Goal: Task Accomplishment & Management: Complete application form

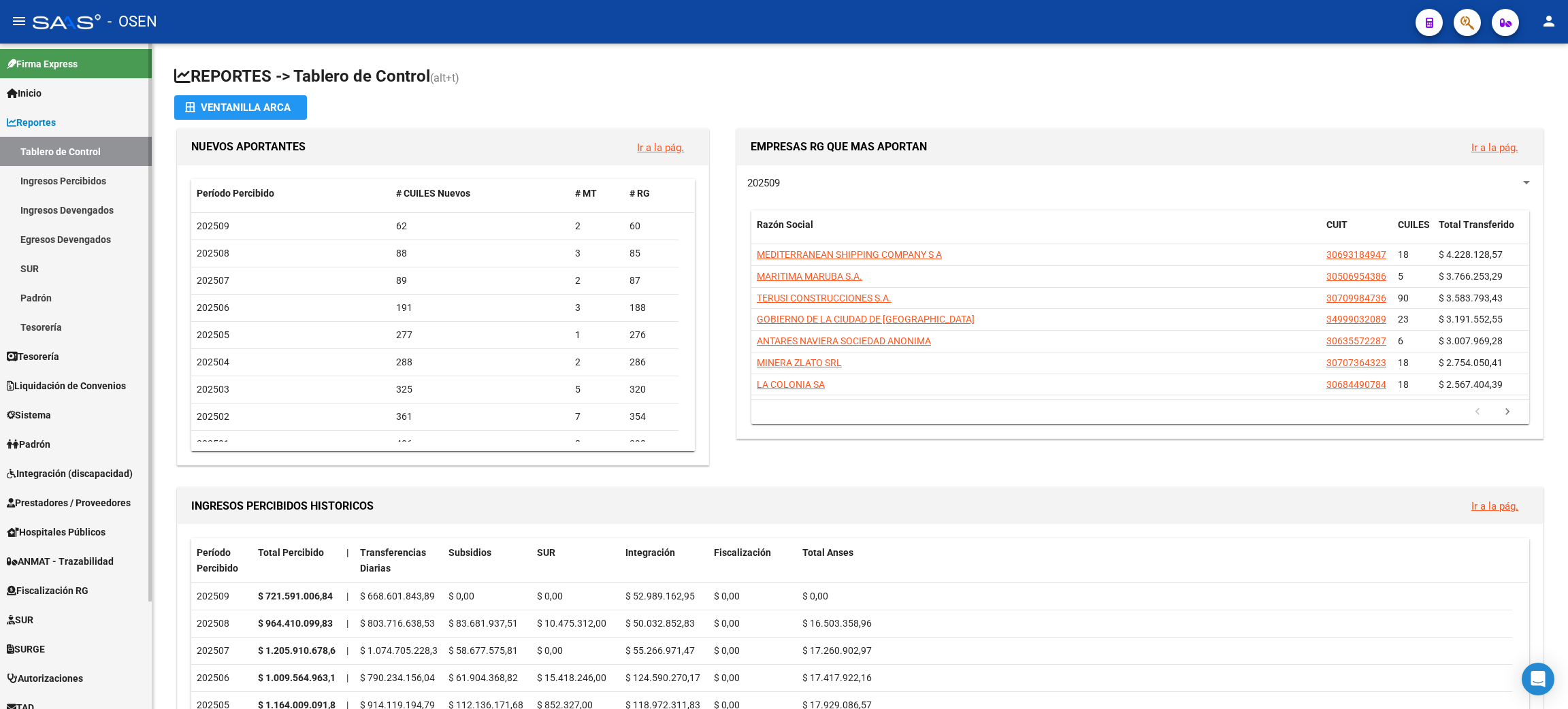
drag, startPoint x: 68, startPoint y: 496, endPoint x: 119, endPoint y: 492, distance: 51.2
click at [68, 496] on span "Prestadores / Proveedores" at bounding box center [68, 502] width 124 height 15
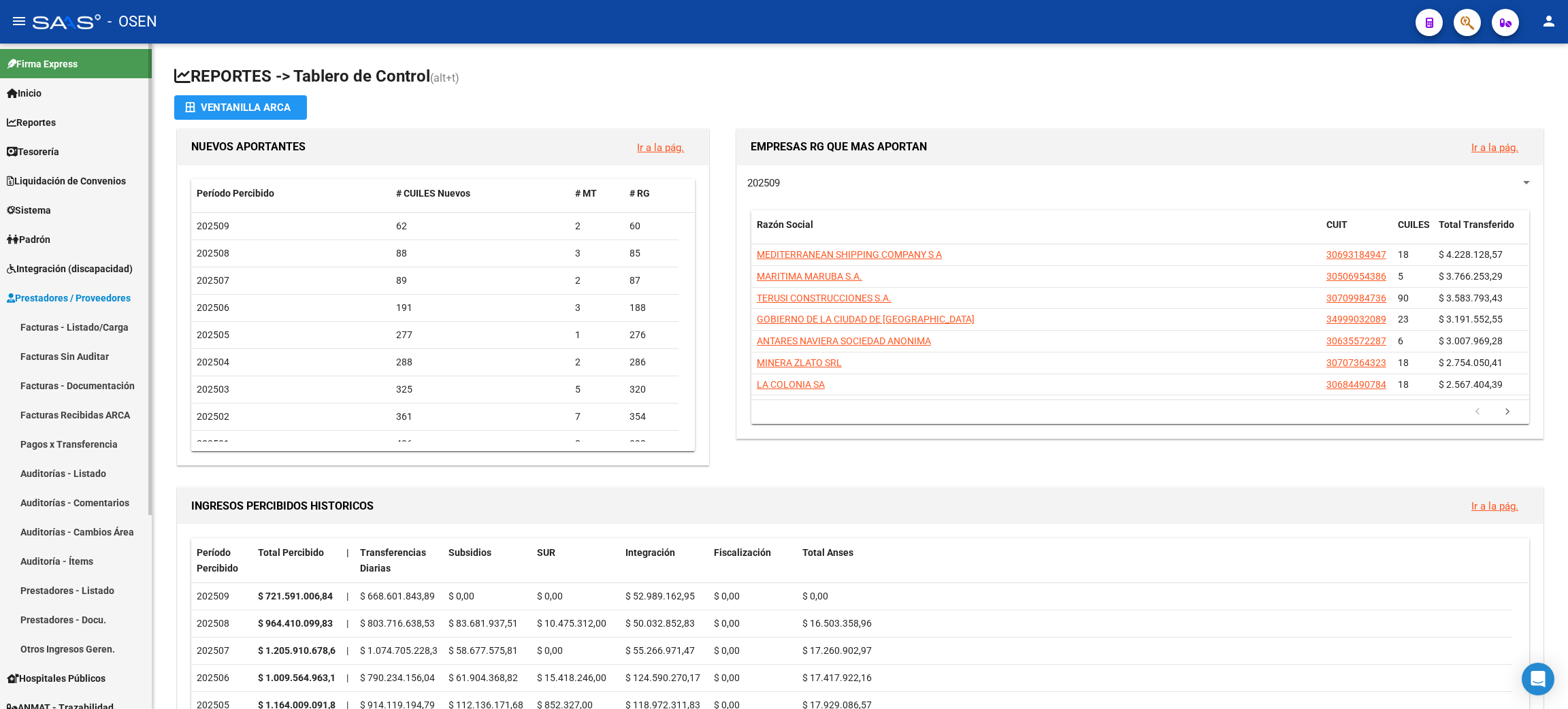
click at [52, 331] on link "Facturas - Listado/Carga" at bounding box center [76, 327] width 152 height 29
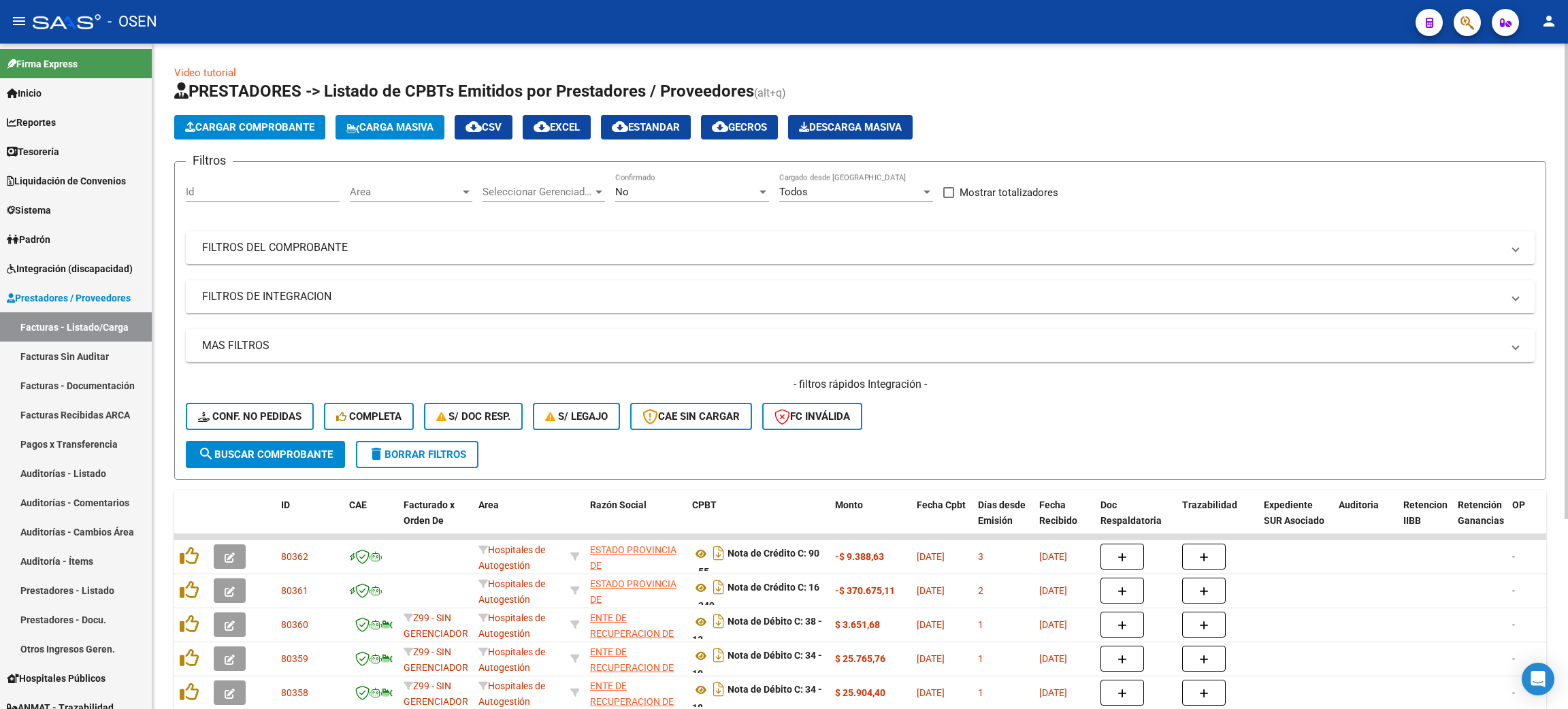
click at [296, 280] on mat-expansion-panel-header "FILTROS DE INTEGRACION" at bounding box center [860, 295] width 1349 height 32
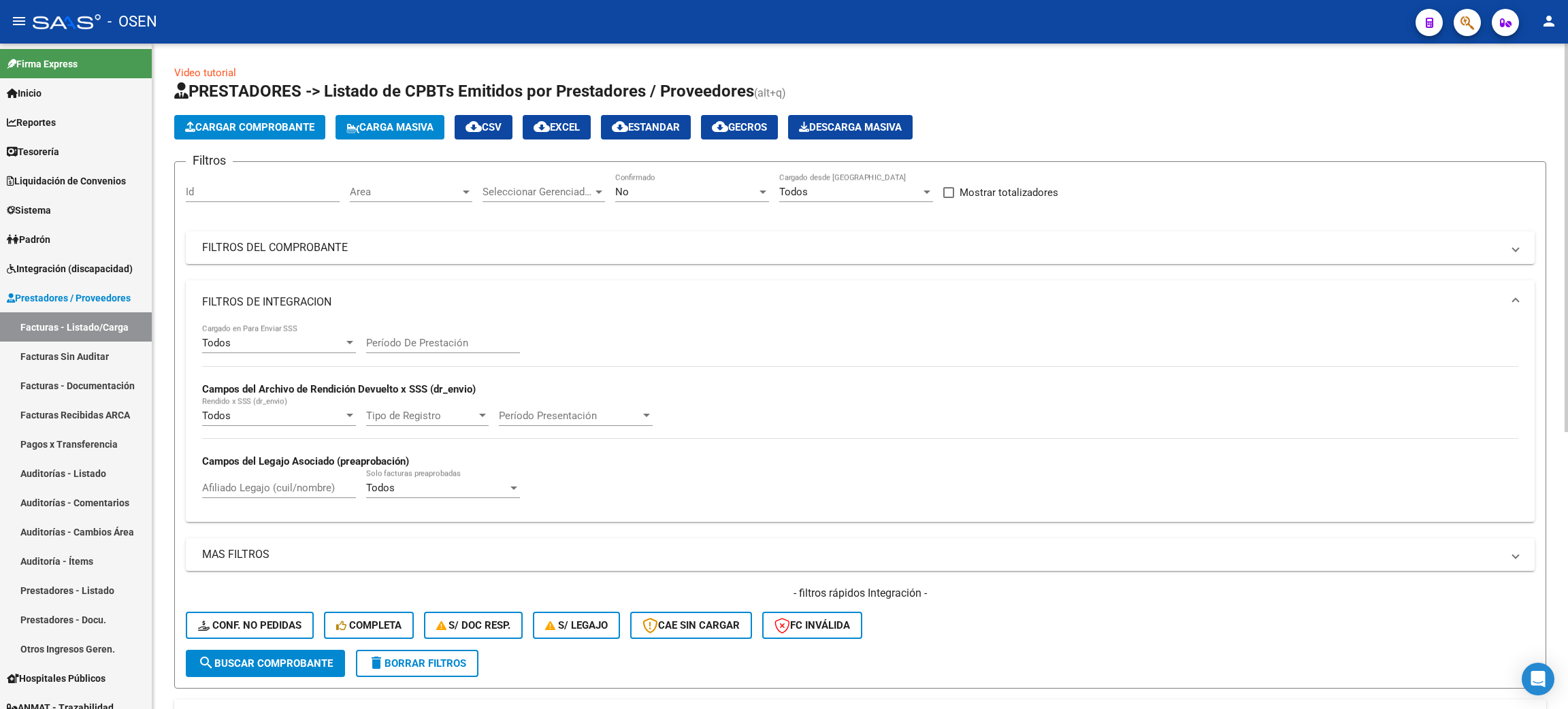
click at [288, 296] on mat-panel-title "FILTROS DE INTEGRACION" at bounding box center [852, 301] width 1300 height 15
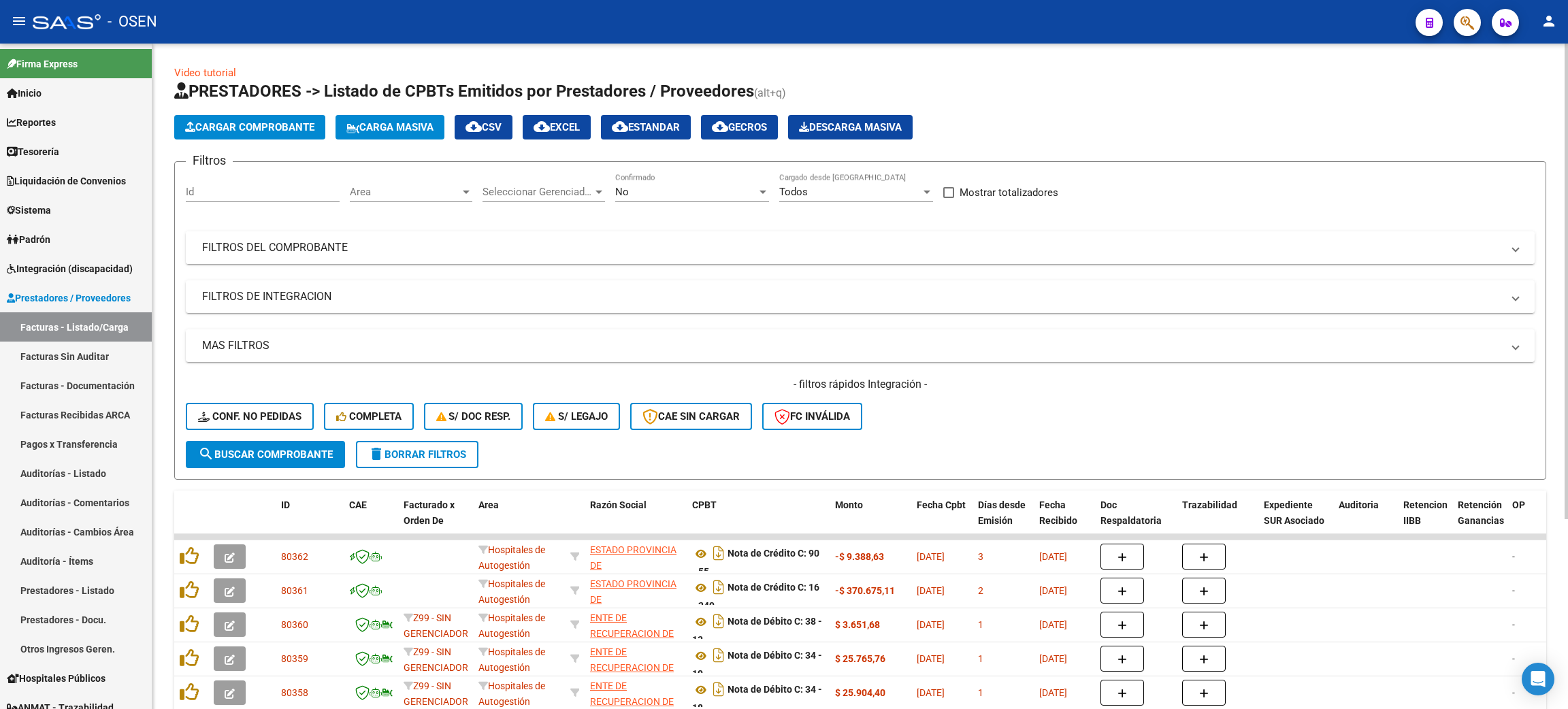
click at [321, 252] on mat-panel-title "FILTROS DEL COMPROBANTE" at bounding box center [852, 247] width 1300 height 15
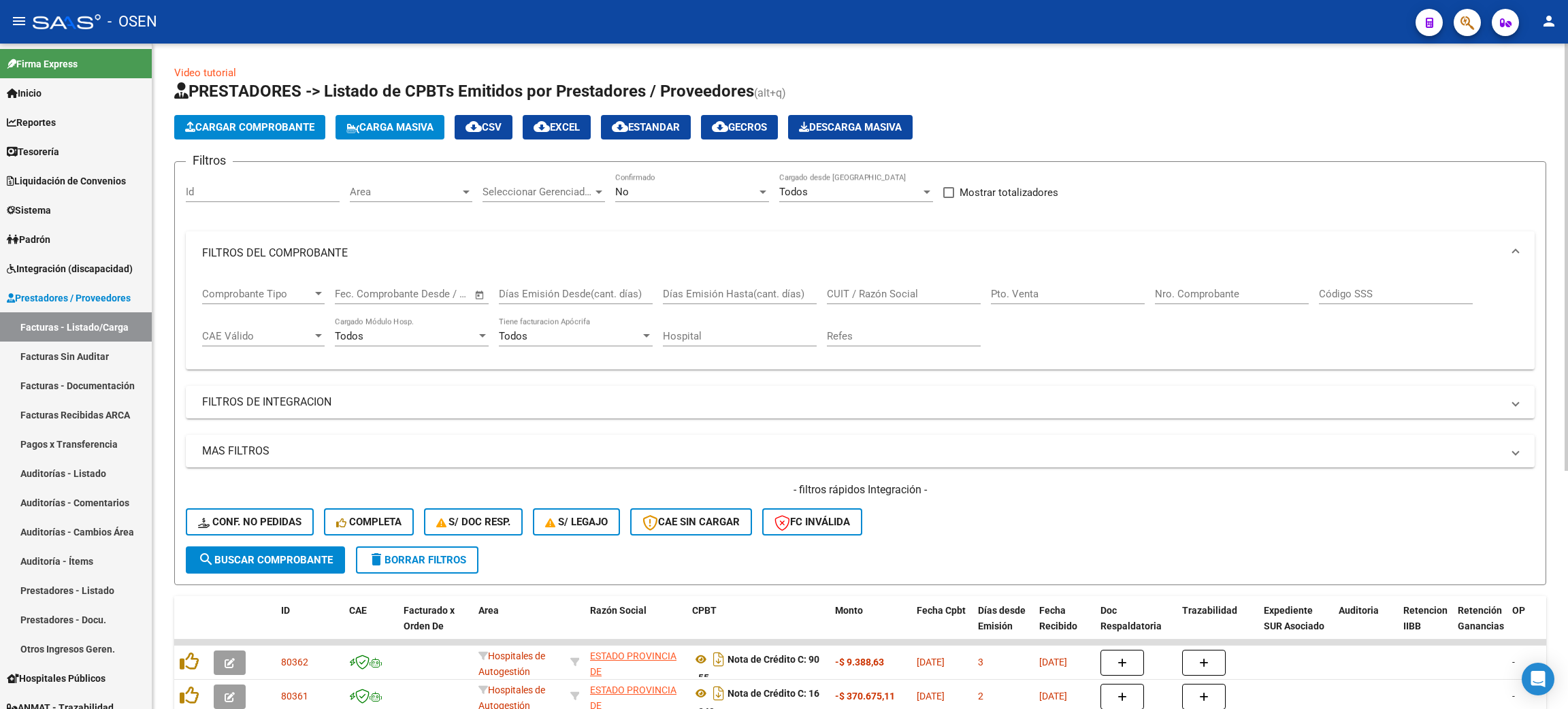
click at [1243, 289] on input "Nro. Comprobante" at bounding box center [1232, 294] width 154 height 13
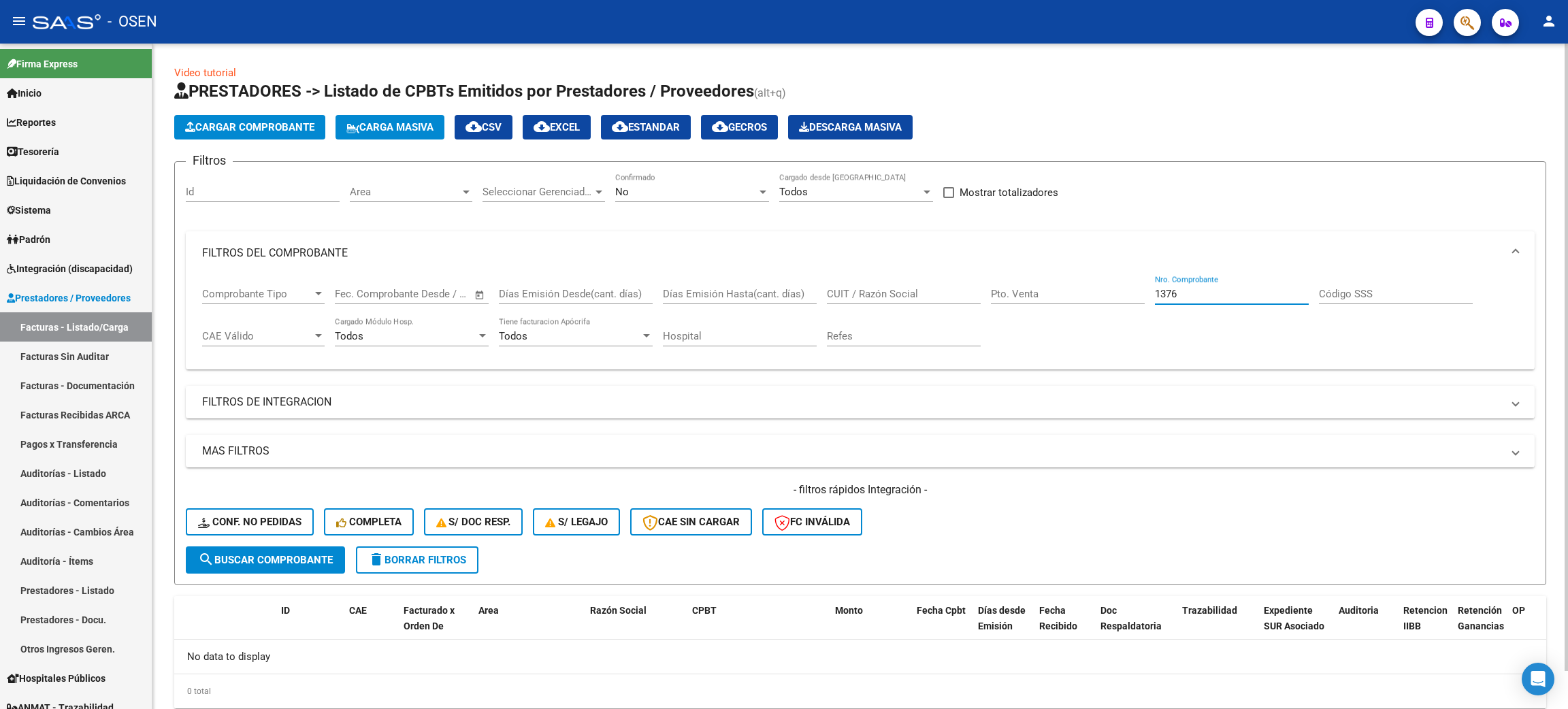
scroll to position [39, 0]
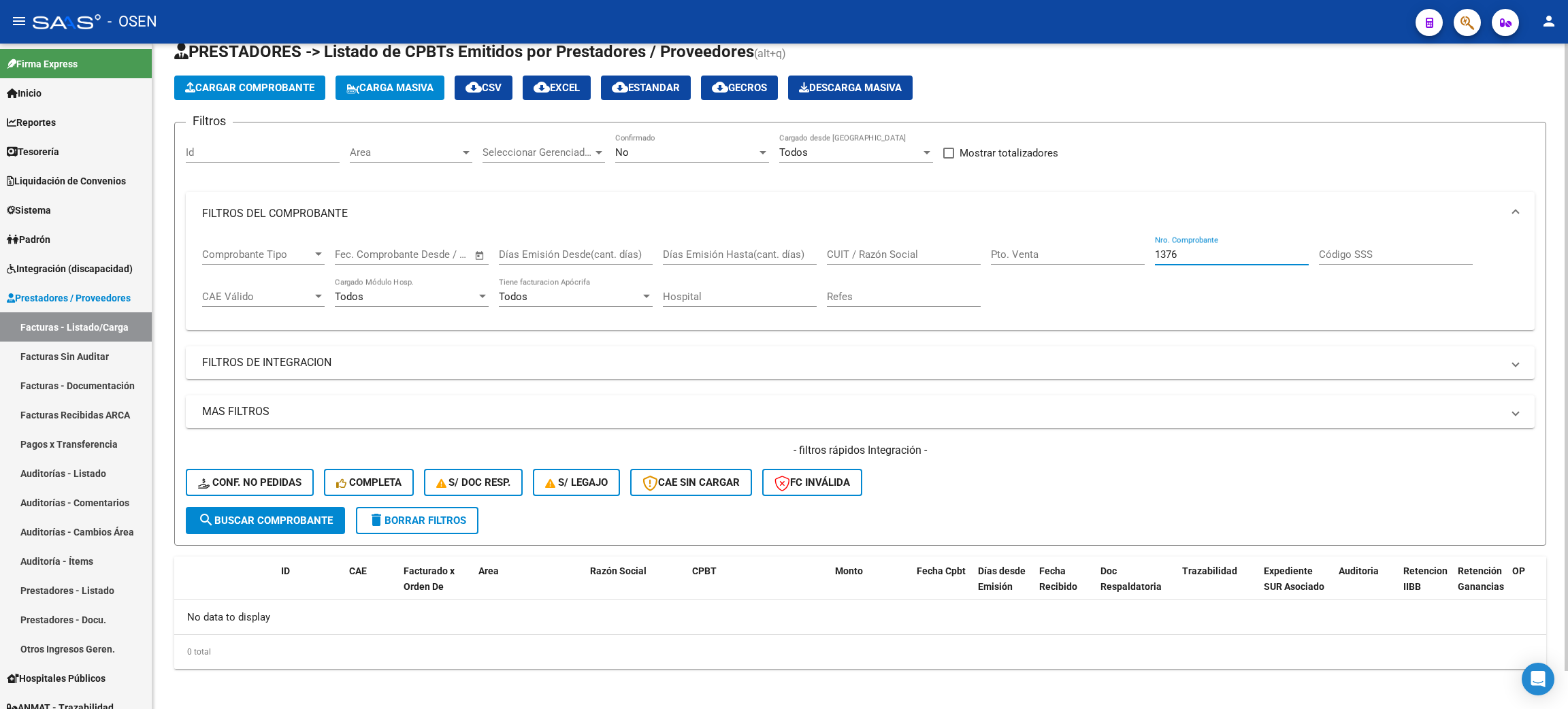
type input "1376"
click at [654, 153] on div "No" at bounding box center [686, 152] width 141 height 13
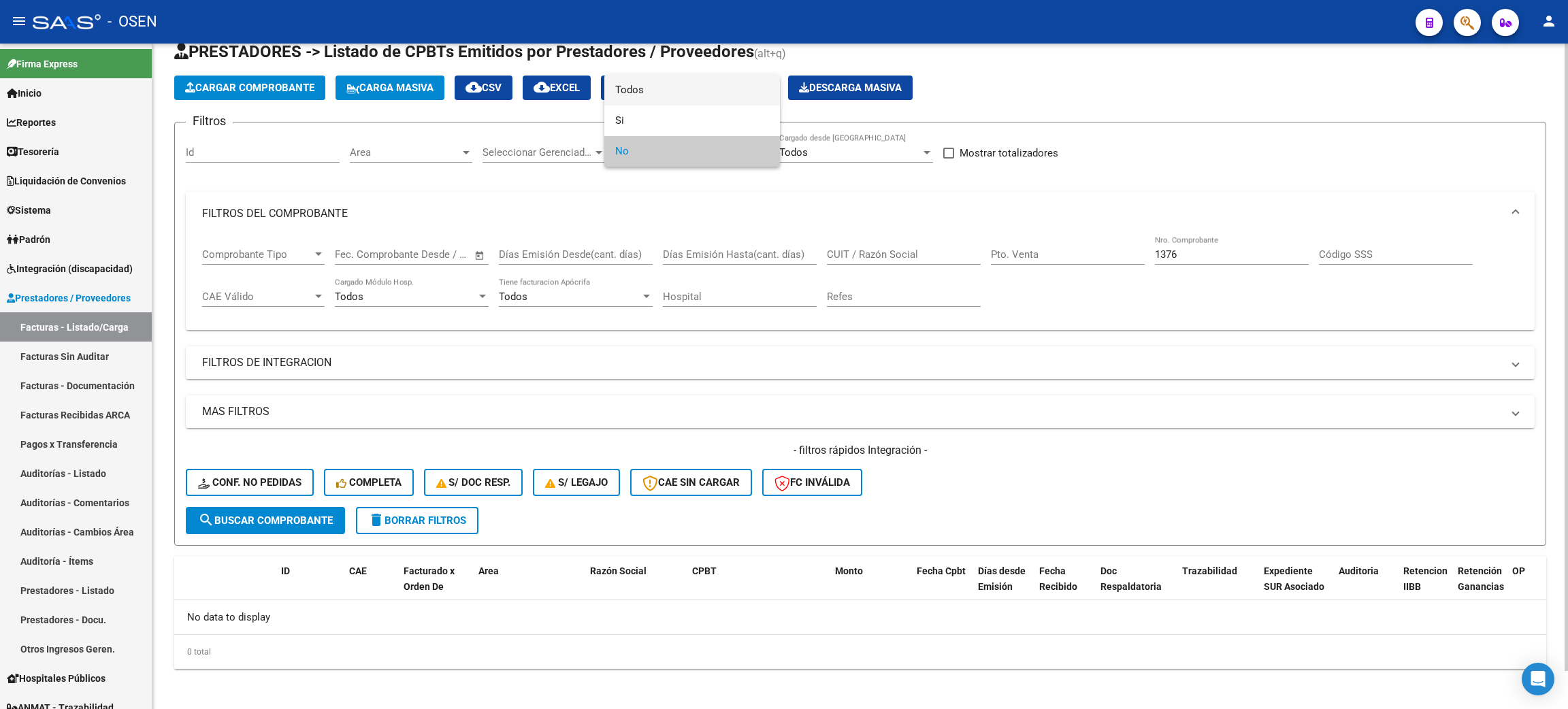
drag, startPoint x: 679, startPoint y: 91, endPoint x: 684, endPoint y: 106, distance: 15.8
click at [679, 91] on span "Todos" at bounding box center [693, 90] width 154 height 30
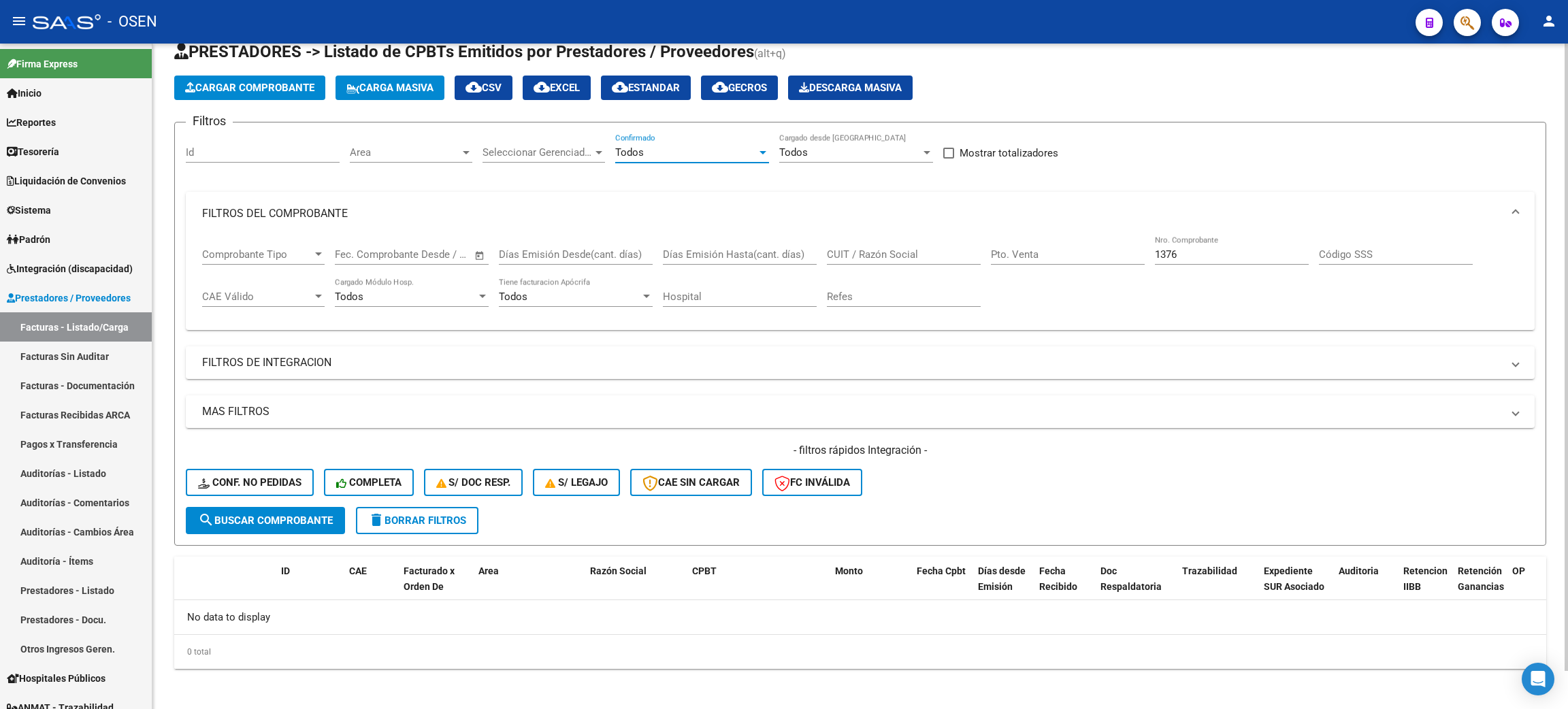
drag, startPoint x: 284, startPoint y: 514, endPoint x: 337, endPoint y: 513, distance: 53.0
click at [284, 514] on span "search Buscar Comprobante" at bounding box center [265, 520] width 135 height 13
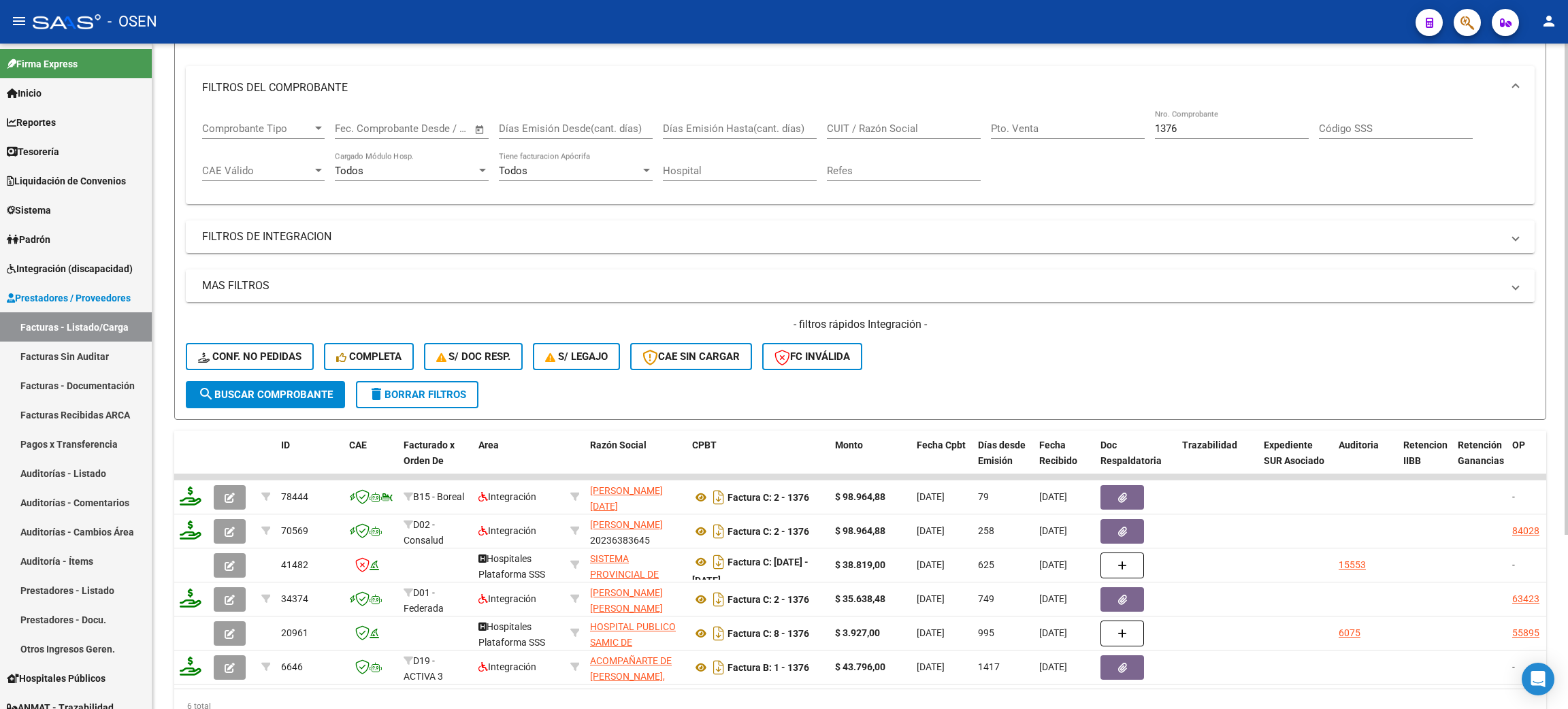
scroll to position [236, 0]
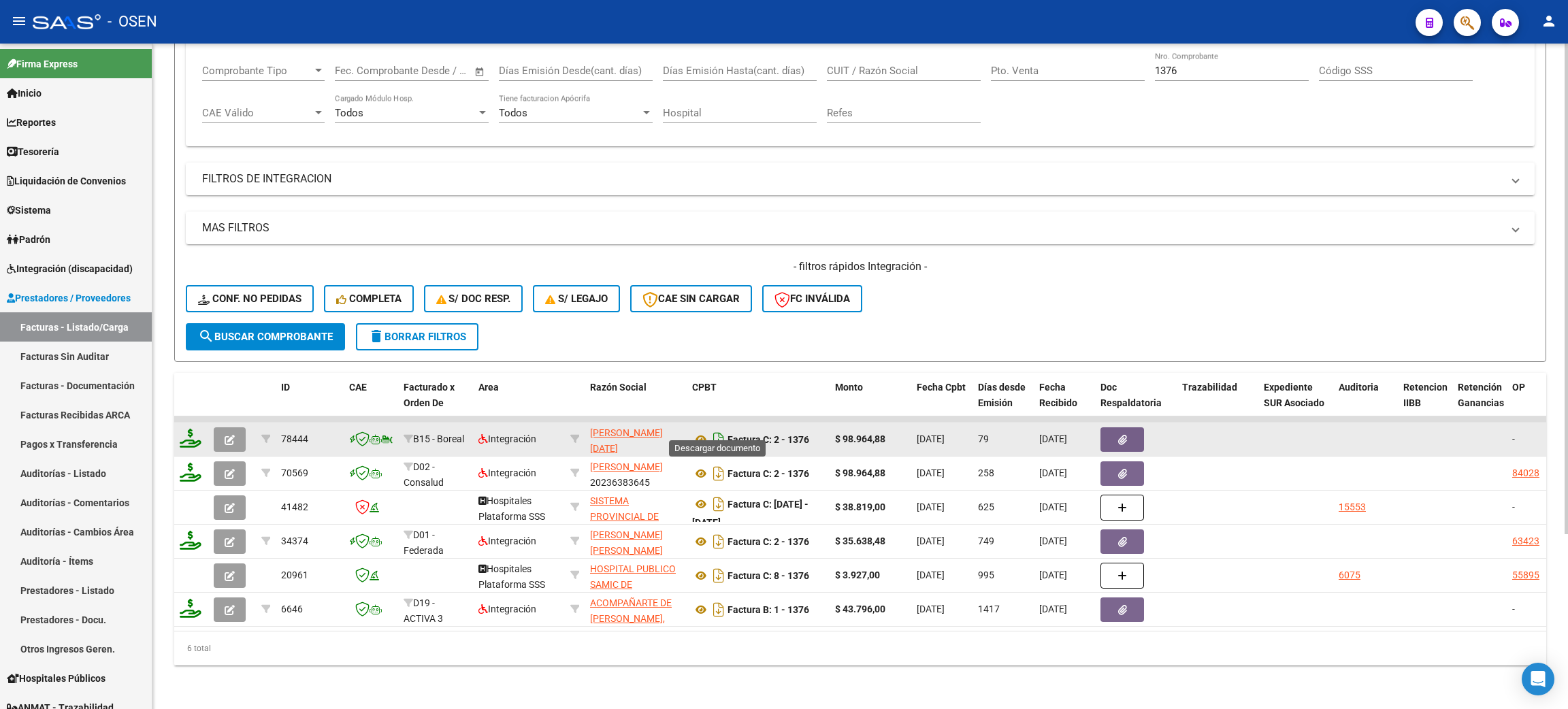
click at [721, 429] on icon "Descargar documento" at bounding box center [719, 440] width 18 height 21
click at [132, 181] on link "Liquidación de Convenios" at bounding box center [76, 180] width 152 height 29
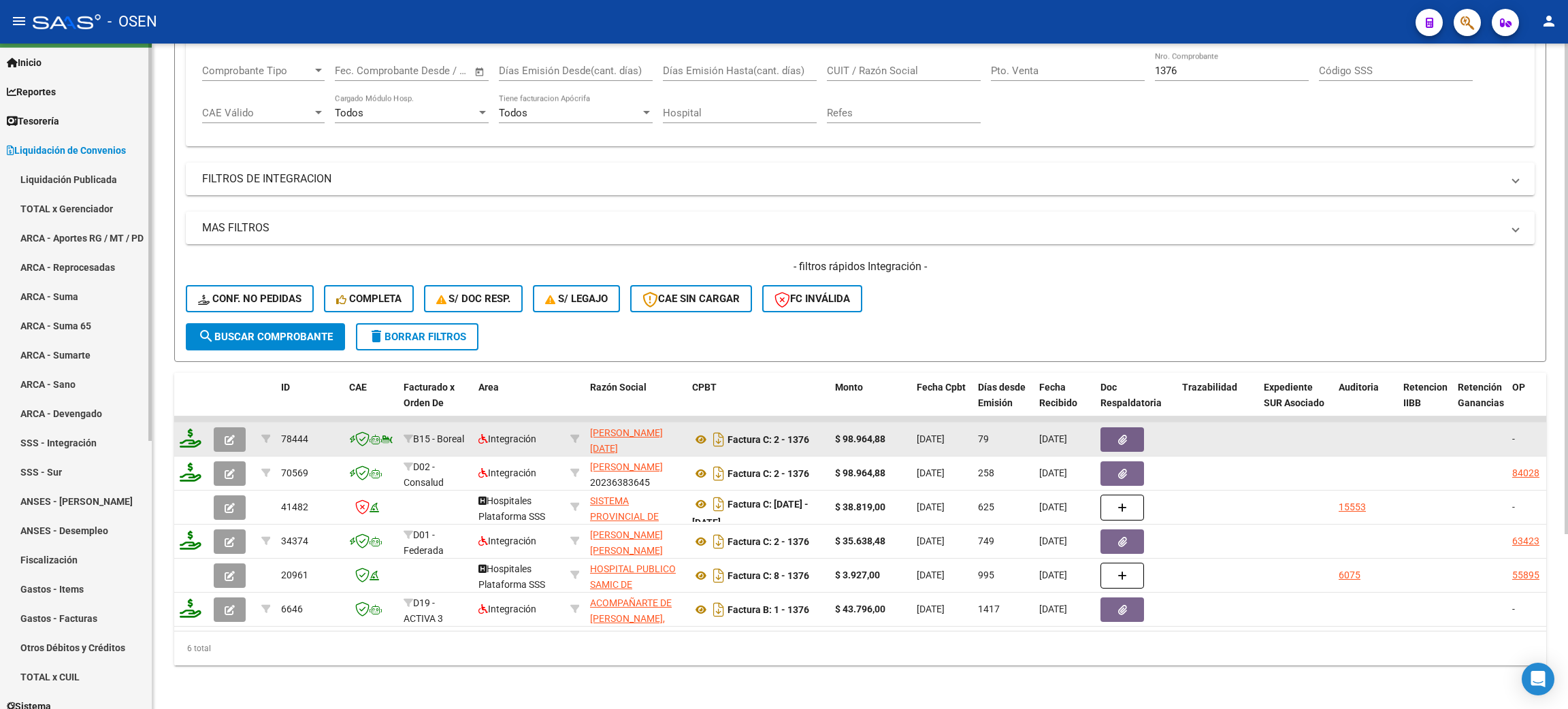
scroll to position [0, 0]
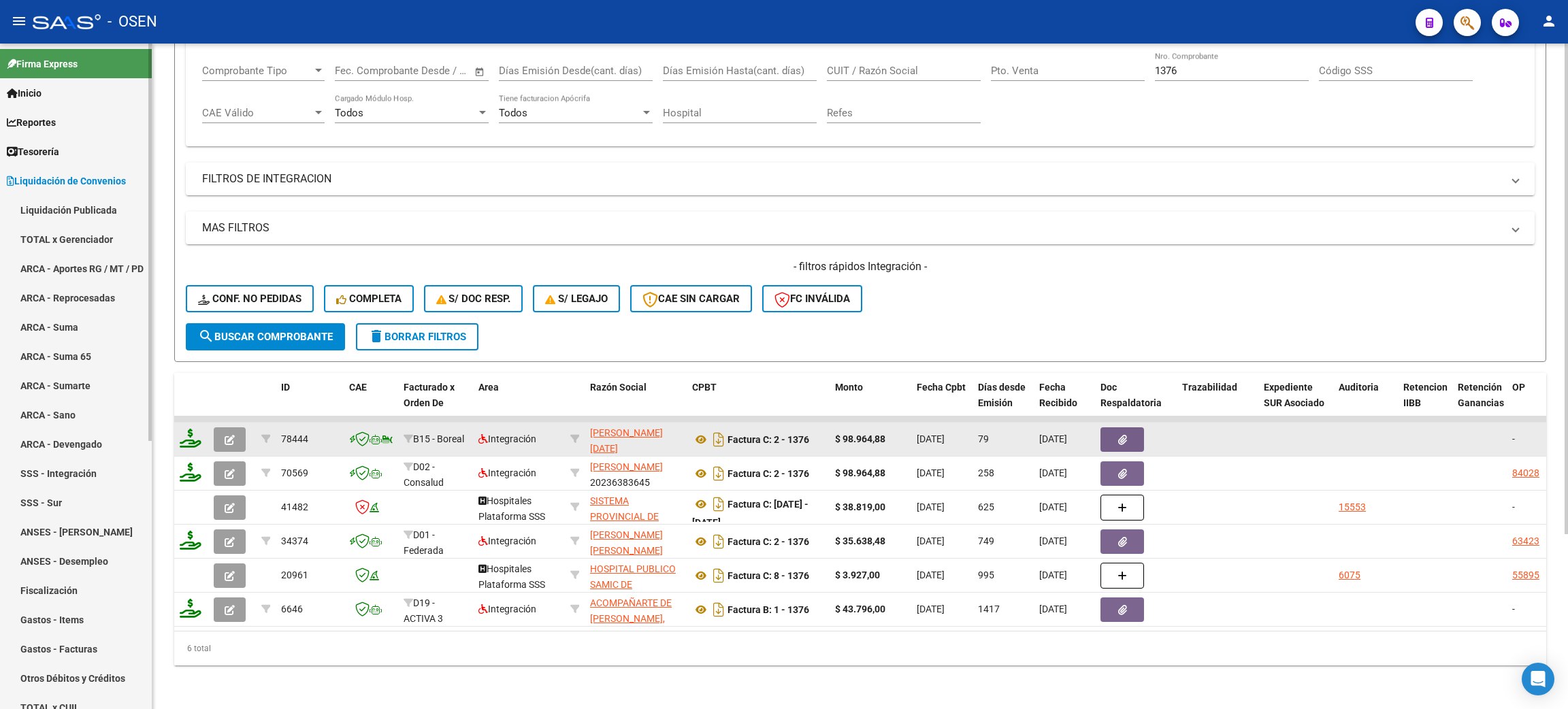
click at [28, 187] on span "Liquidación de Convenios" at bounding box center [66, 180] width 119 height 15
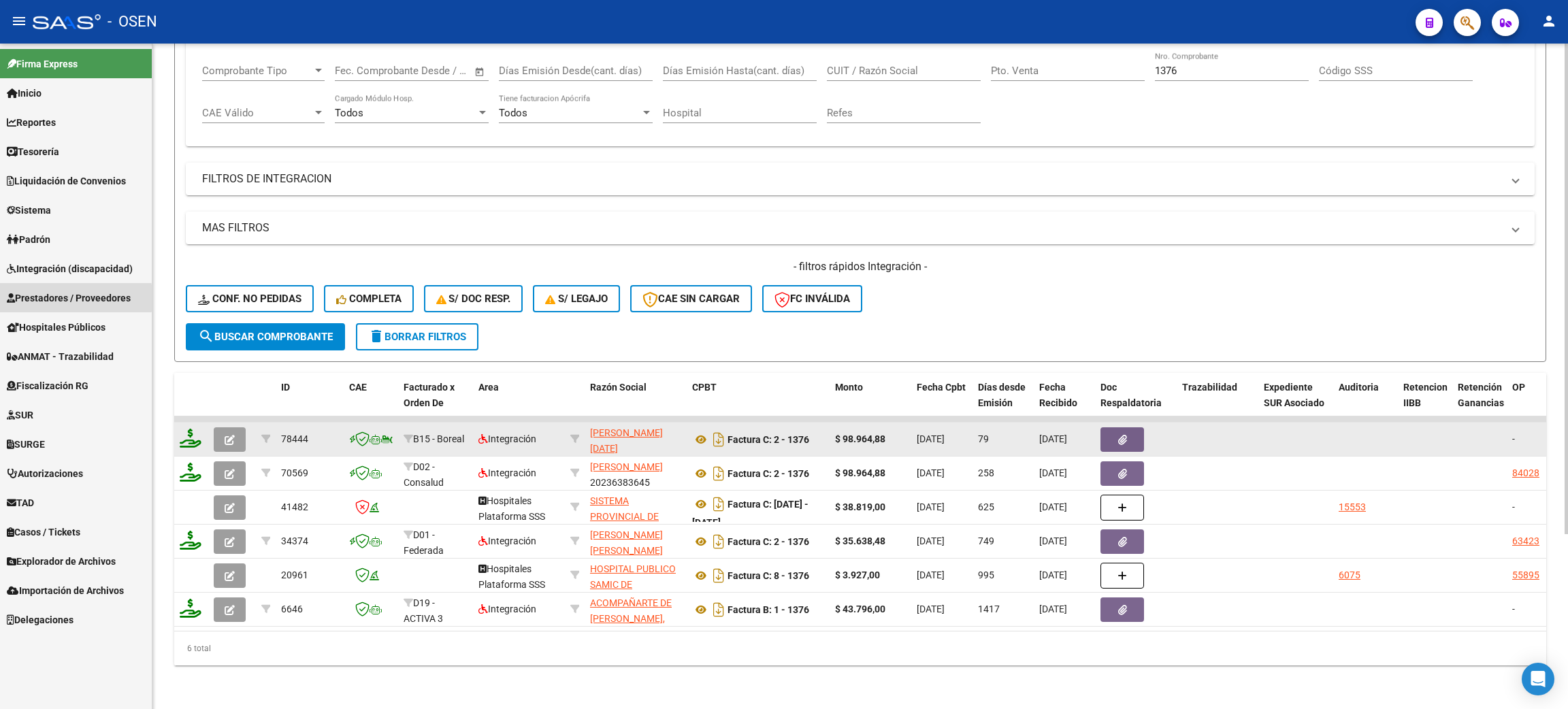
click at [30, 298] on span "Prestadores / Proveedores" at bounding box center [68, 297] width 124 height 15
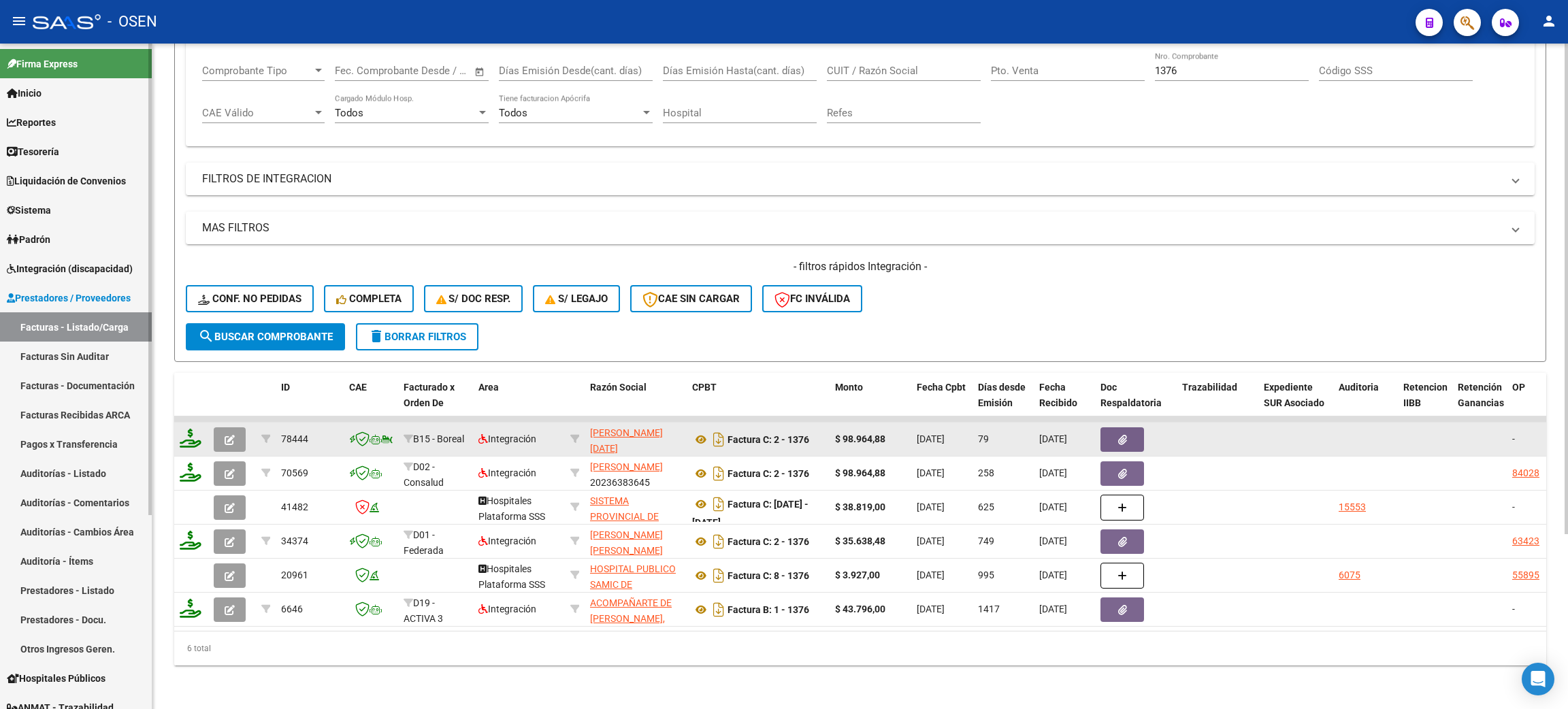
click at [31, 300] on span "Prestadores / Proveedores" at bounding box center [68, 297] width 124 height 15
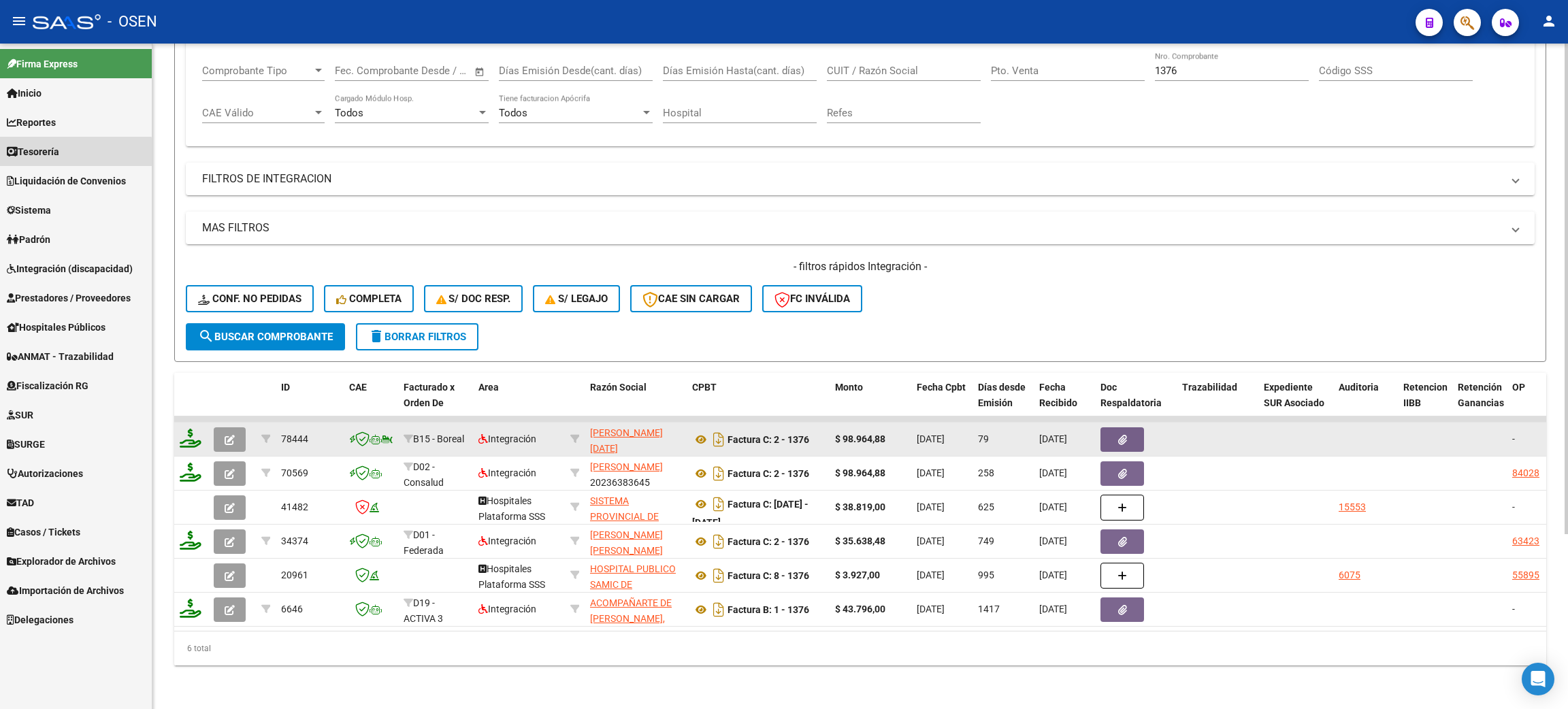
click at [71, 154] on link "Tesorería" at bounding box center [76, 151] width 152 height 29
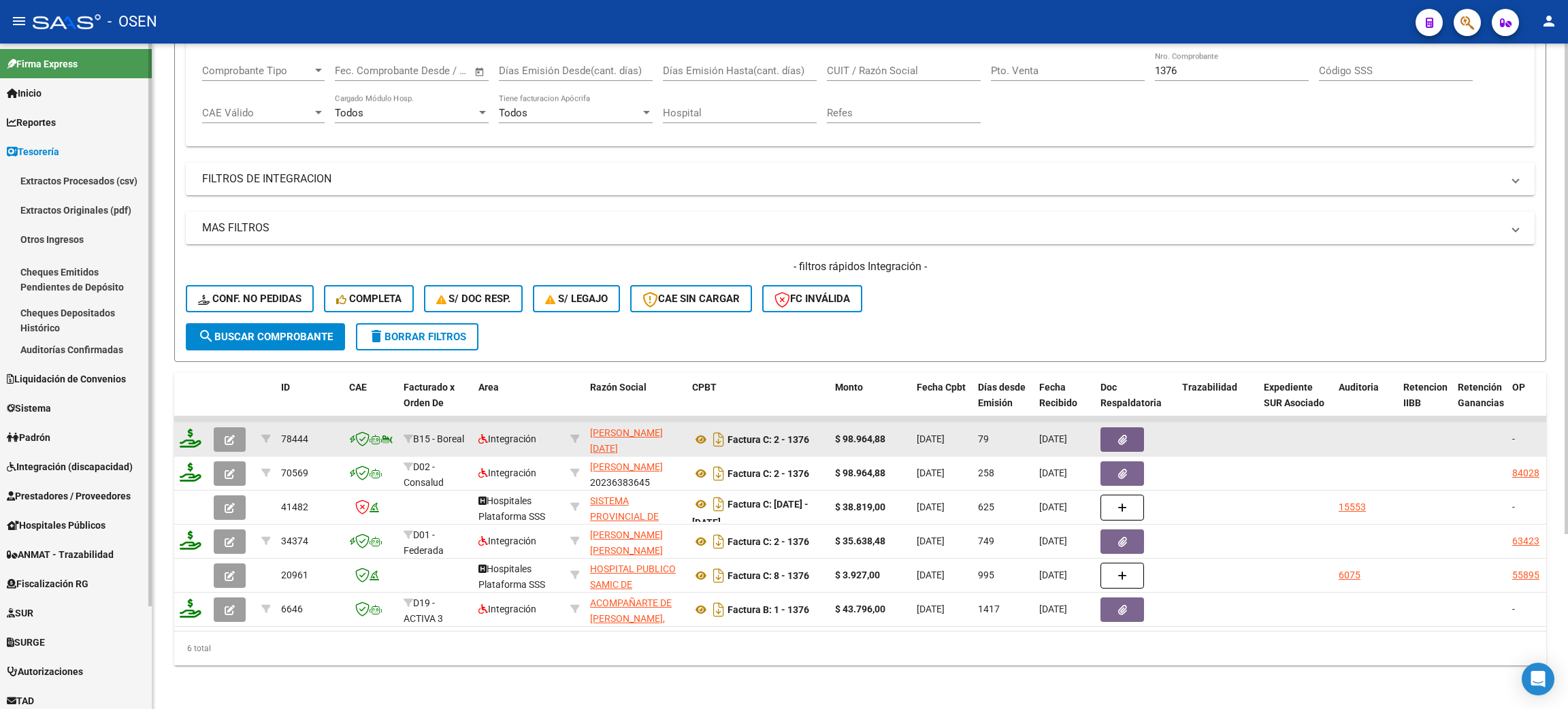
click at [68, 144] on link "Tesorería" at bounding box center [76, 151] width 152 height 29
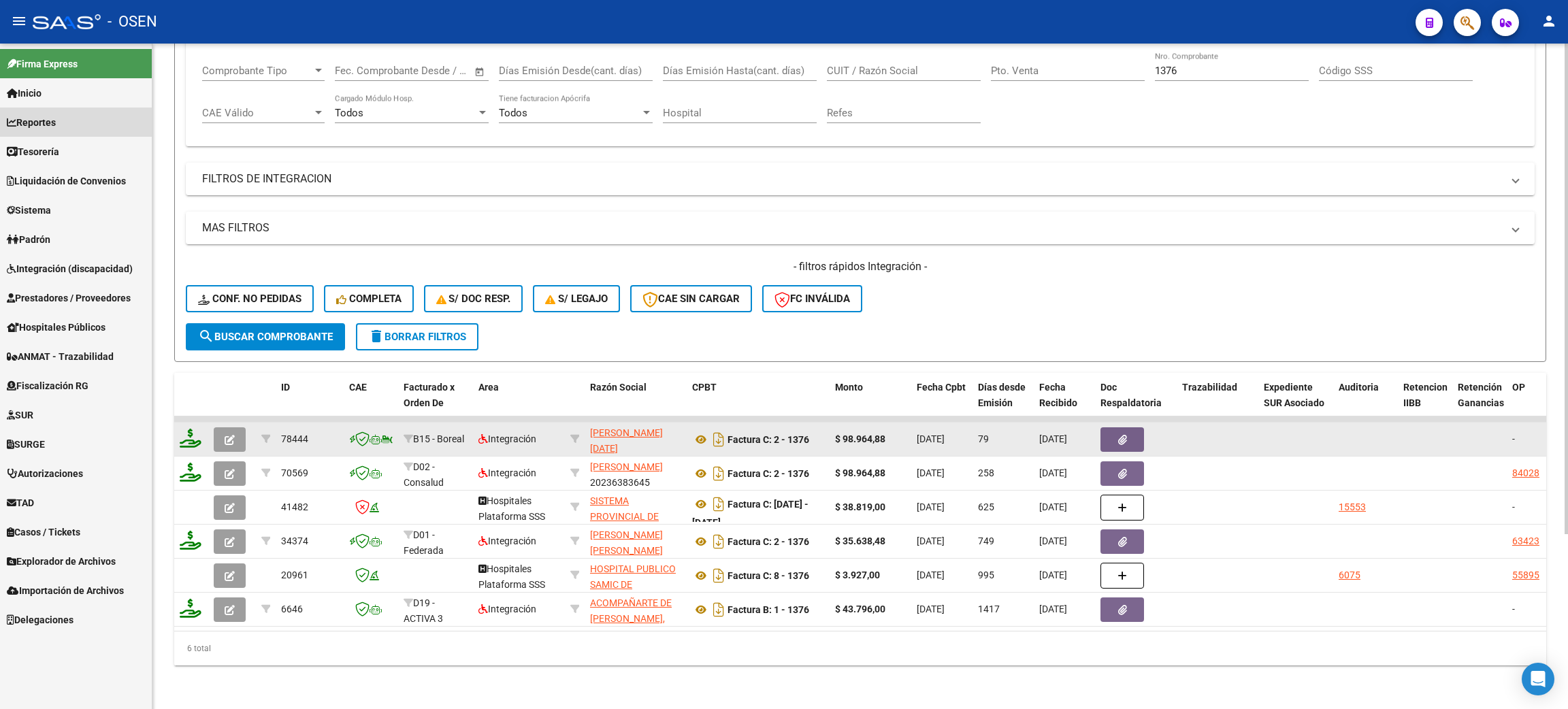
click at [81, 125] on link "Reportes" at bounding box center [76, 122] width 152 height 29
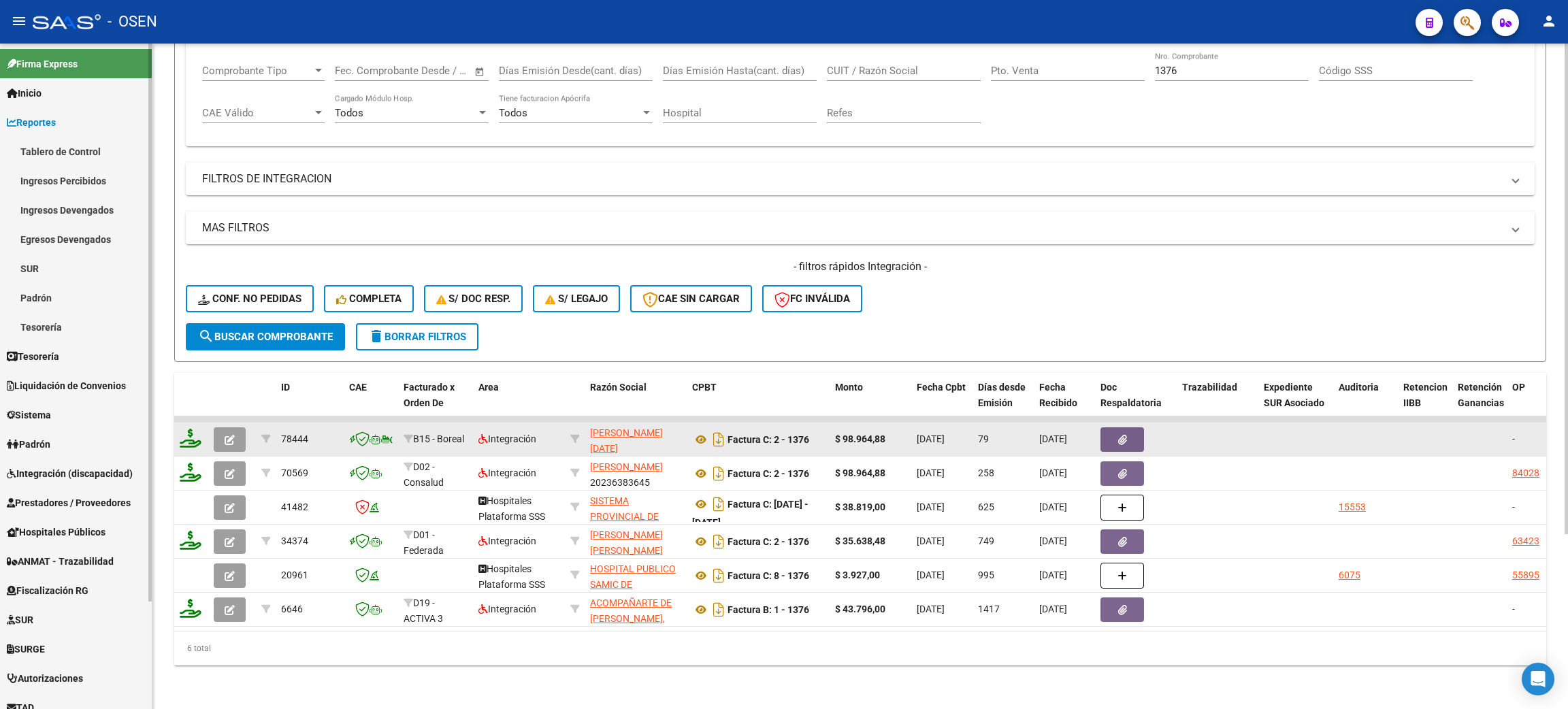
click at [81, 125] on link "Reportes" at bounding box center [76, 122] width 152 height 29
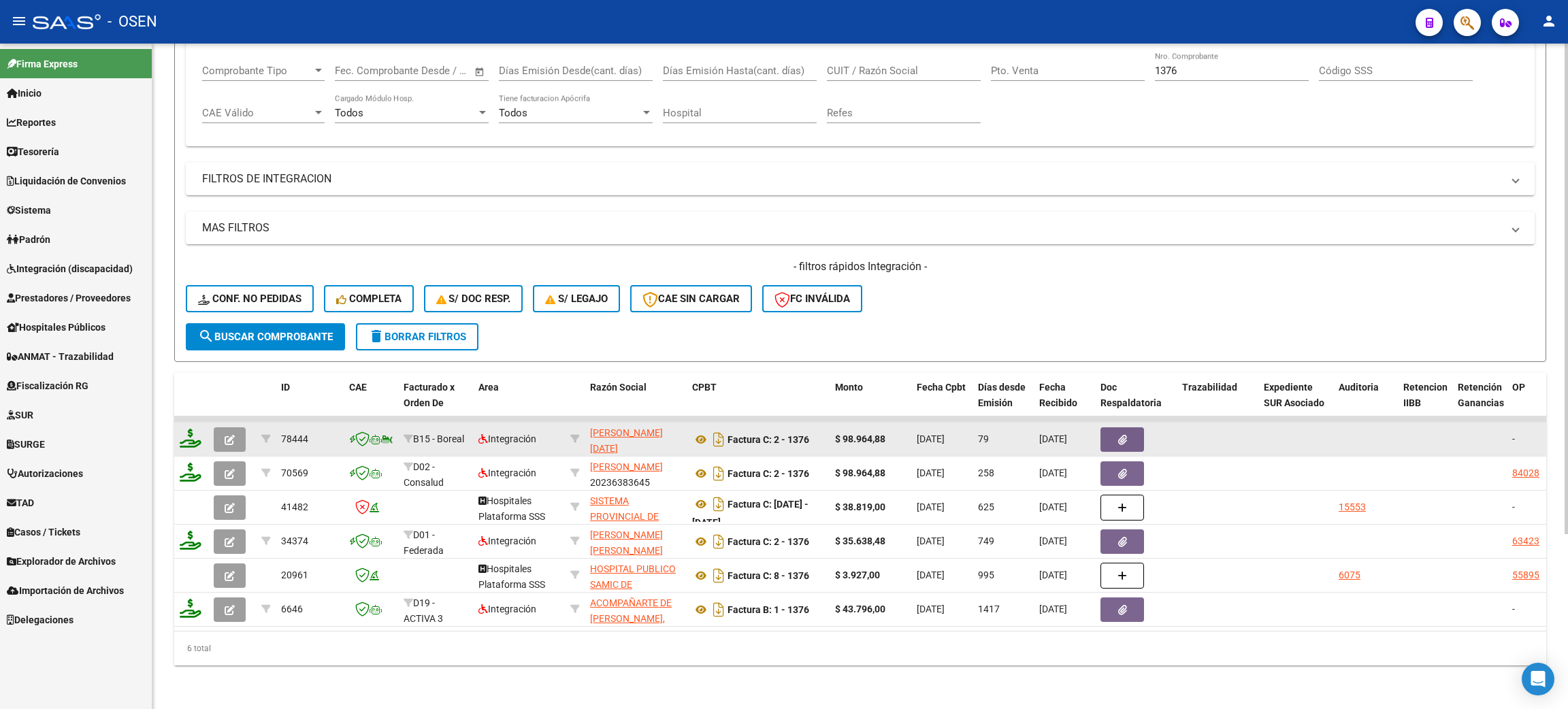
click at [74, 156] on link "Tesorería" at bounding box center [76, 151] width 152 height 29
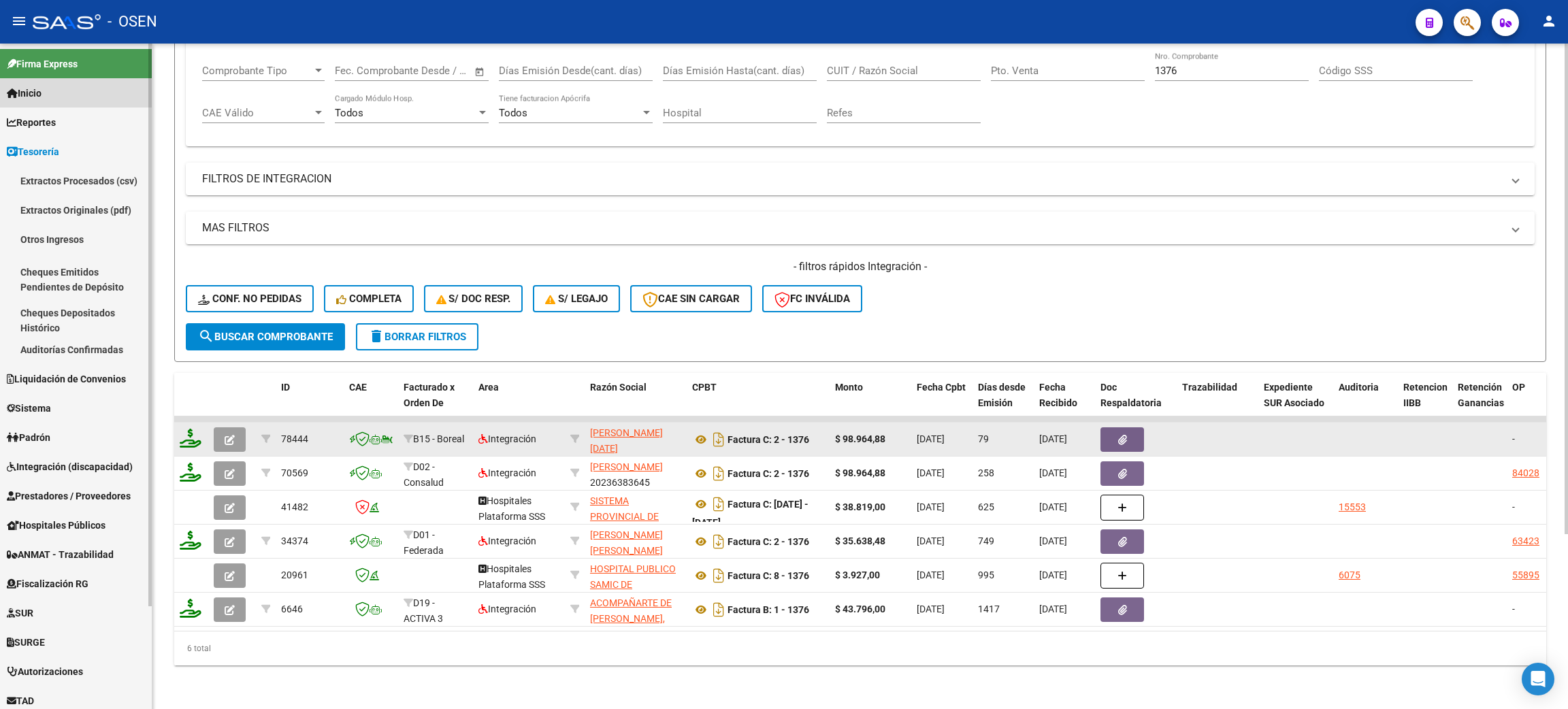
click at [53, 96] on link "Inicio" at bounding box center [76, 93] width 152 height 29
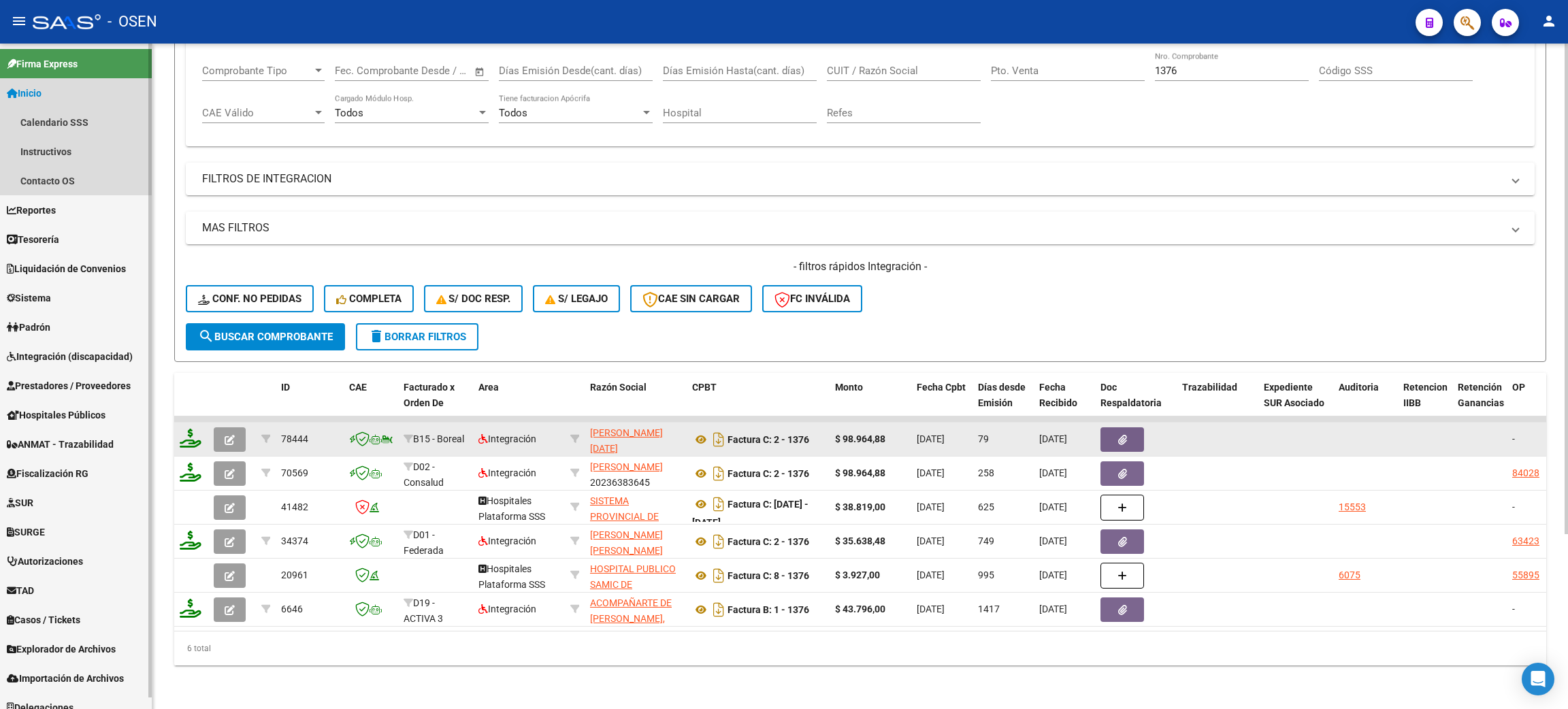
click at [62, 98] on link "Inicio" at bounding box center [76, 93] width 152 height 29
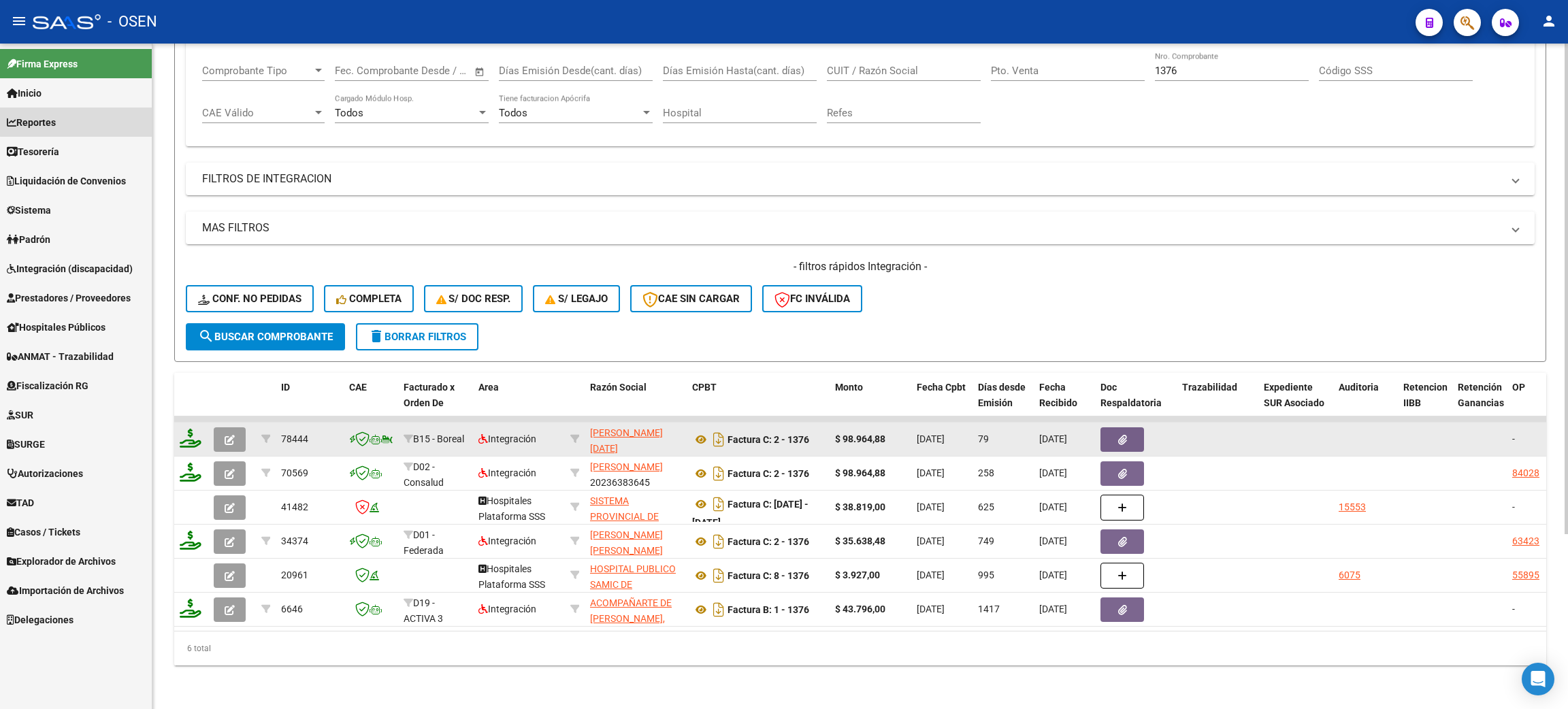
click at [83, 118] on link "Reportes" at bounding box center [76, 122] width 152 height 29
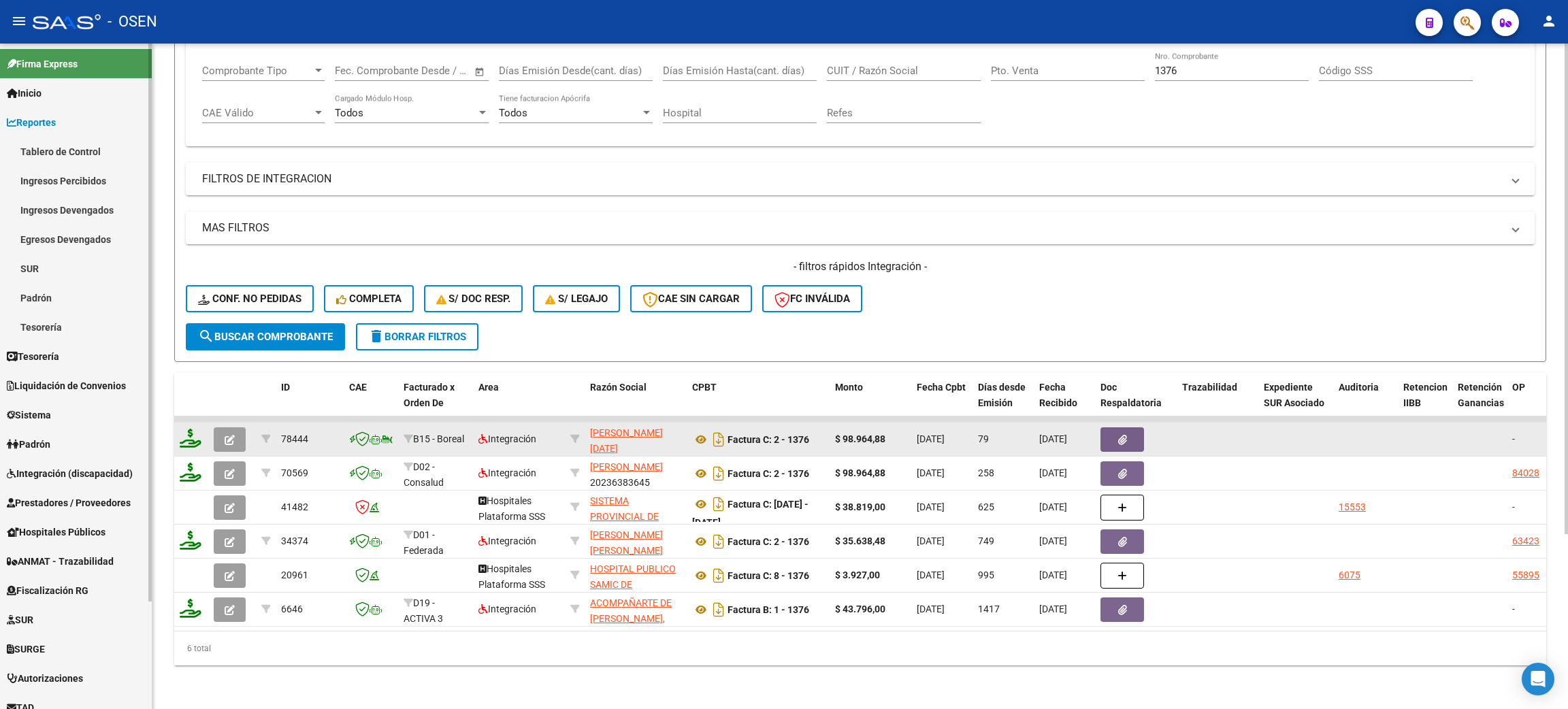
click at [80, 188] on link "Ingresos Percibidos" at bounding box center [76, 180] width 152 height 29
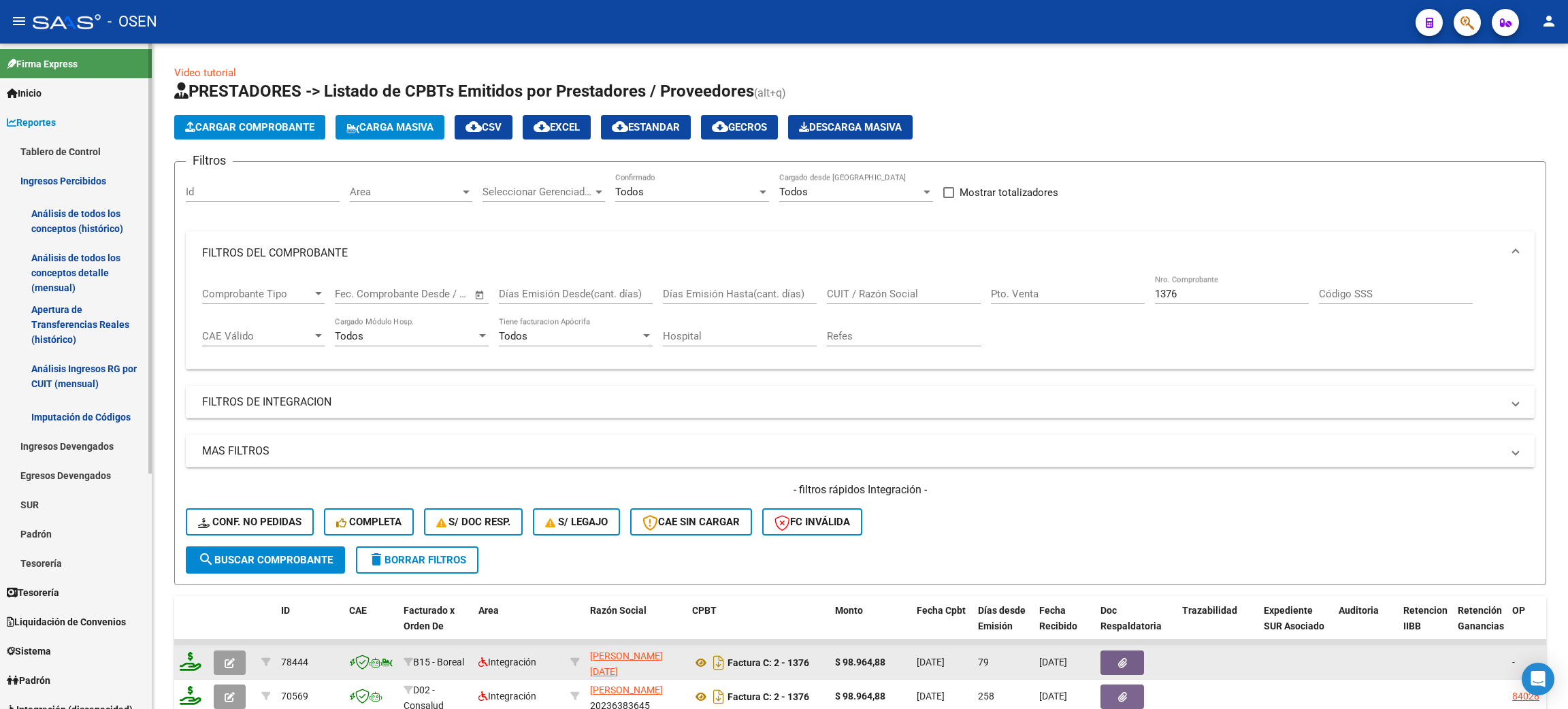
click at [60, 276] on link "Análisis de todos los conceptos detalle (mensual)" at bounding box center [76, 272] width 152 height 52
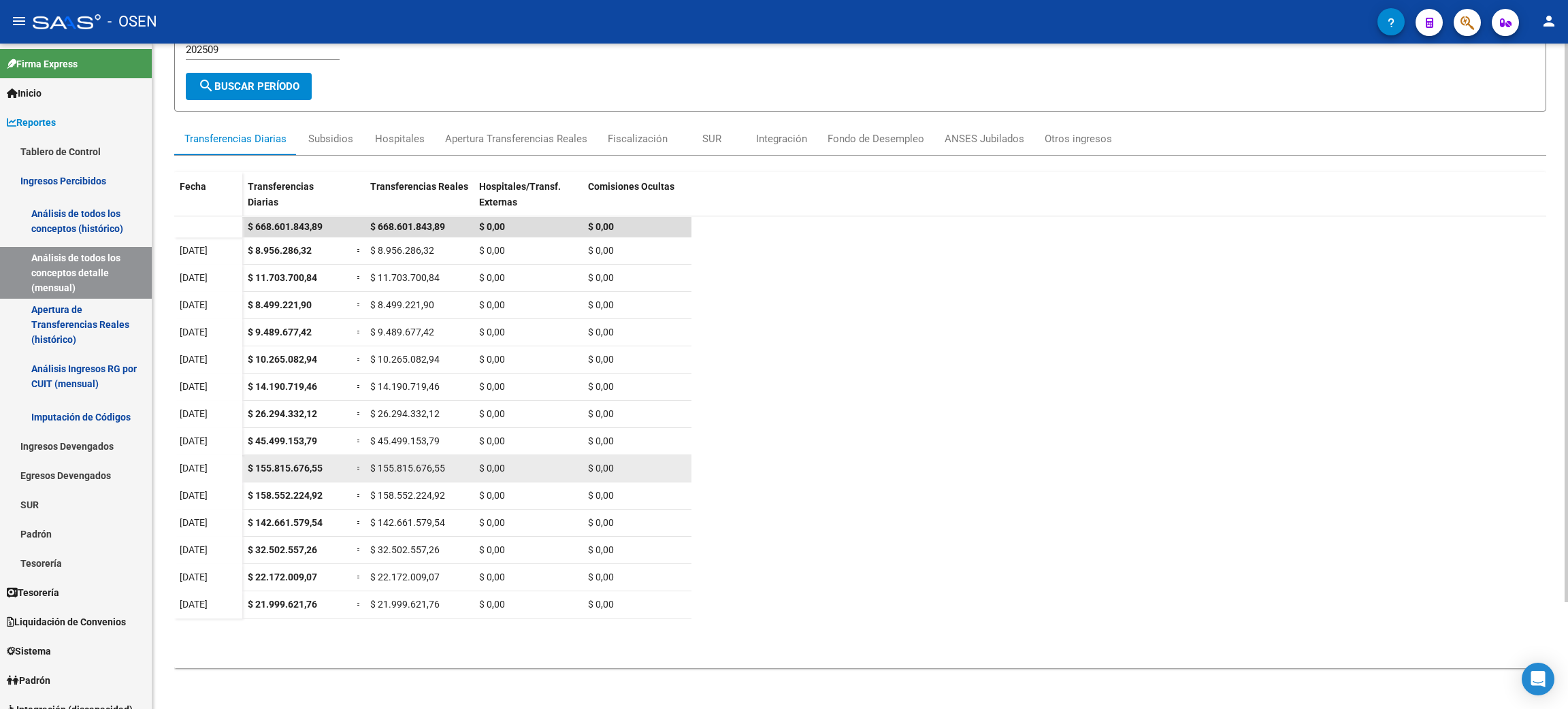
scroll to position [129, 0]
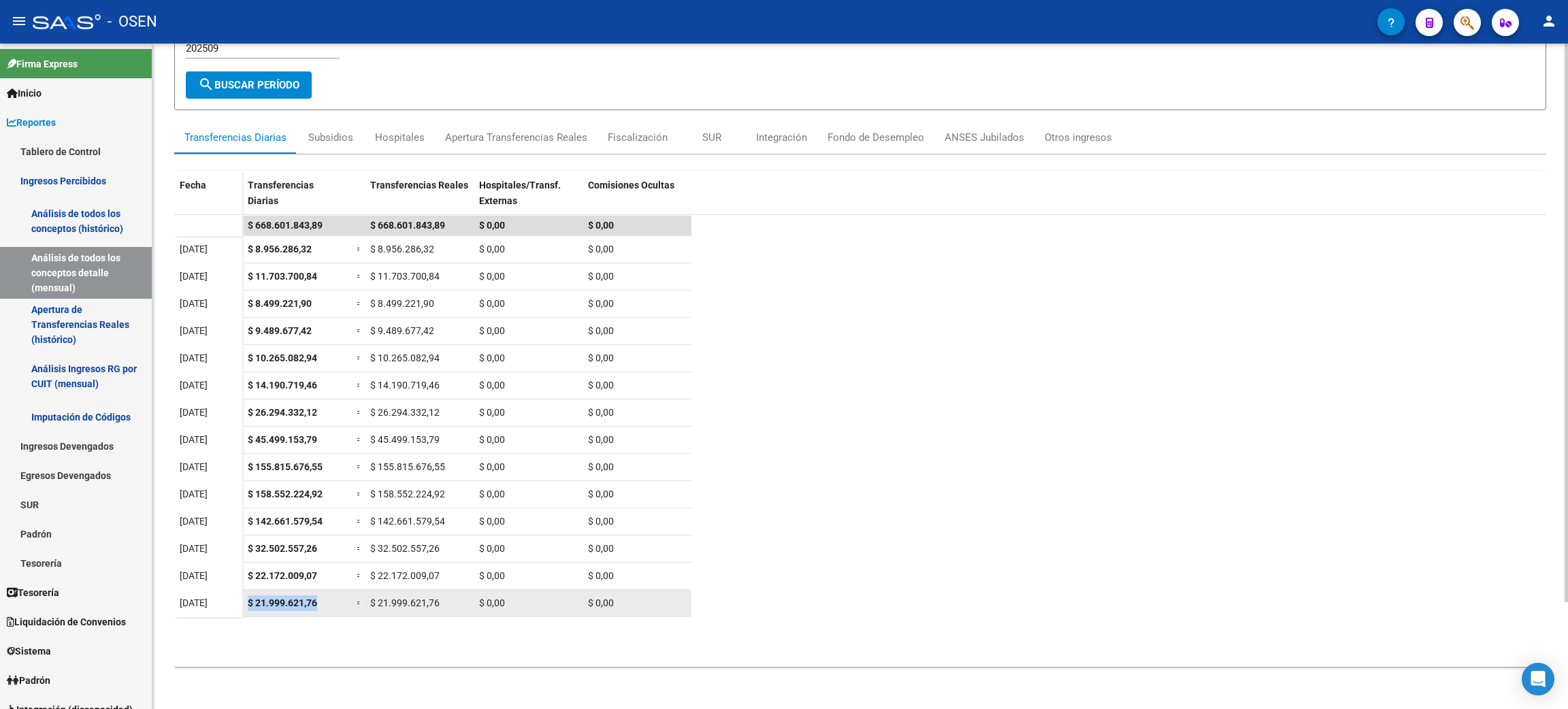
drag, startPoint x: 247, startPoint y: 604, endPoint x: 325, endPoint y: 609, distance: 78.2
click at [325, 609] on datatable-body-cell "$ 21.999.621,76" at bounding box center [297, 603] width 109 height 26
click at [50, 614] on span "Liquidación de Convenios" at bounding box center [66, 621] width 119 height 15
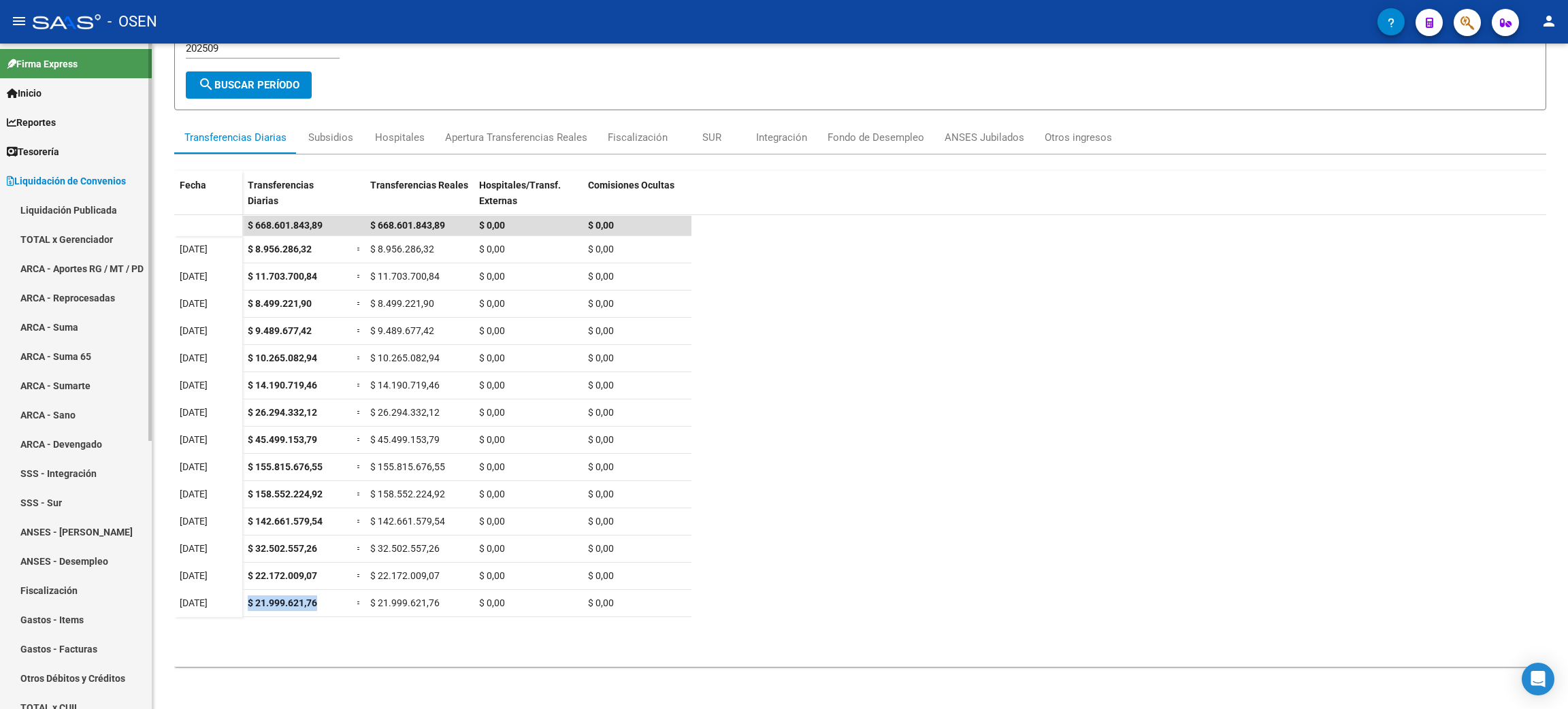
click at [85, 186] on span "Liquidación de Convenios" at bounding box center [66, 180] width 119 height 15
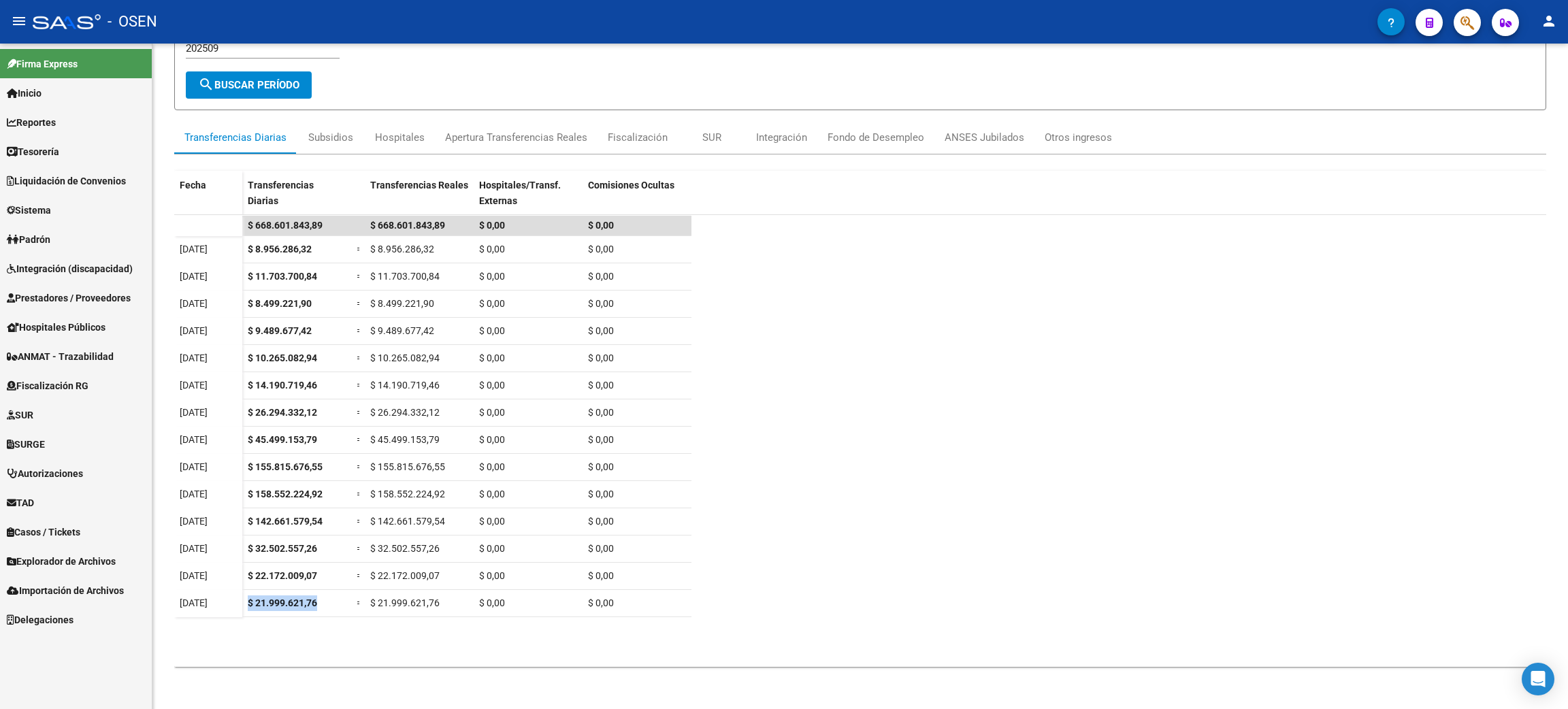
click at [125, 295] on span "Prestadores / Proveedores" at bounding box center [68, 297] width 124 height 15
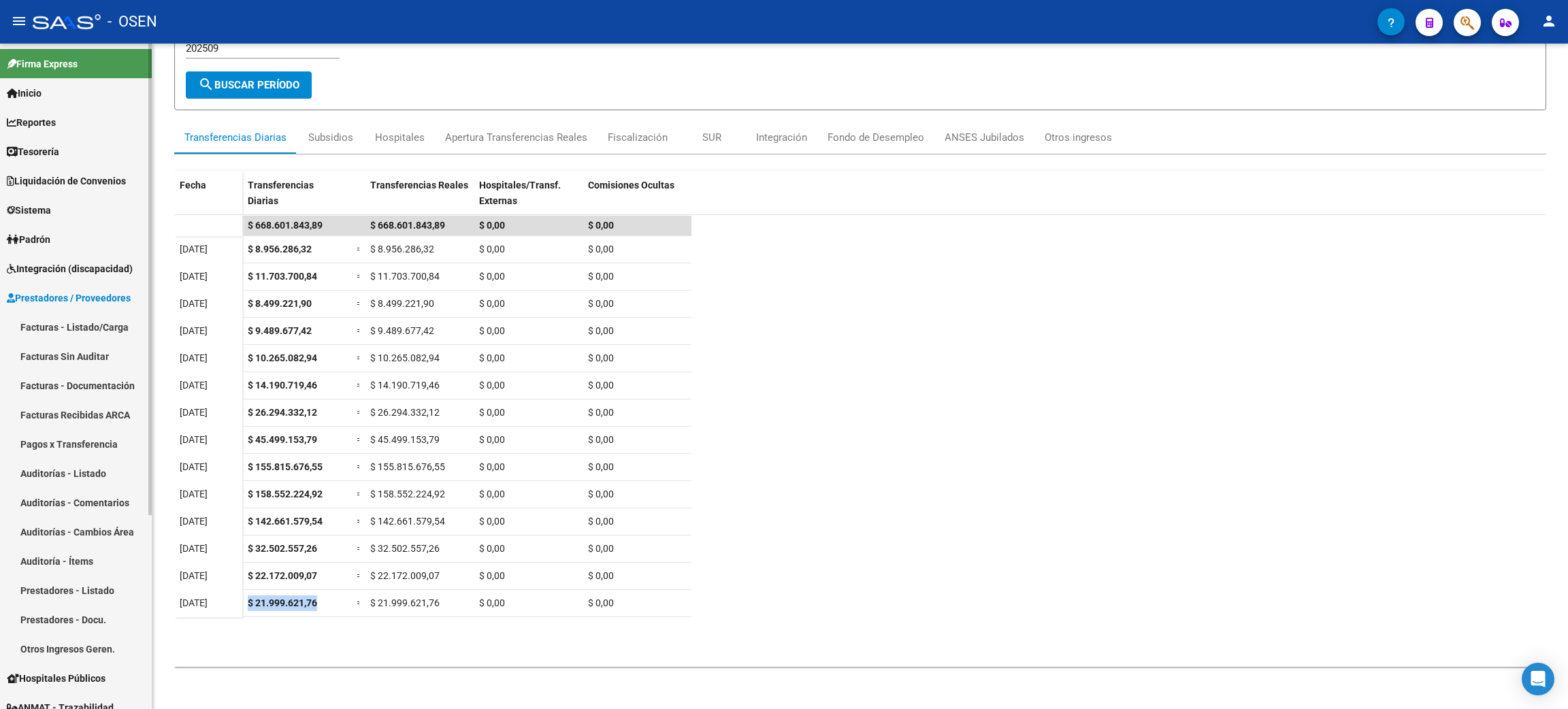
click at [70, 325] on link "Facturas - Listado/Carga" at bounding box center [76, 327] width 152 height 29
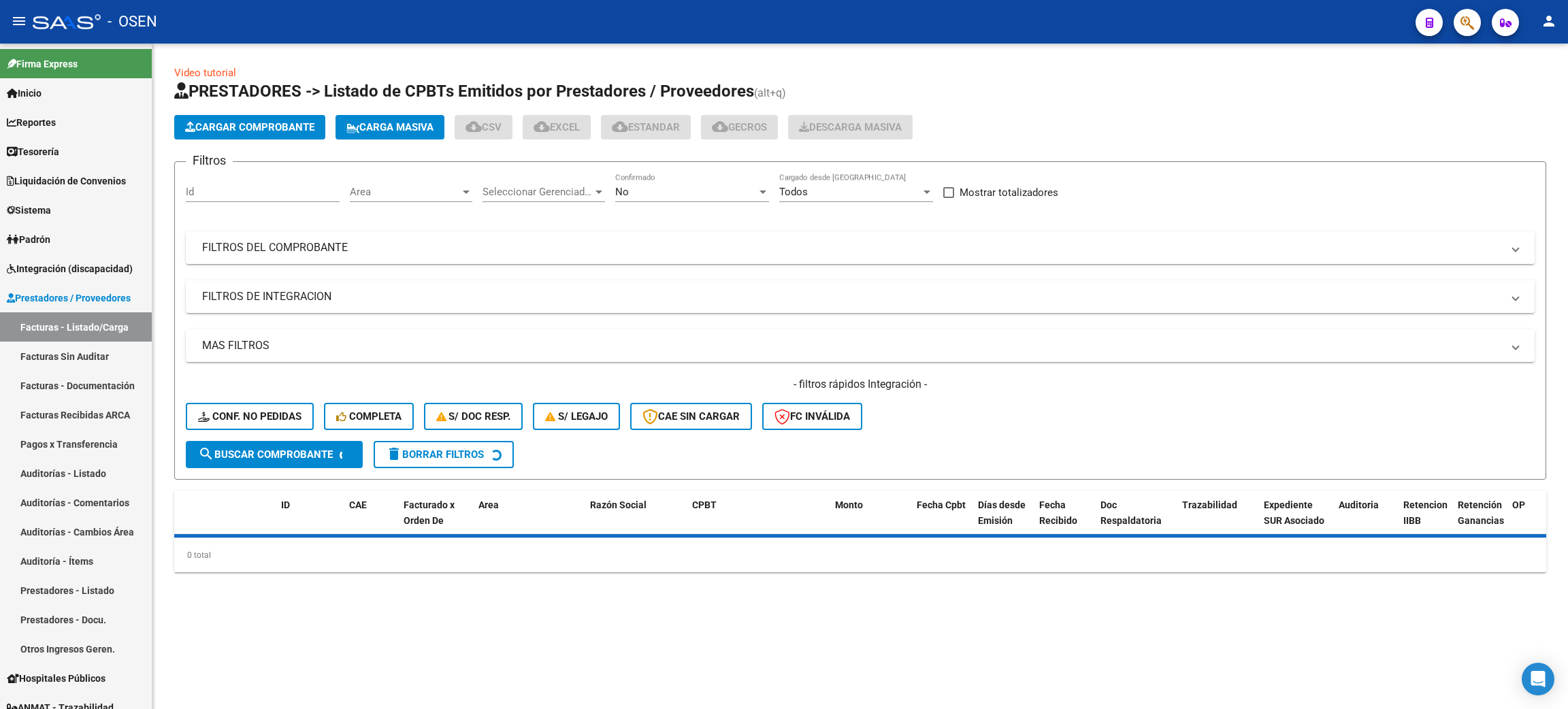
click at [1034, 189] on span "Mostrar totalizadores" at bounding box center [1009, 192] width 99 height 17
click at [949, 198] on input "Mostrar totalizadores" at bounding box center [948, 198] width 1 height 1
checkbox input "true"
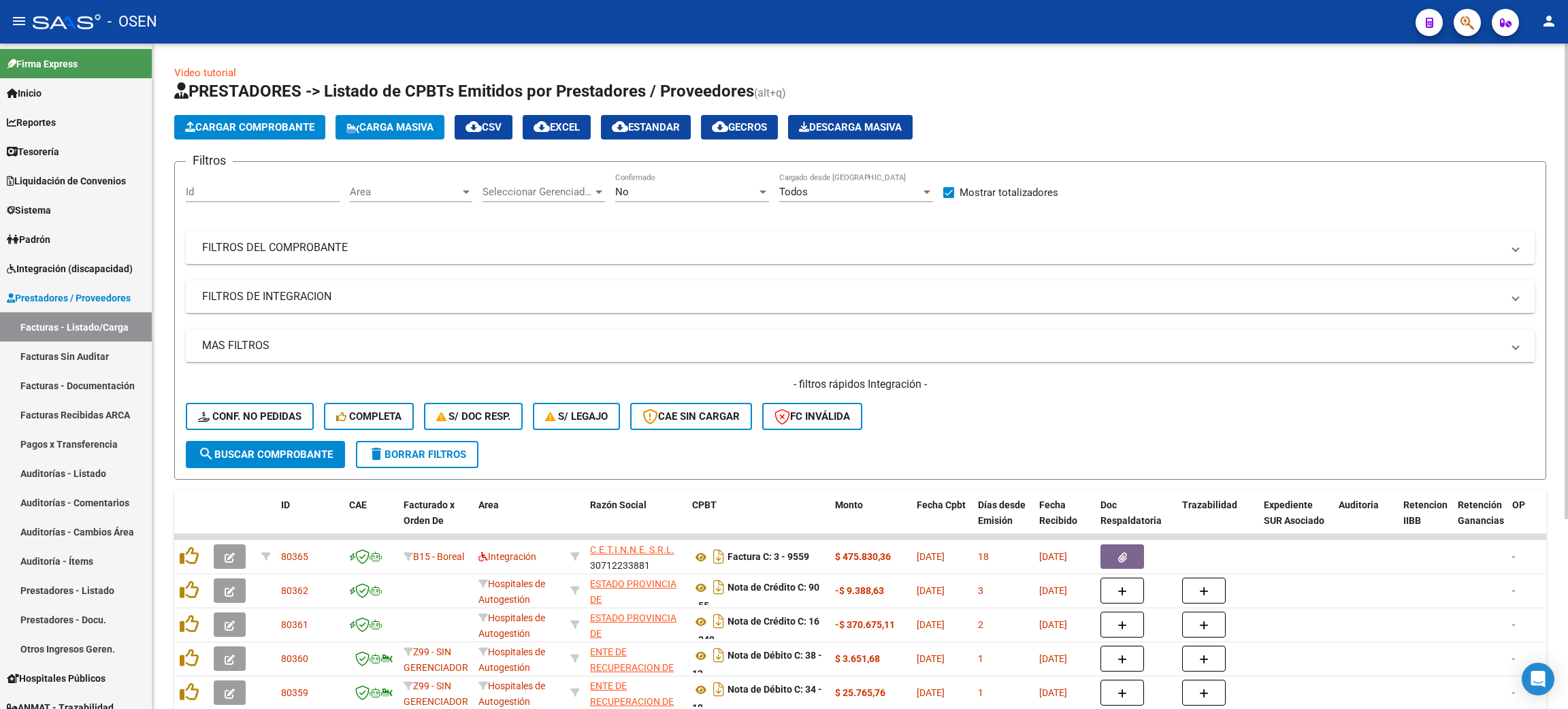
click at [393, 189] on span "Area" at bounding box center [405, 191] width 110 height 13
type input "CENTRO"
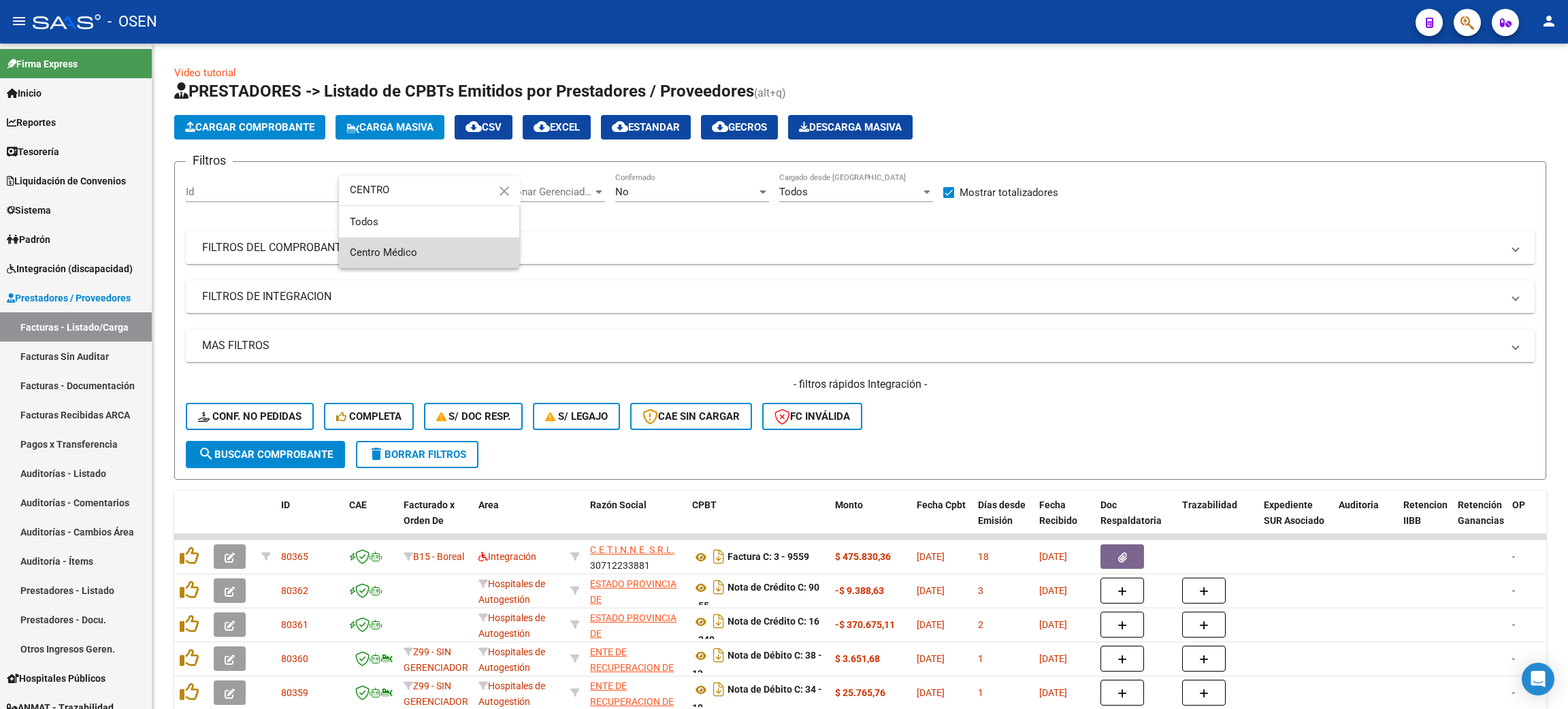
click at [383, 241] on span "Centro Médico" at bounding box center [429, 252] width 159 height 30
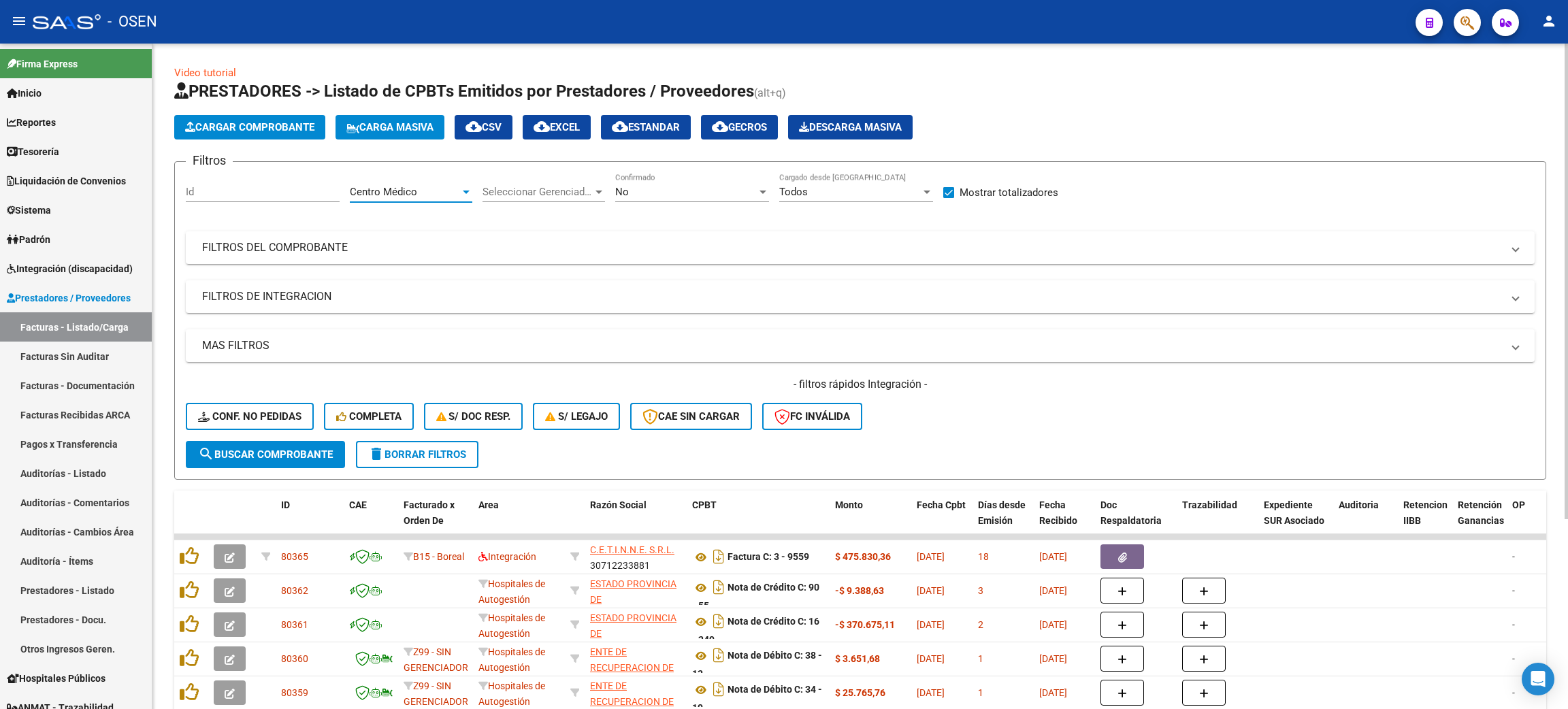
click at [271, 449] on span "search Buscar Comprobante" at bounding box center [265, 454] width 135 height 13
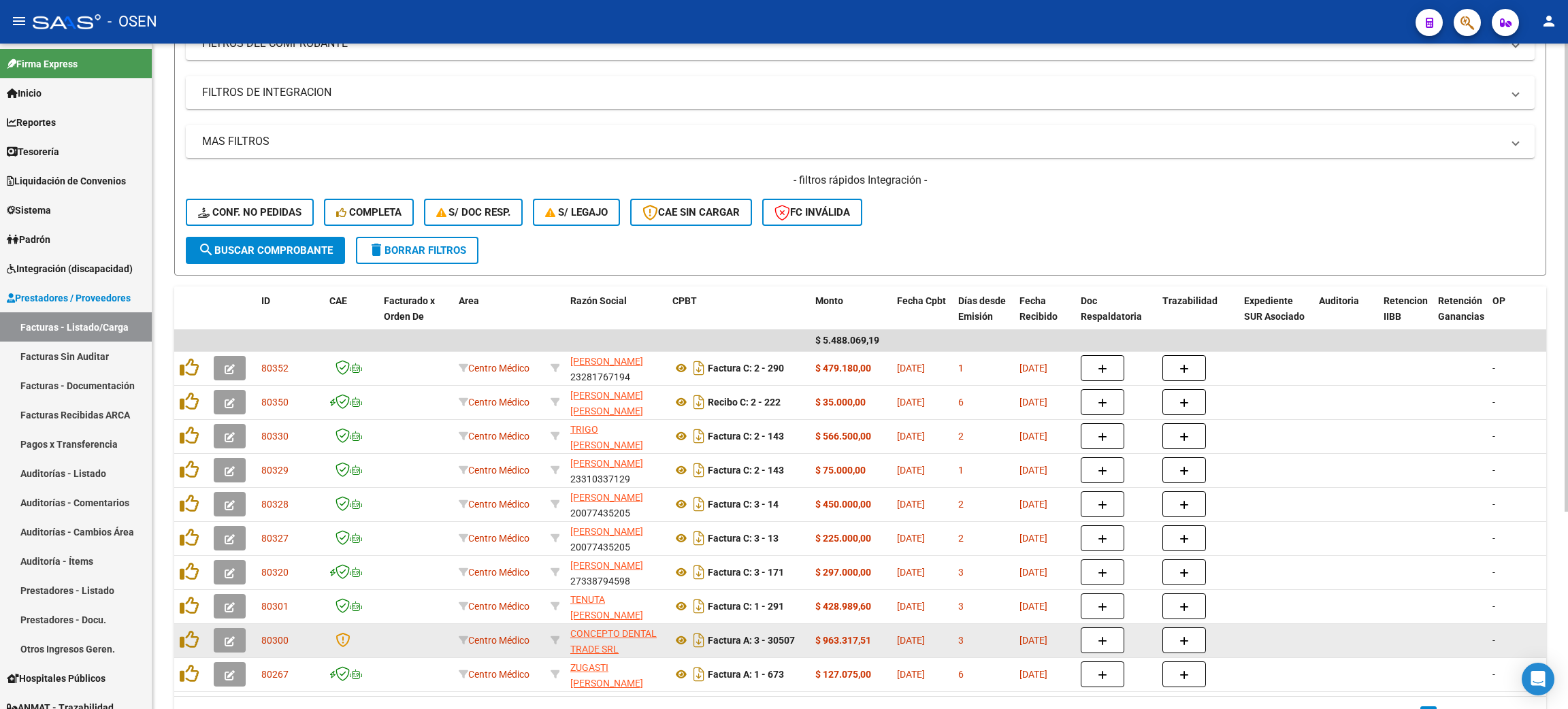
scroll to position [281, 0]
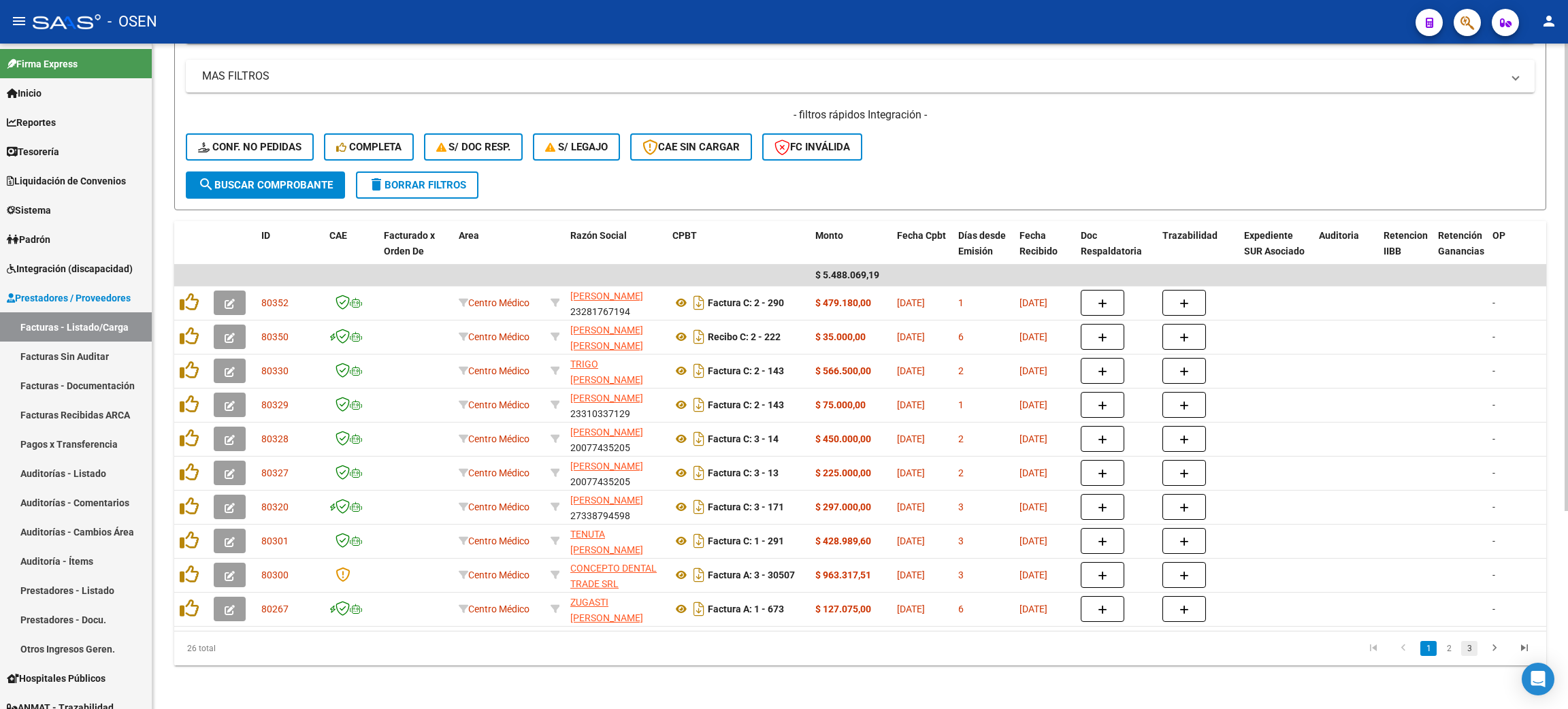
click at [1475, 650] on link "3" at bounding box center [1469, 648] width 17 height 15
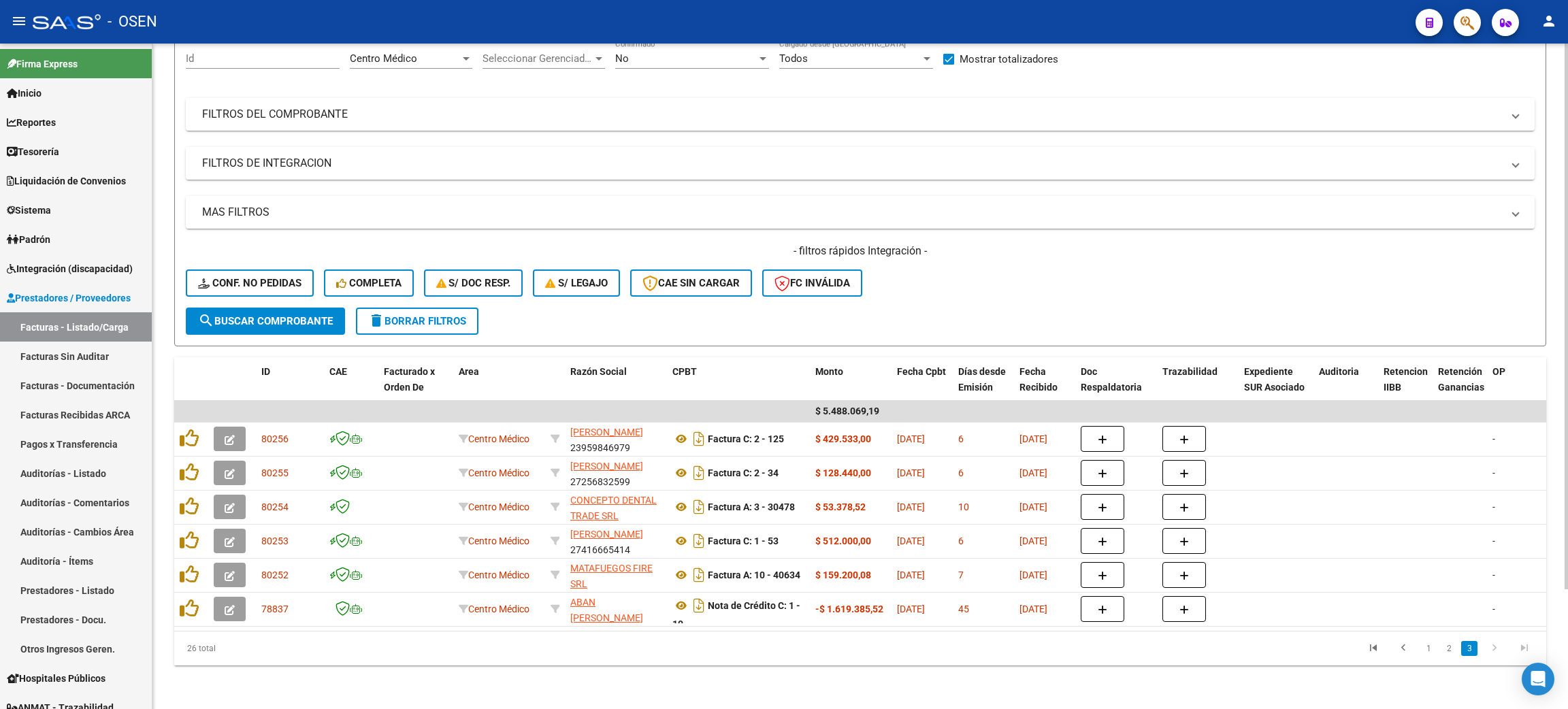
scroll to position [145, 0]
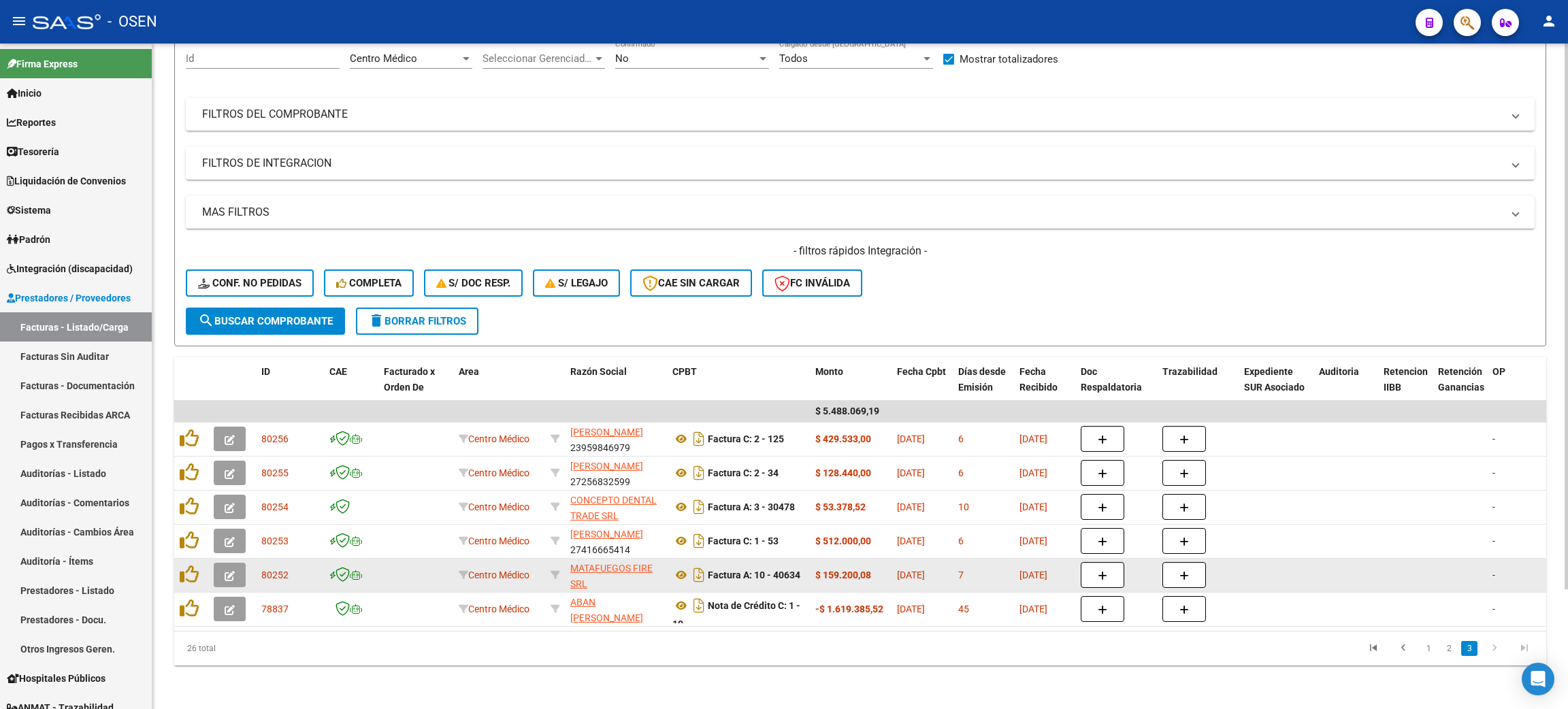
click at [224, 571] on icon "button" at bounding box center [229, 575] width 10 height 10
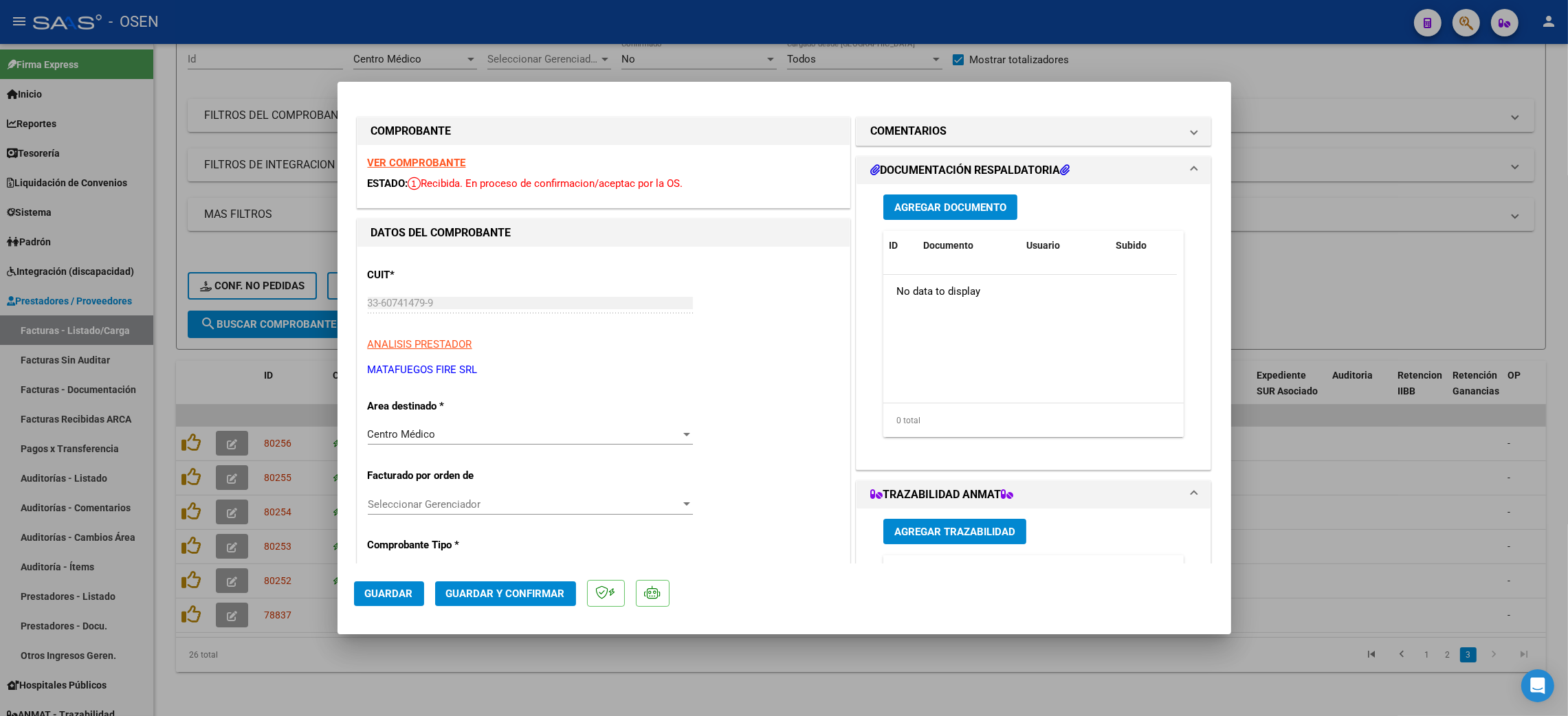
click at [490, 592] on span "Guardar y Confirmar" at bounding box center [506, 593] width 119 height 13
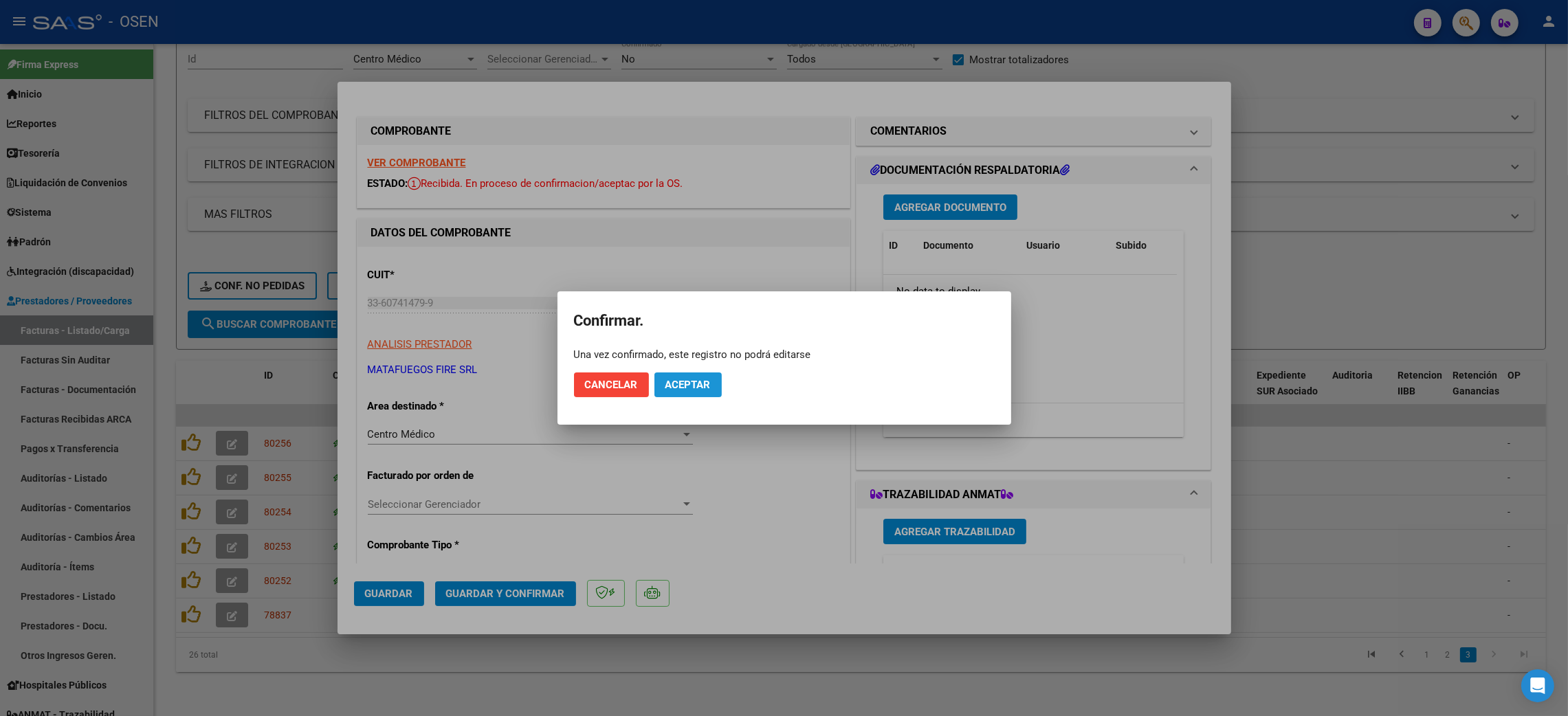
click at [693, 382] on span "Aceptar" at bounding box center [688, 384] width 45 height 13
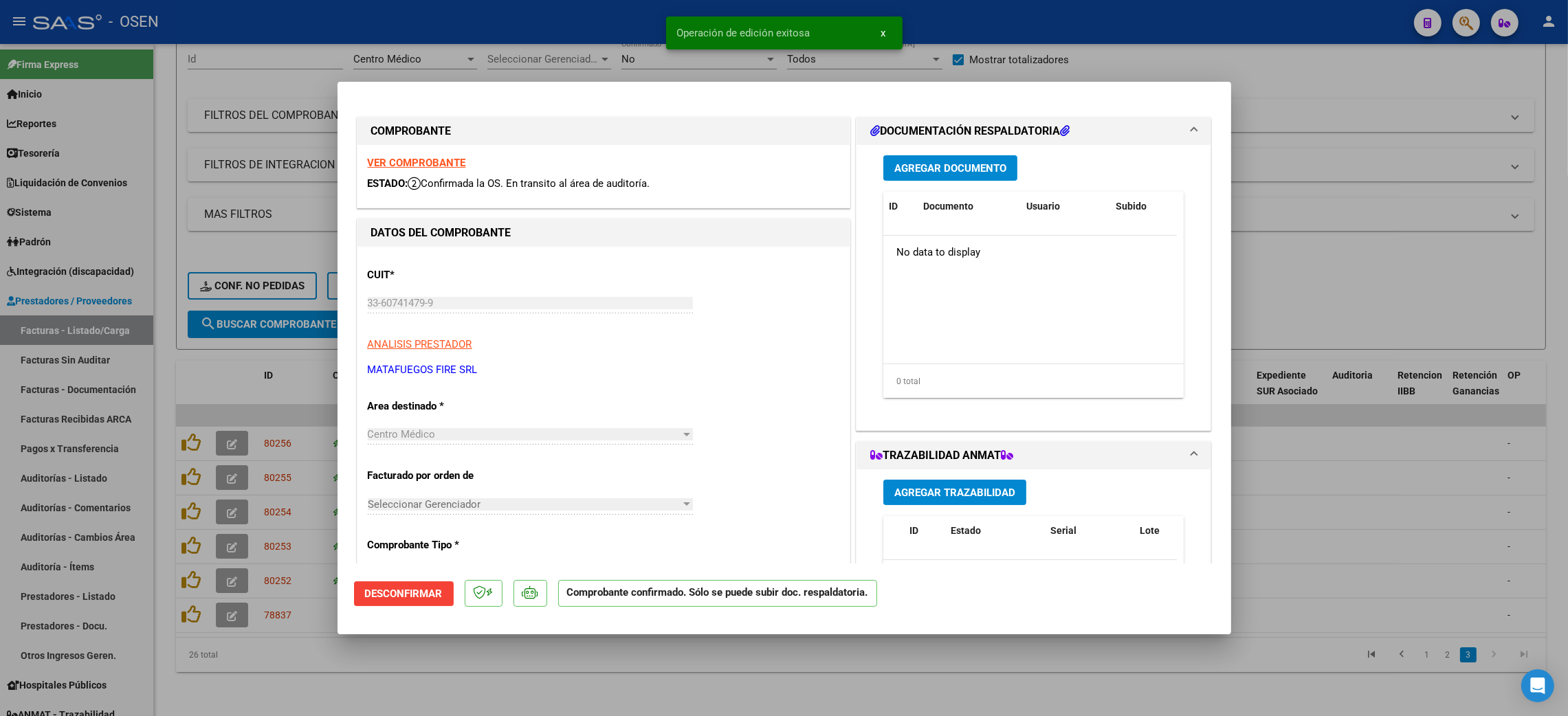
click at [475, 683] on div at bounding box center [784, 358] width 1568 height 716
type input "$ 0,00"
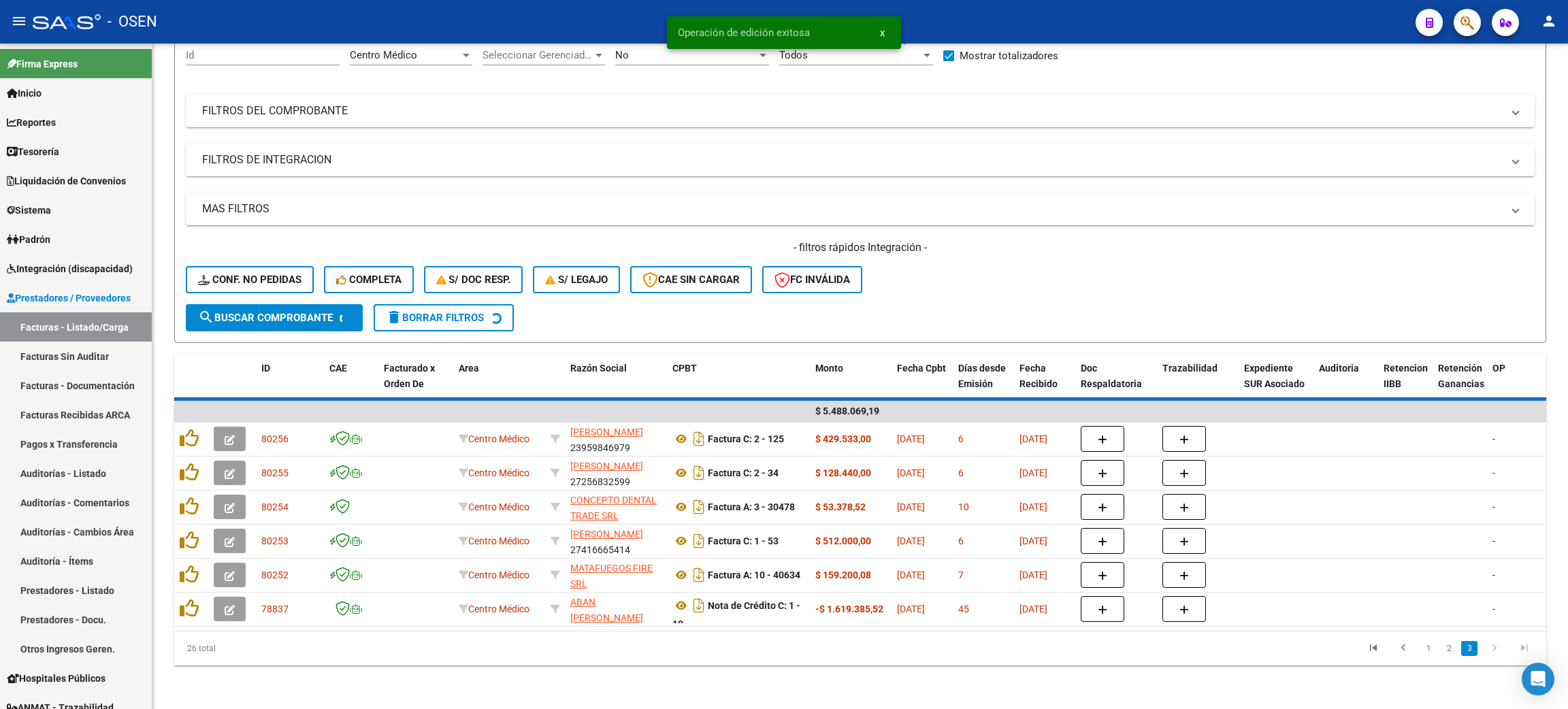
scroll to position [111, 0]
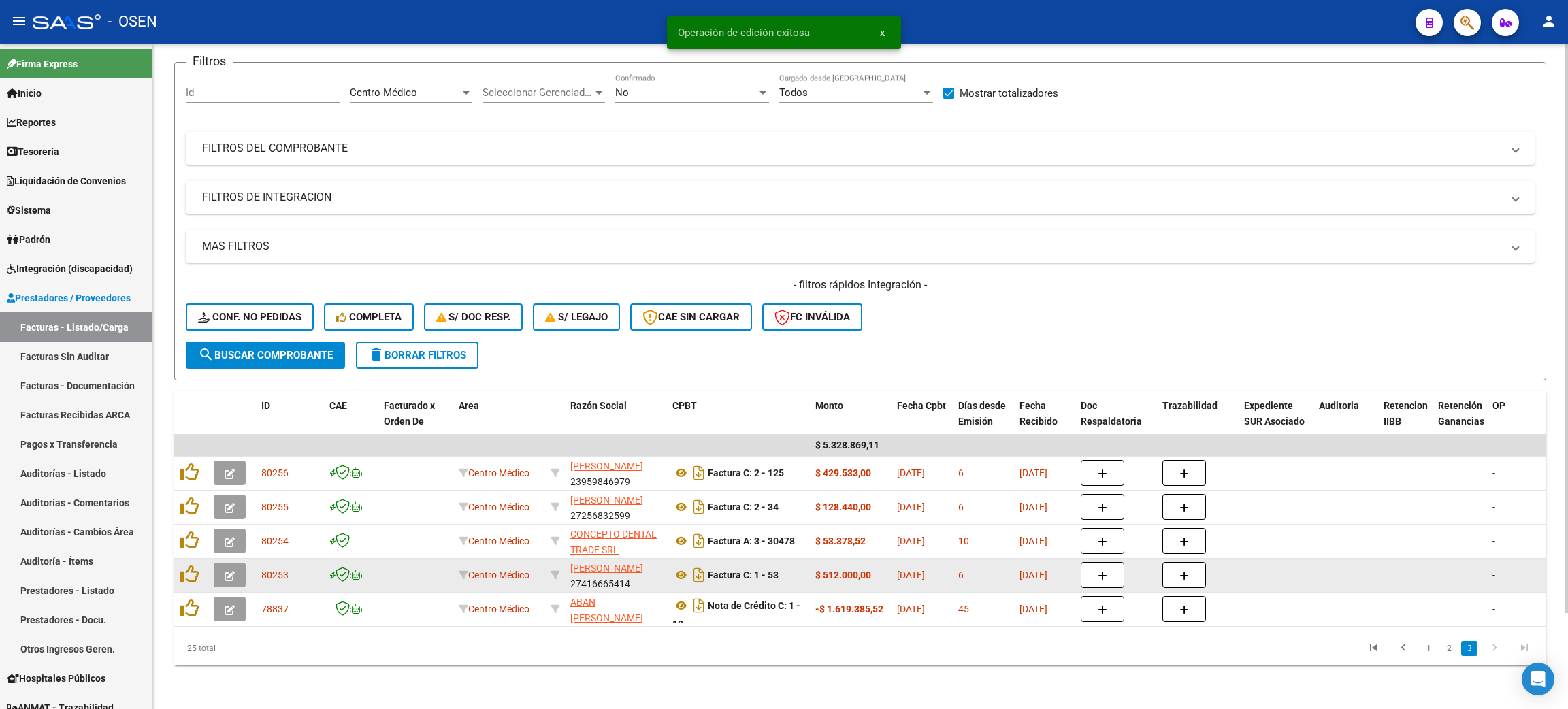
click at [229, 571] on icon "button" at bounding box center [229, 575] width 10 height 10
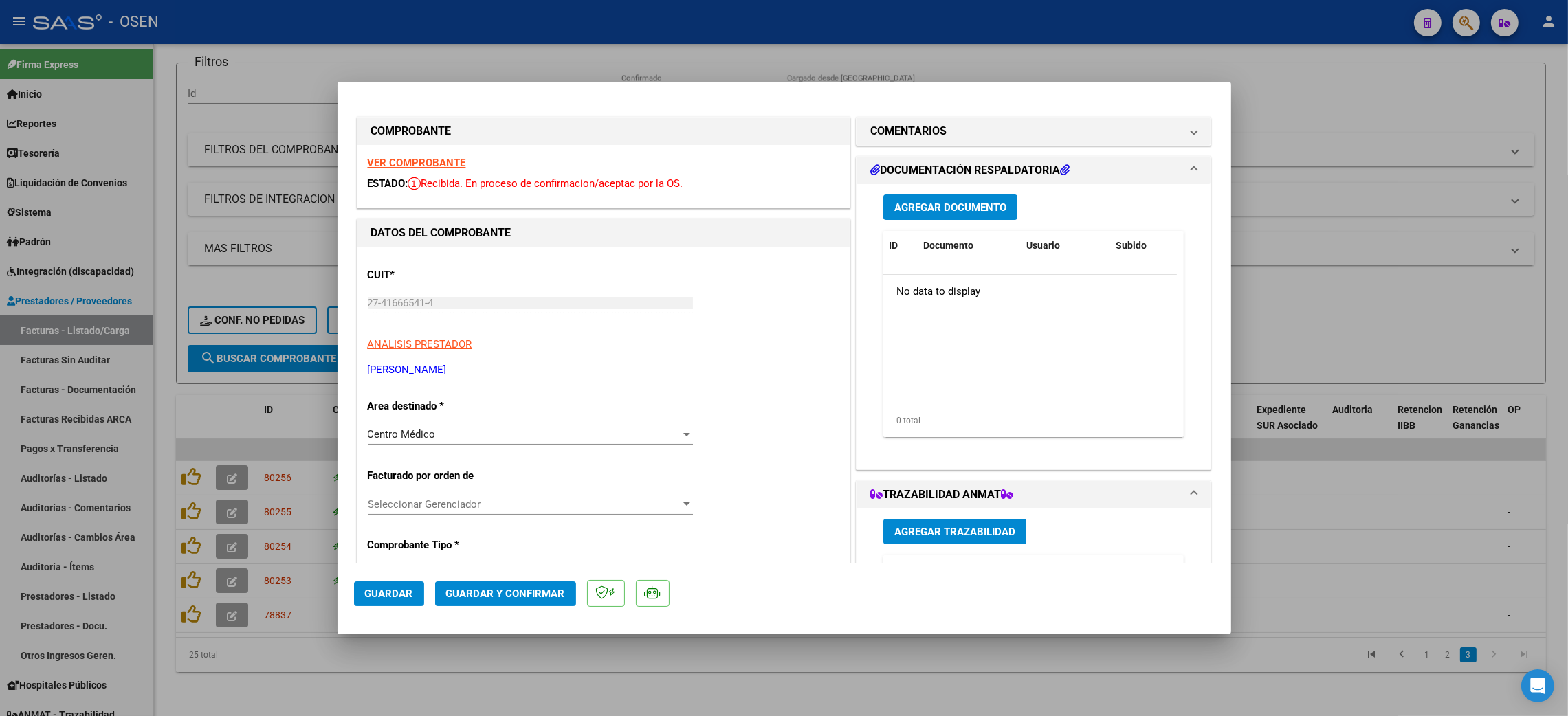
click at [506, 597] on span "Guardar y Confirmar" at bounding box center [506, 593] width 119 height 13
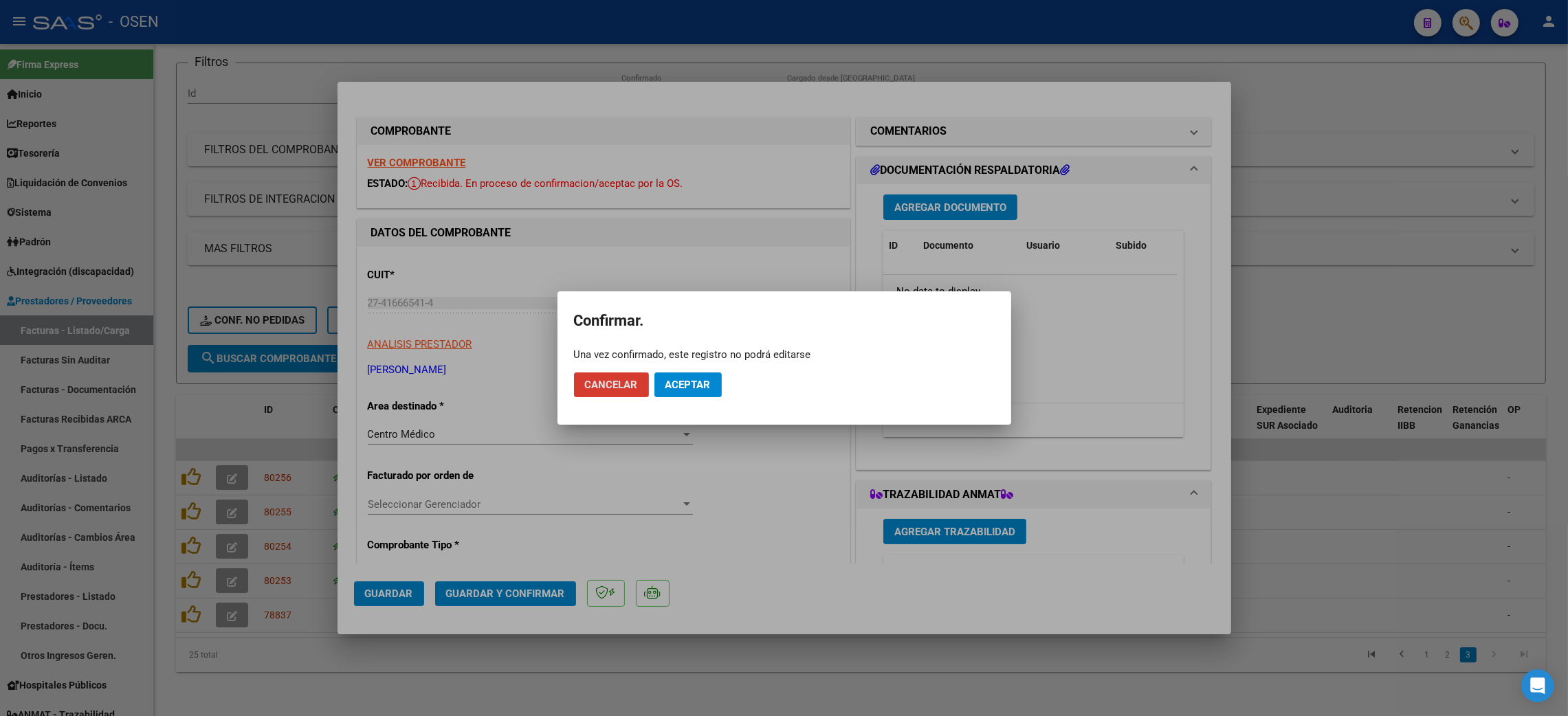
click at [690, 380] on span "Aceptar" at bounding box center [688, 384] width 45 height 13
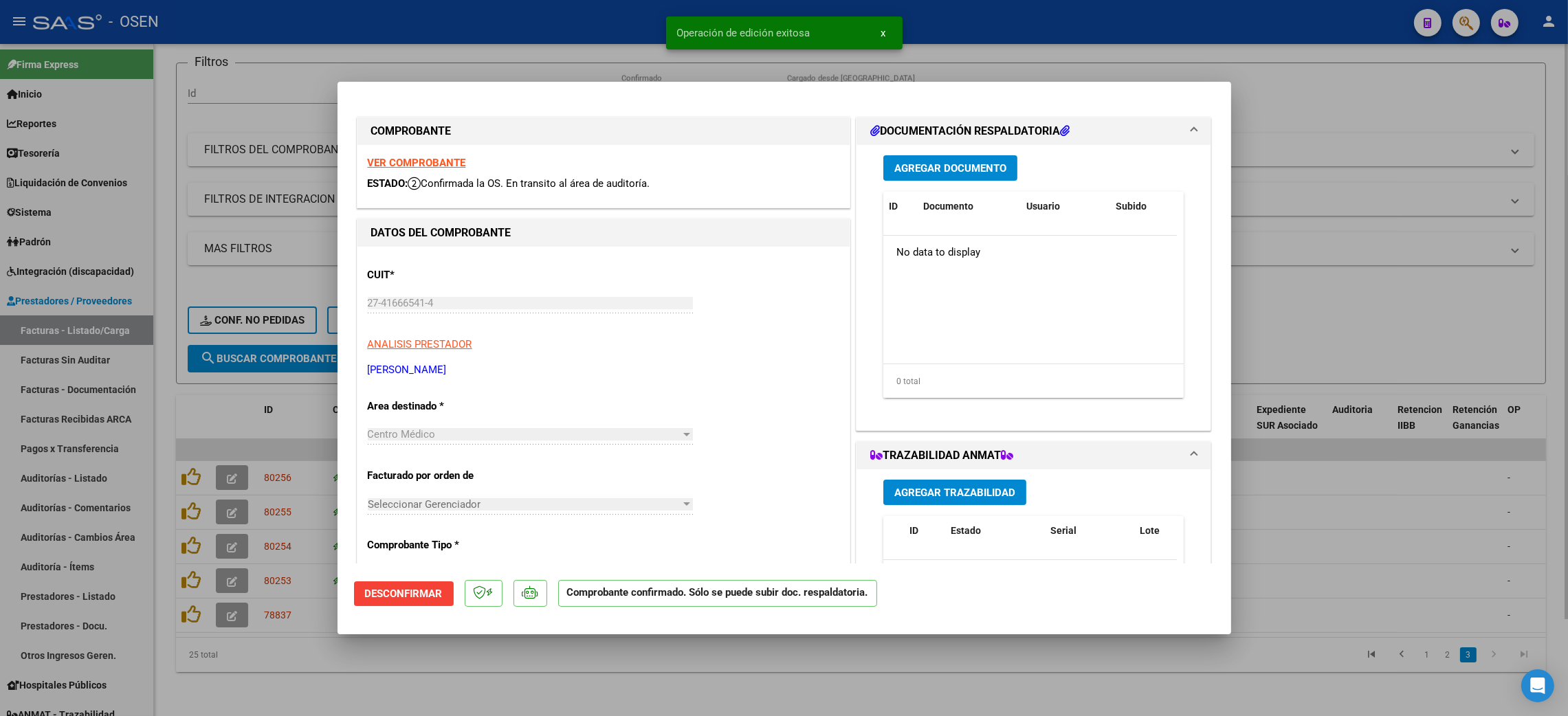
click at [347, 683] on div at bounding box center [784, 358] width 1568 height 716
type input "$ 0,00"
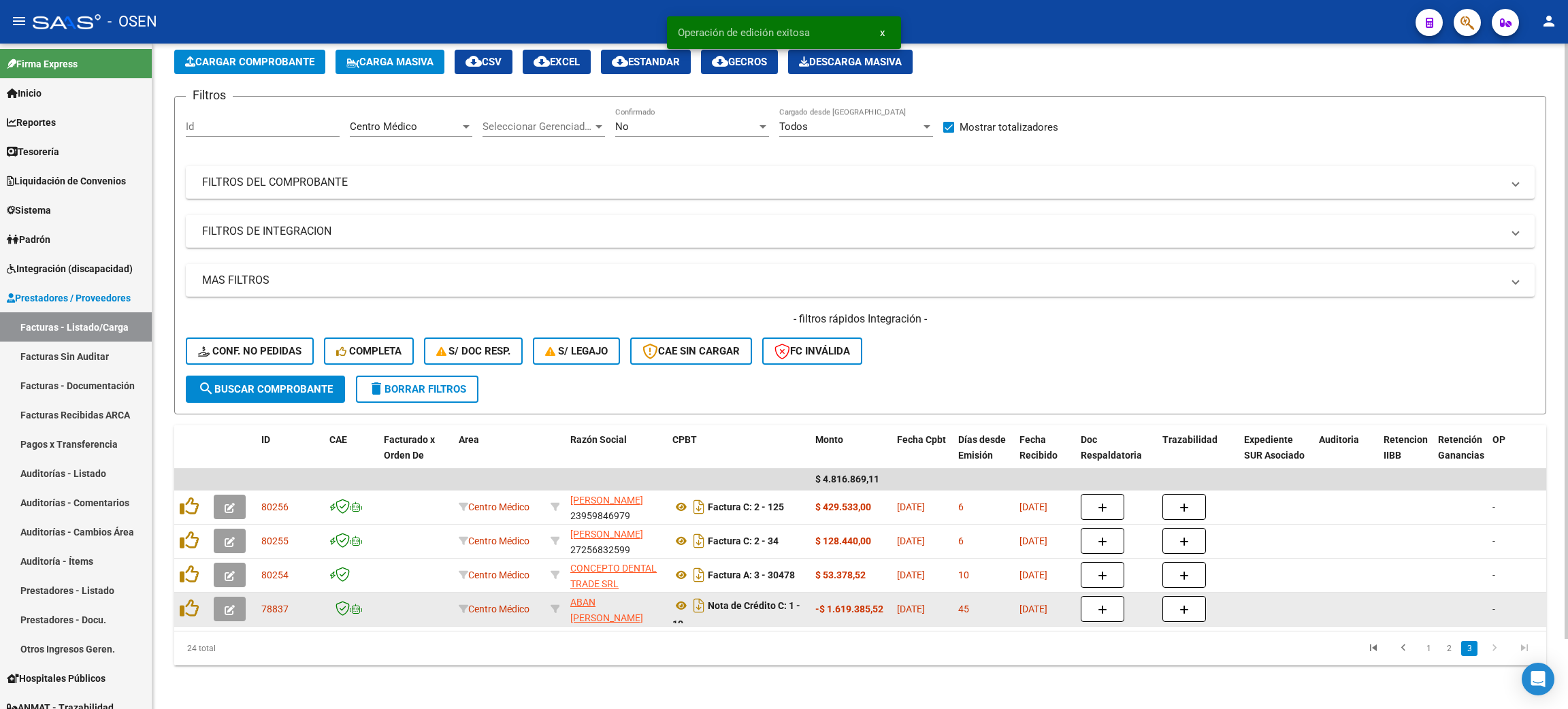
scroll to position [77, 0]
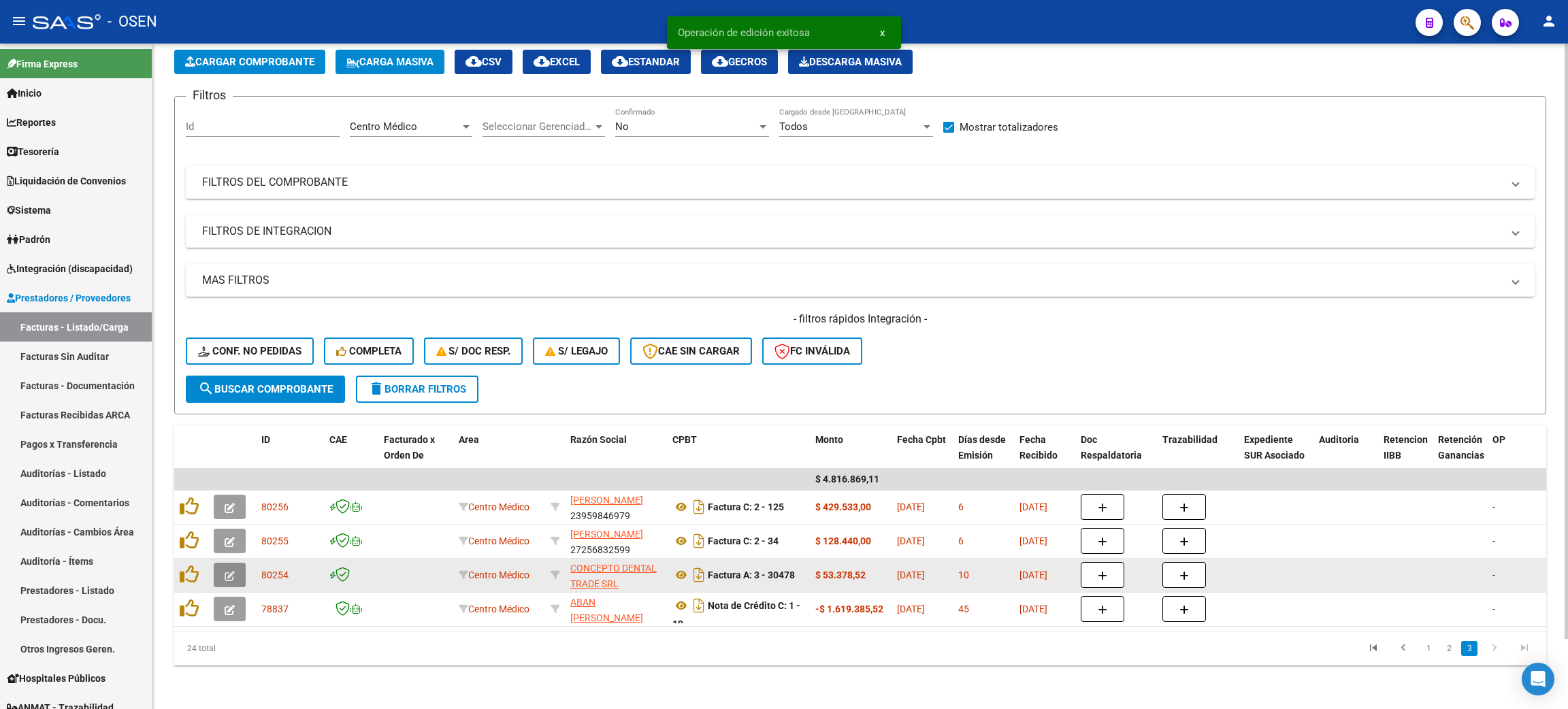
click at [226, 563] on button "button" at bounding box center [229, 574] width 32 height 24
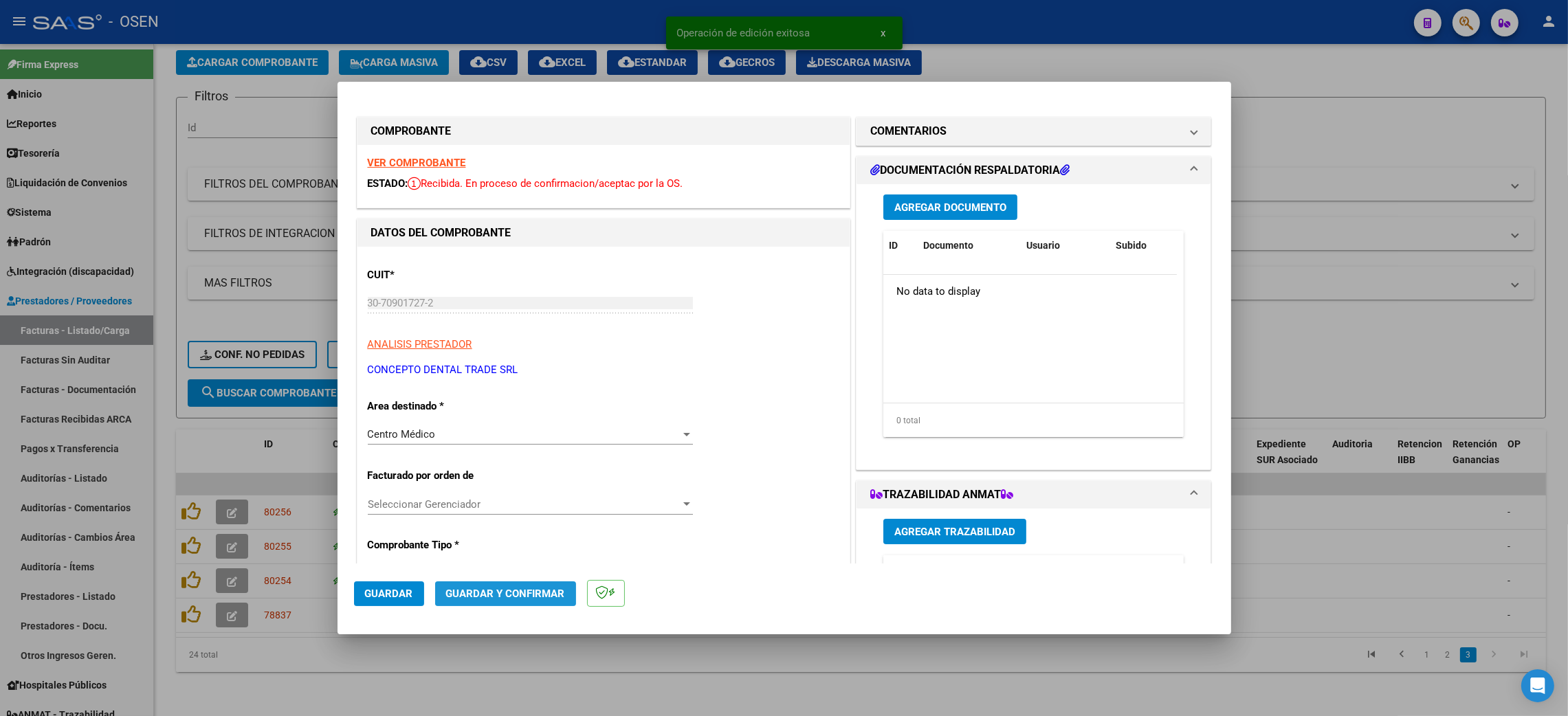
click at [547, 595] on span "Guardar y Confirmar" at bounding box center [506, 593] width 119 height 13
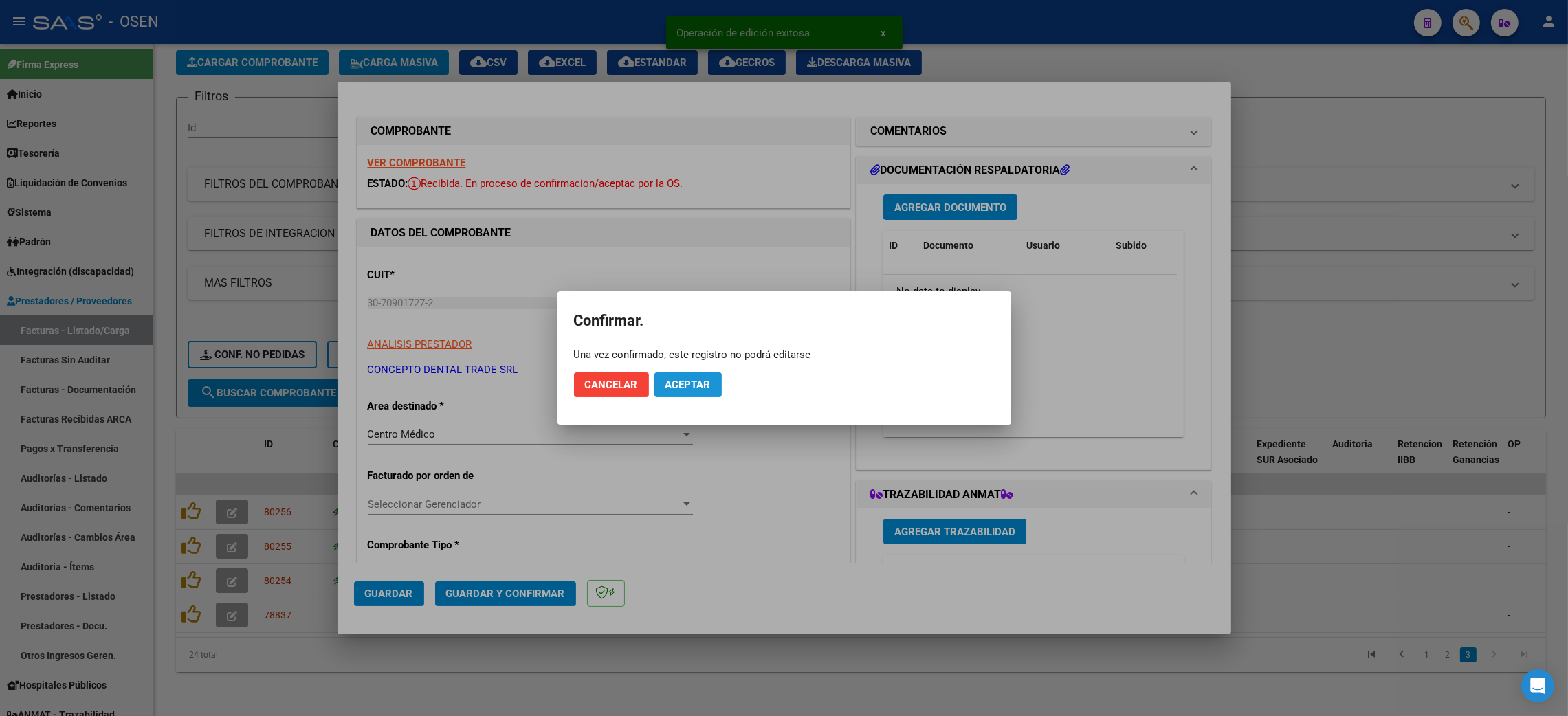
click at [698, 390] on span "Aceptar" at bounding box center [688, 384] width 45 height 13
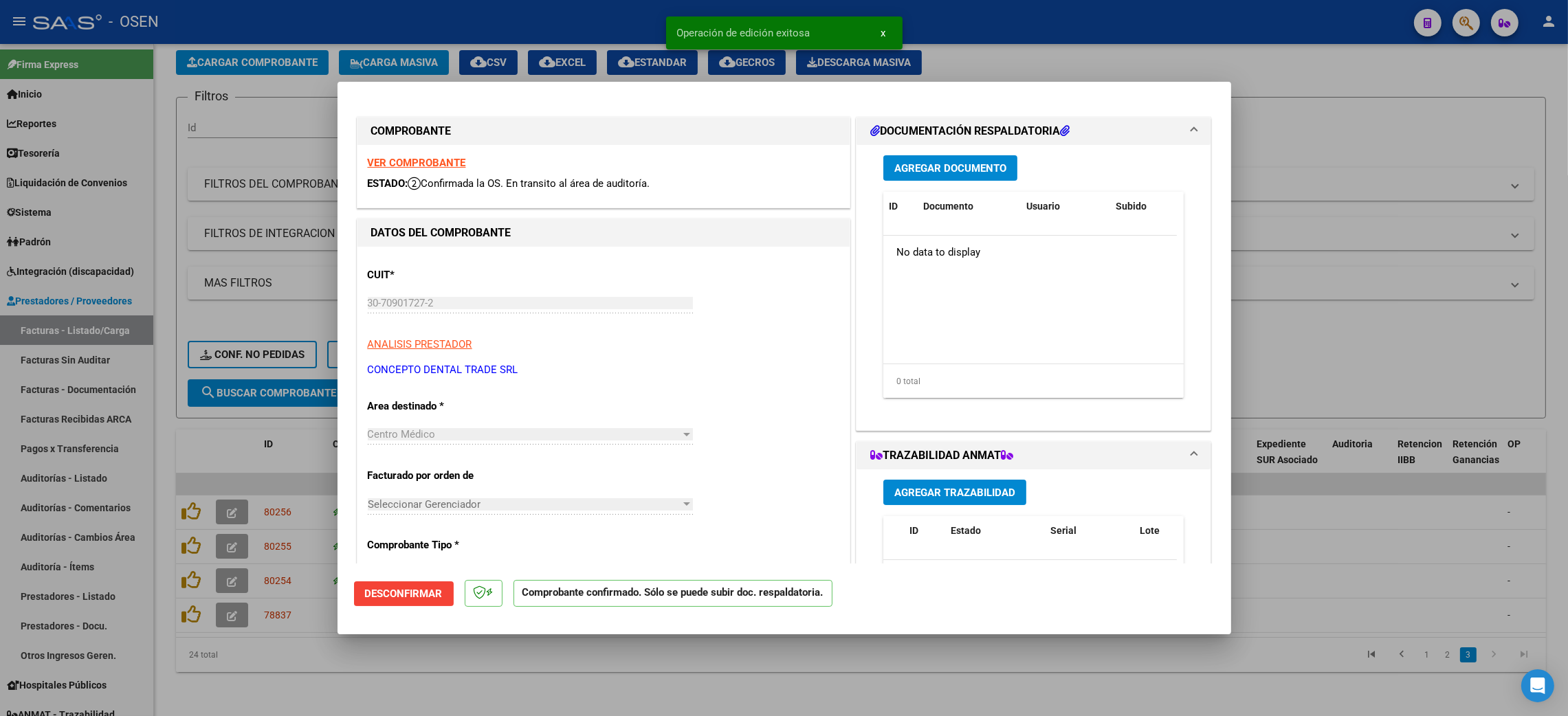
click at [393, 662] on div at bounding box center [784, 358] width 1568 height 716
type input "$ 0,00"
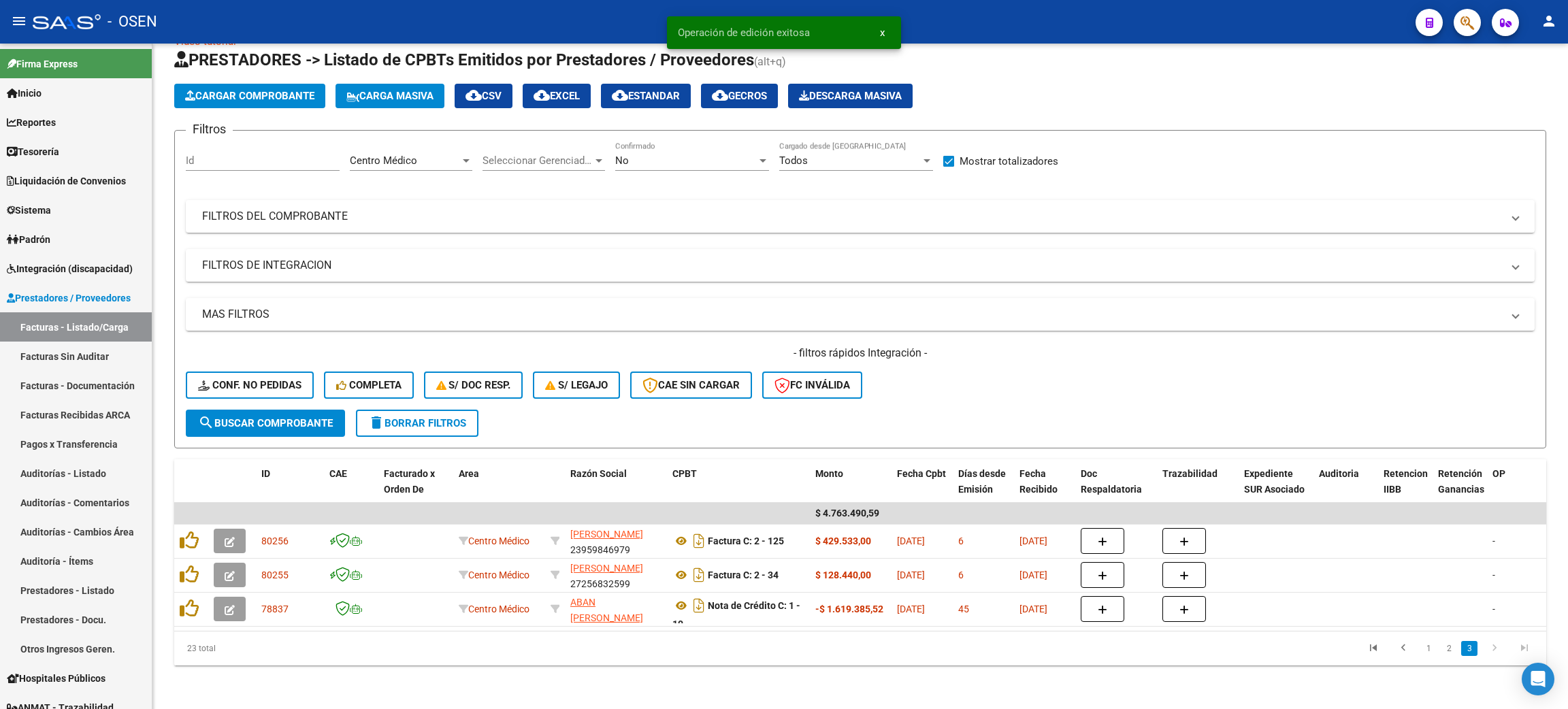
scroll to position [44, 0]
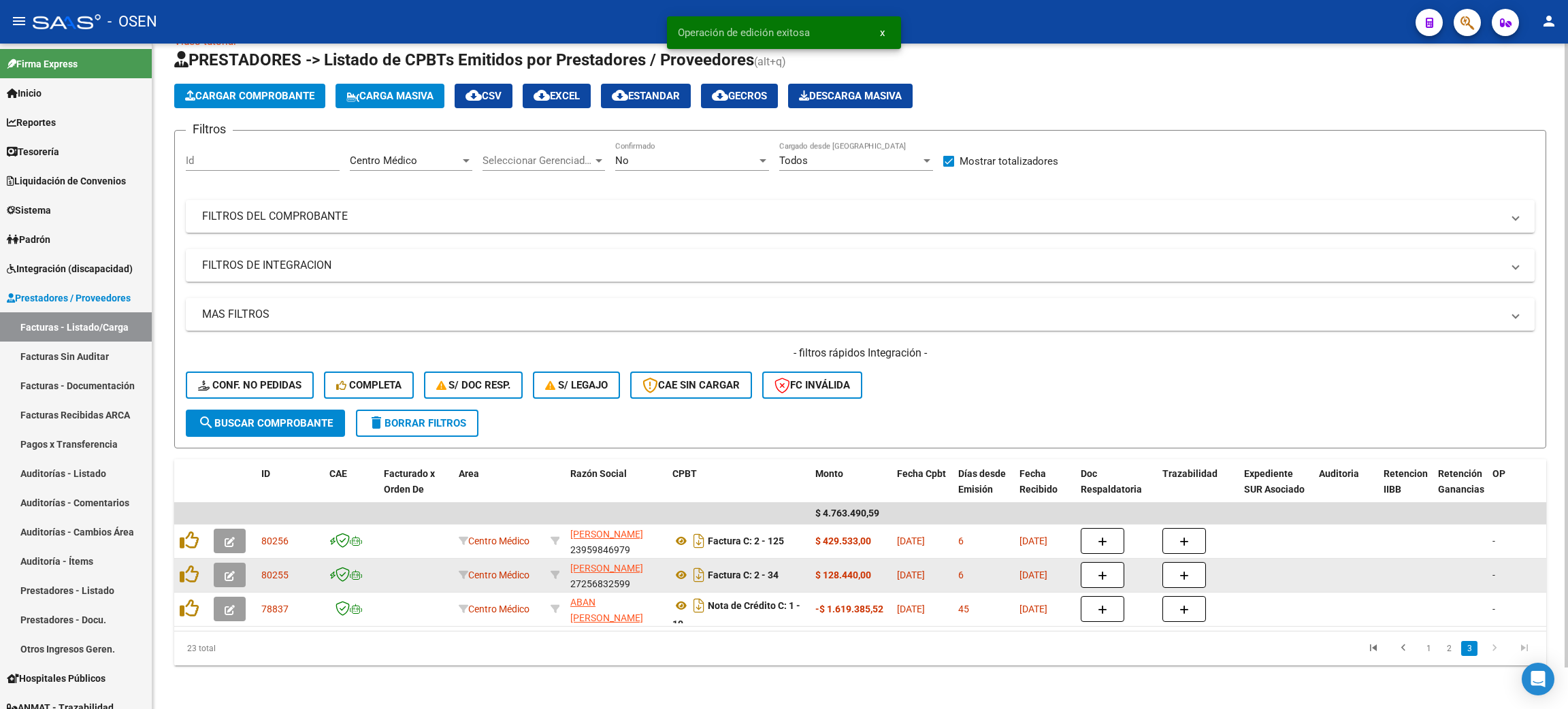
click at [226, 571] on icon "button" at bounding box center [229, 575] width 10 height 10
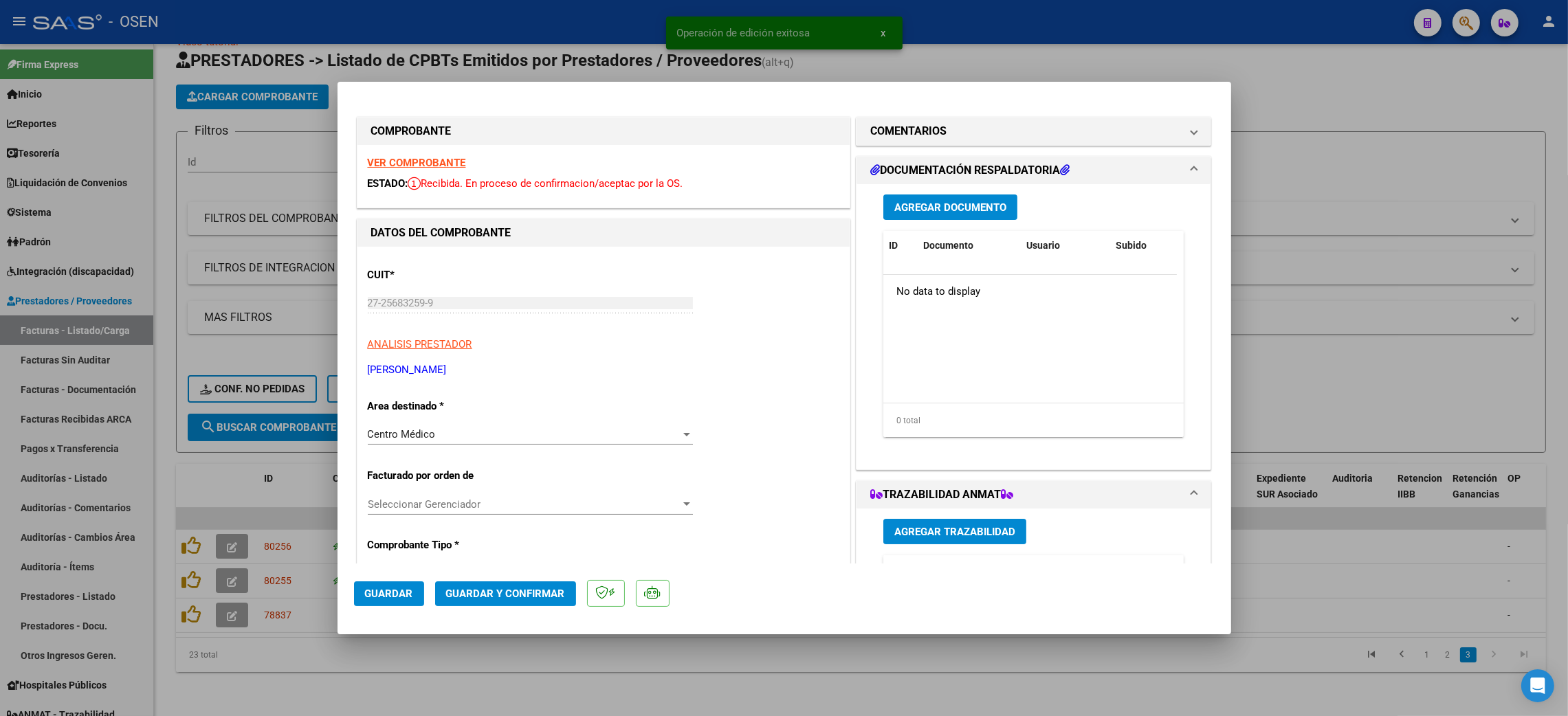
click at [465, 597] on span "Guardar y Confirmar" at bounding box center [506, 593] width 119 height 13
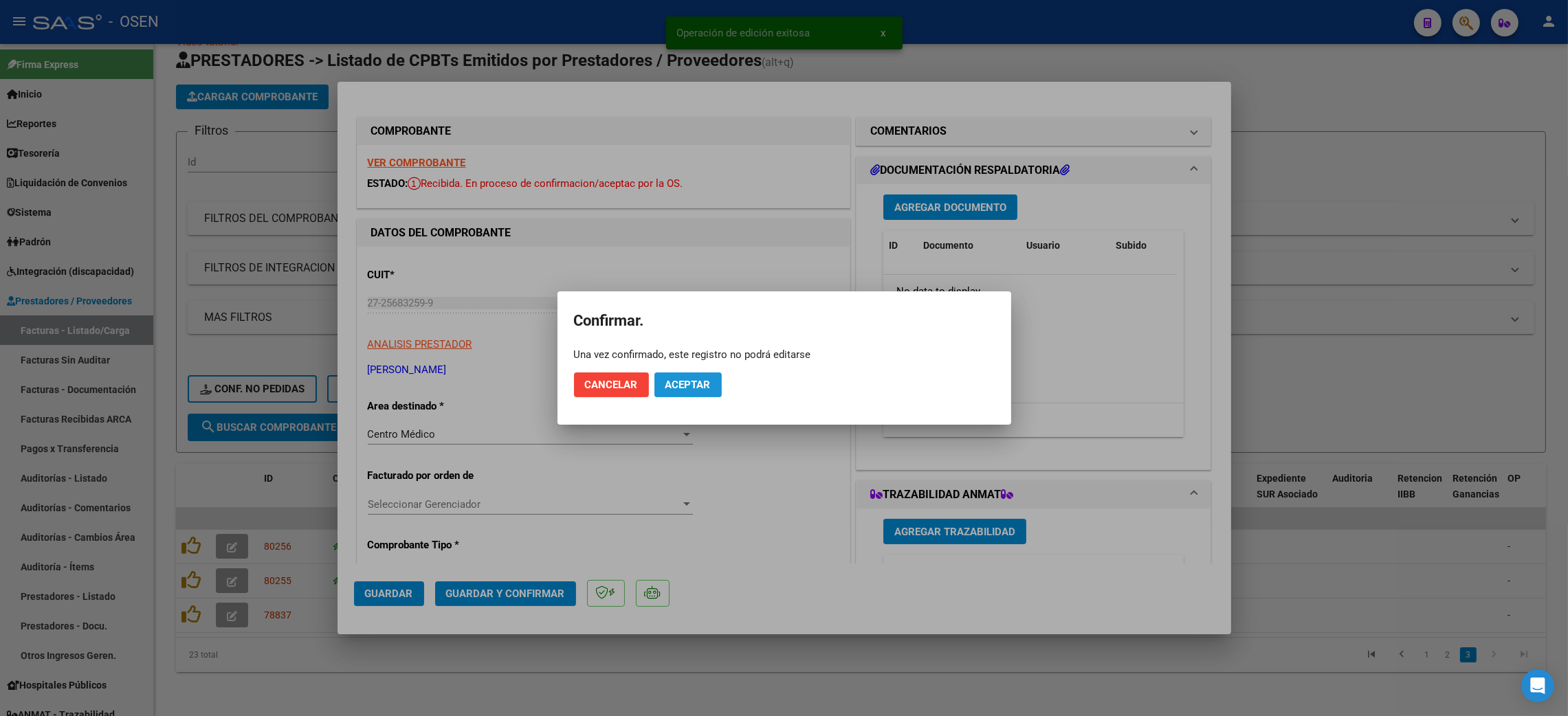
click at [683, 383] on span "Aceptar" at bounding box center [688, 384] width 45 height 13
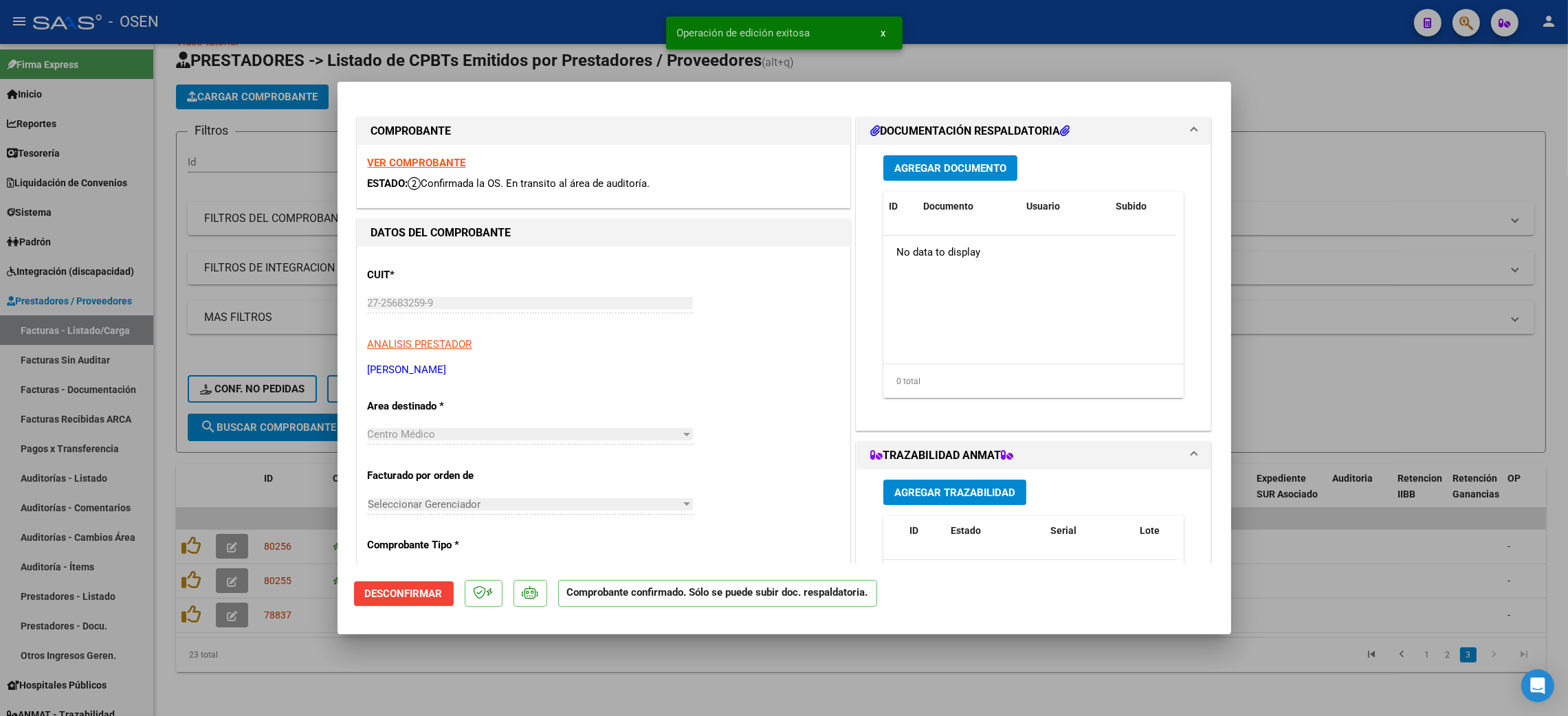
drag, startPoint x: 310, startPoint y: 687, endPoint x: 324, endPoint y: 684, distance: 14.3
click at [312, 685] on div at bounding box center [784, 358] width 1568 height 716
type input "$ 0,00"
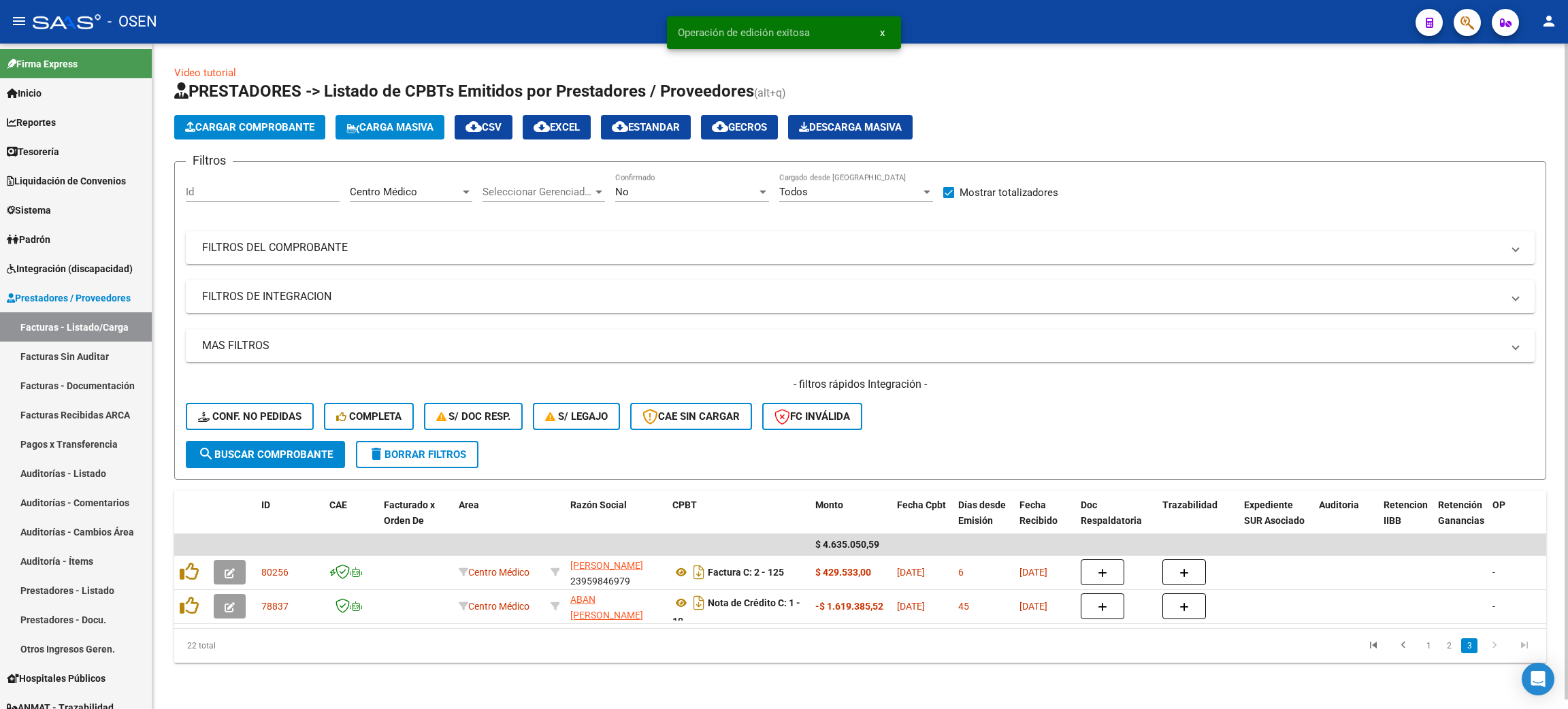
scroll to position [10, 0]
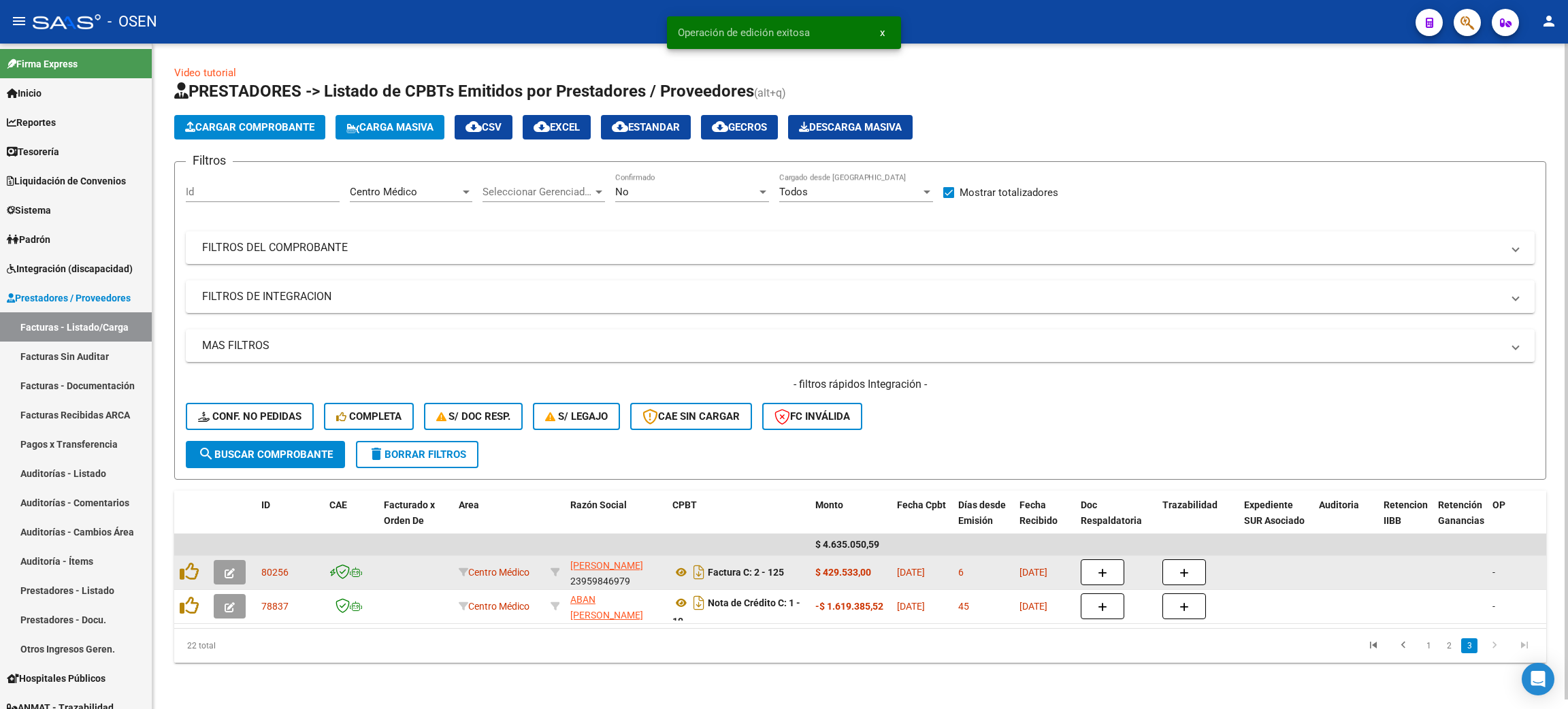
click at [230, 569] on icon "button" at bounding box center [229, 573] width 10 height 10
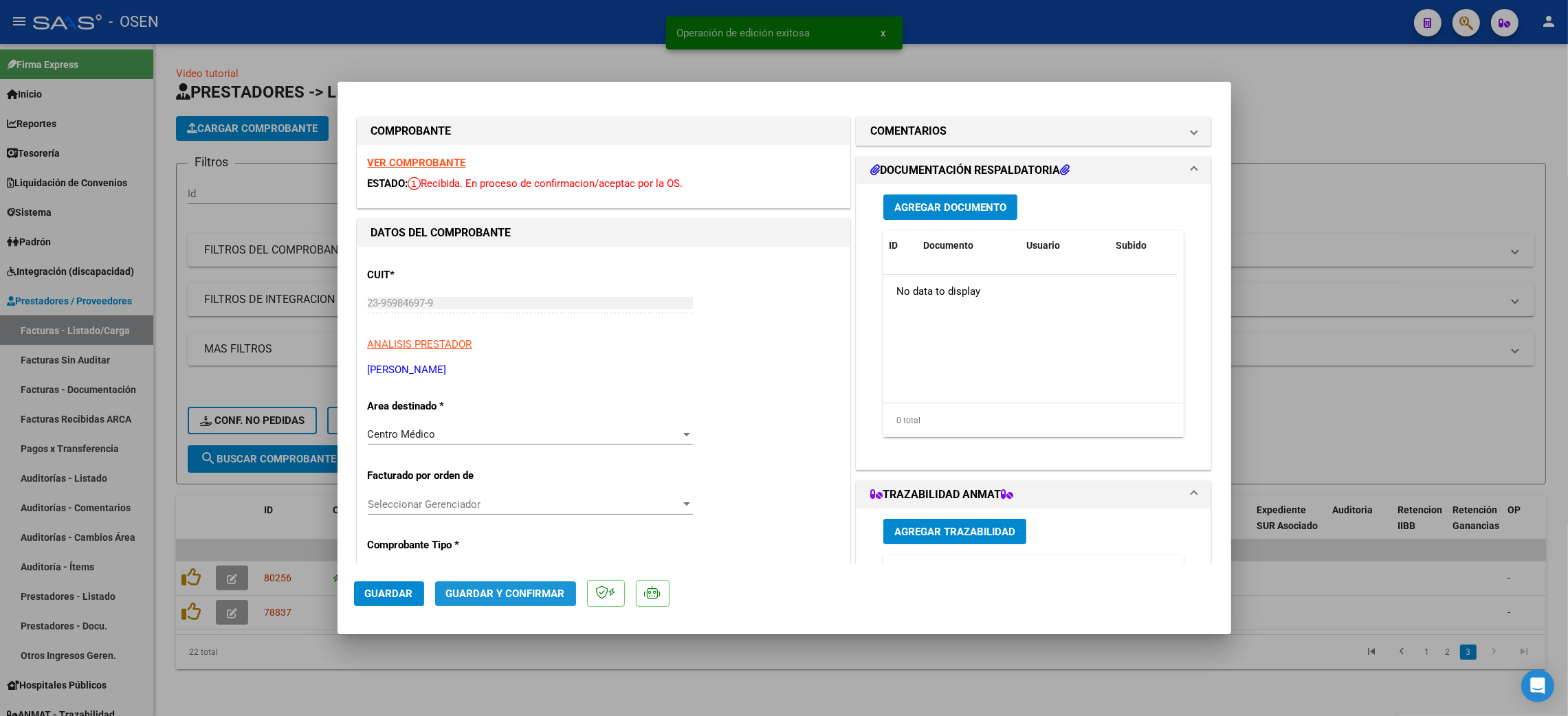
click at [502, 592] on span "Guardar y Confirmar" at bounding box center [506, 593] width 119 height 13
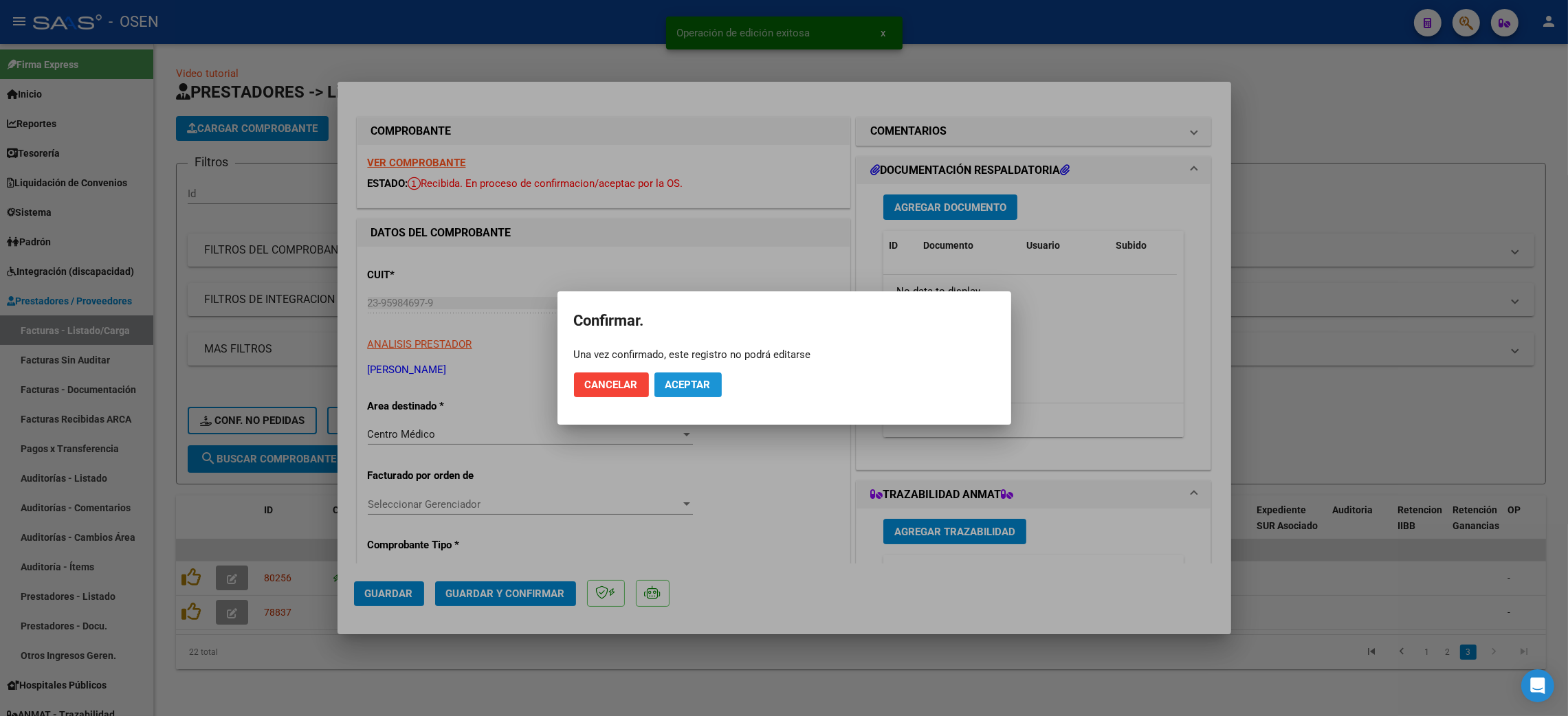
click at [695, 393] on button "Aceptar" at bounding box center [688, 384] width 67 height 25
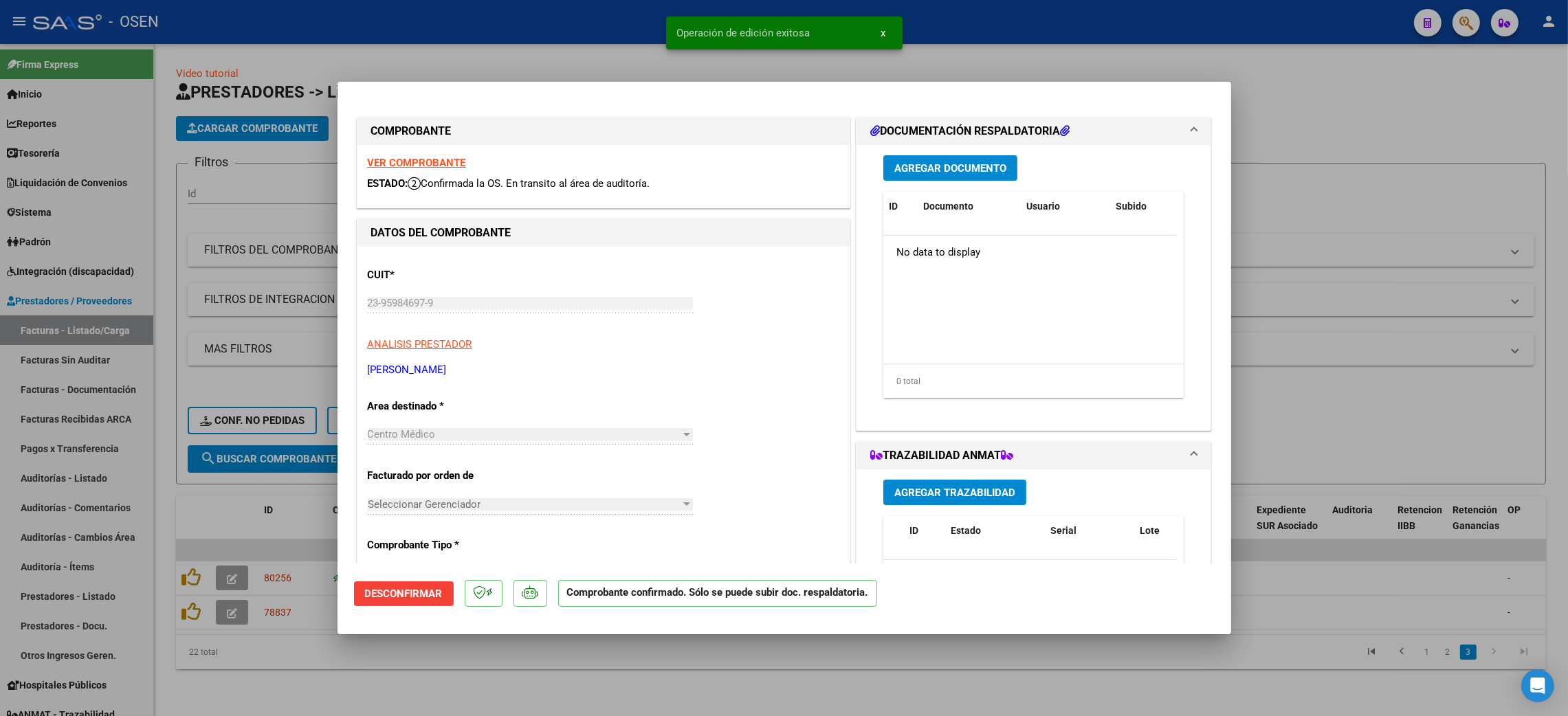
click at [431, 658] on div at bounding box center [784, 358] width 1568 height 716
type input "$ 0,00"
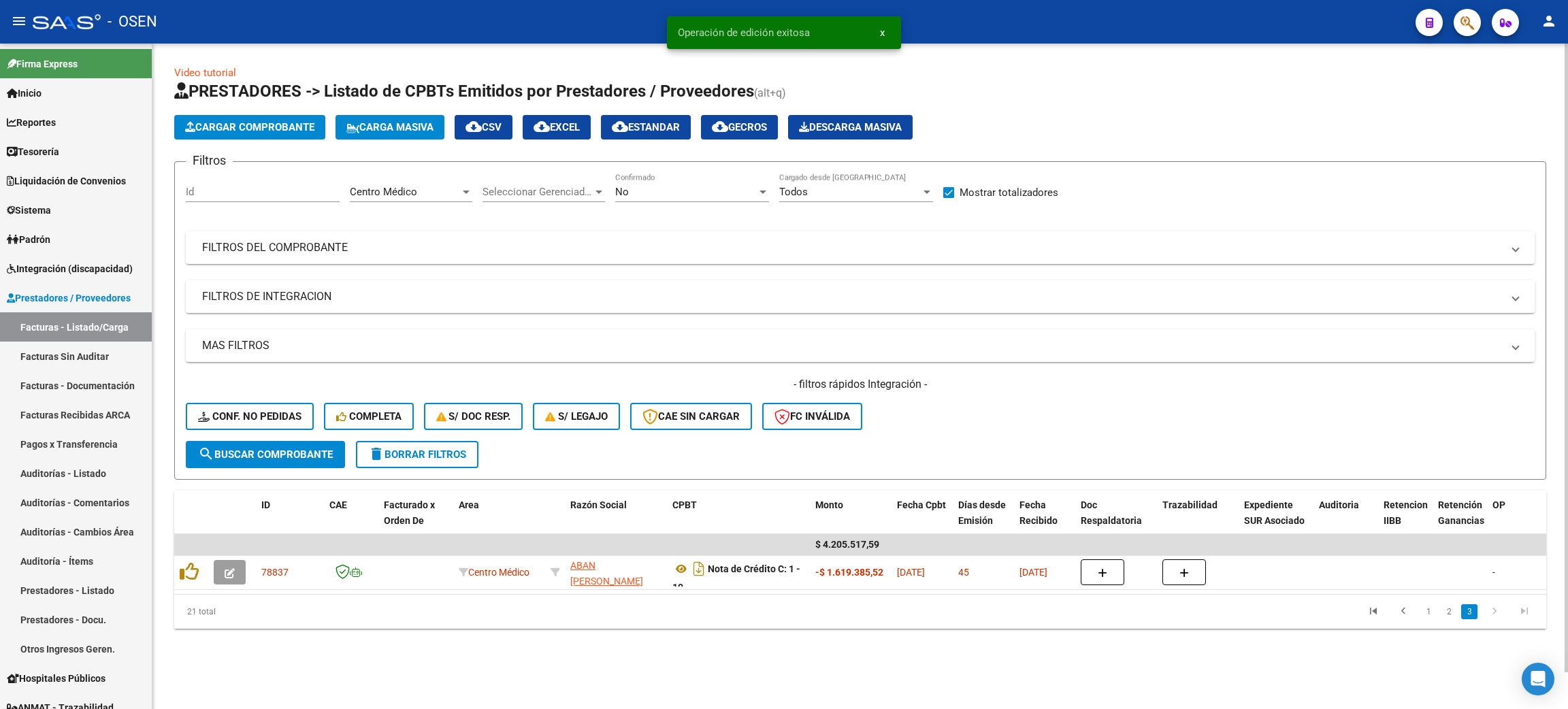
scroll to position [0, 0]
click at [1451, 619] on link "2" at bounding box center [1449, 611] width 17 height 15
